Goal: Task Accomplishment & Management: Complete application form

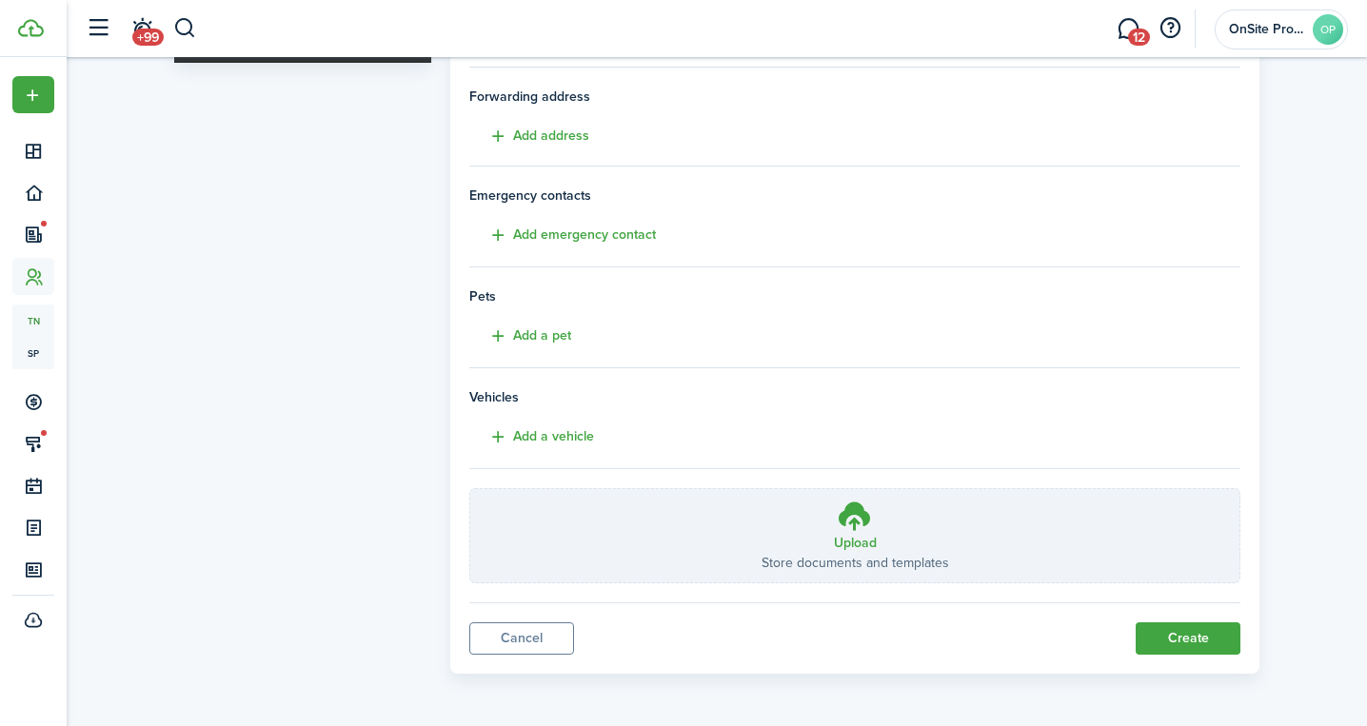
scroll to position [315, 0]
type input "[PERSON_NAME]"
click at [1155, 629] on button "Create" at bounding box center [1187, 639] width 105 height 32
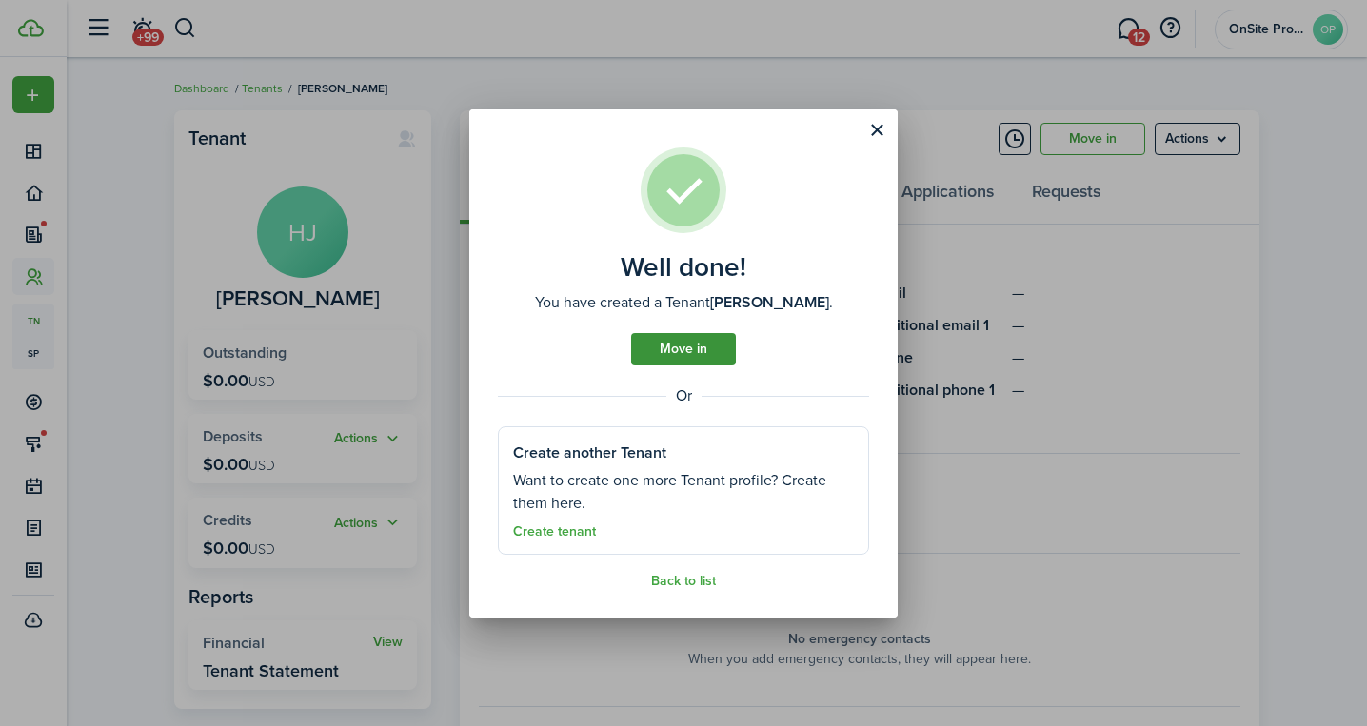
click at [683, 346] on link "Move in" at bounding box center [683, 349] width 105 height 32
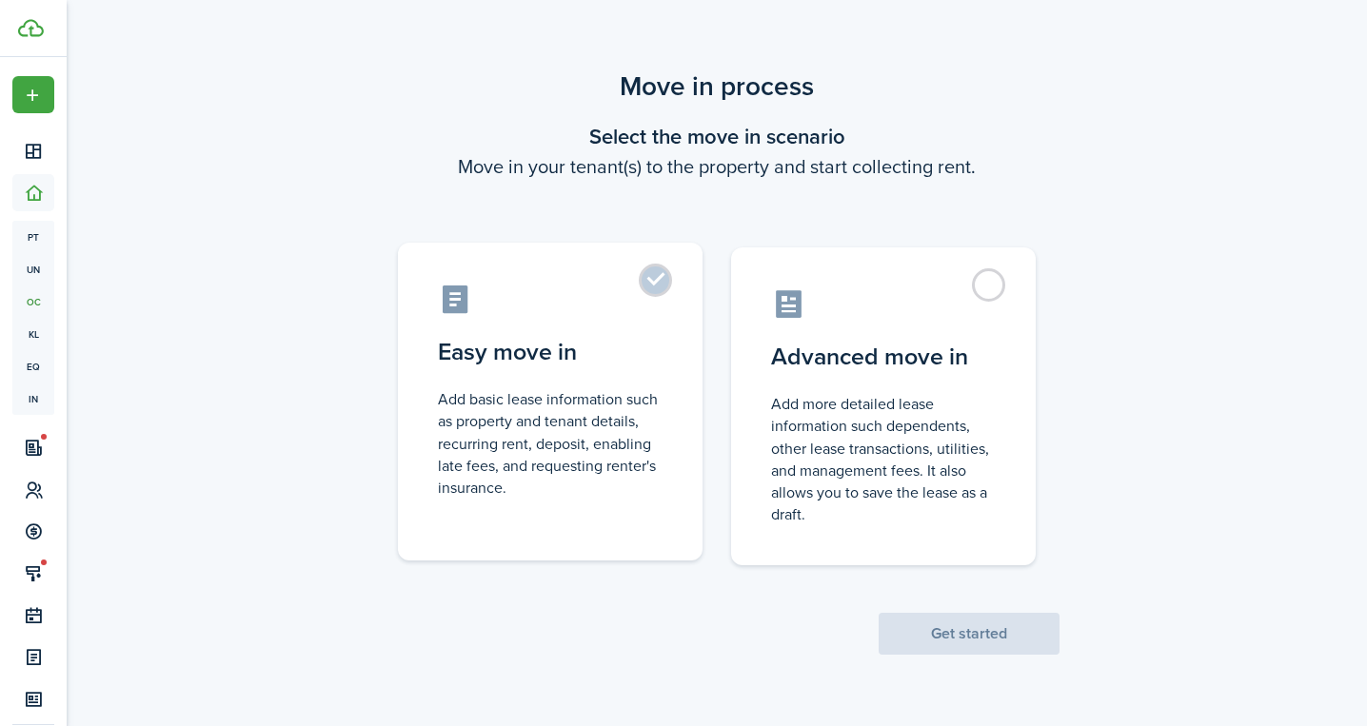
click at [629, 397] on control-radio-card-description "Add basic lease information such as property and tenant details, recurring rent…" at bounding box center [550, 443] width 225 height 110
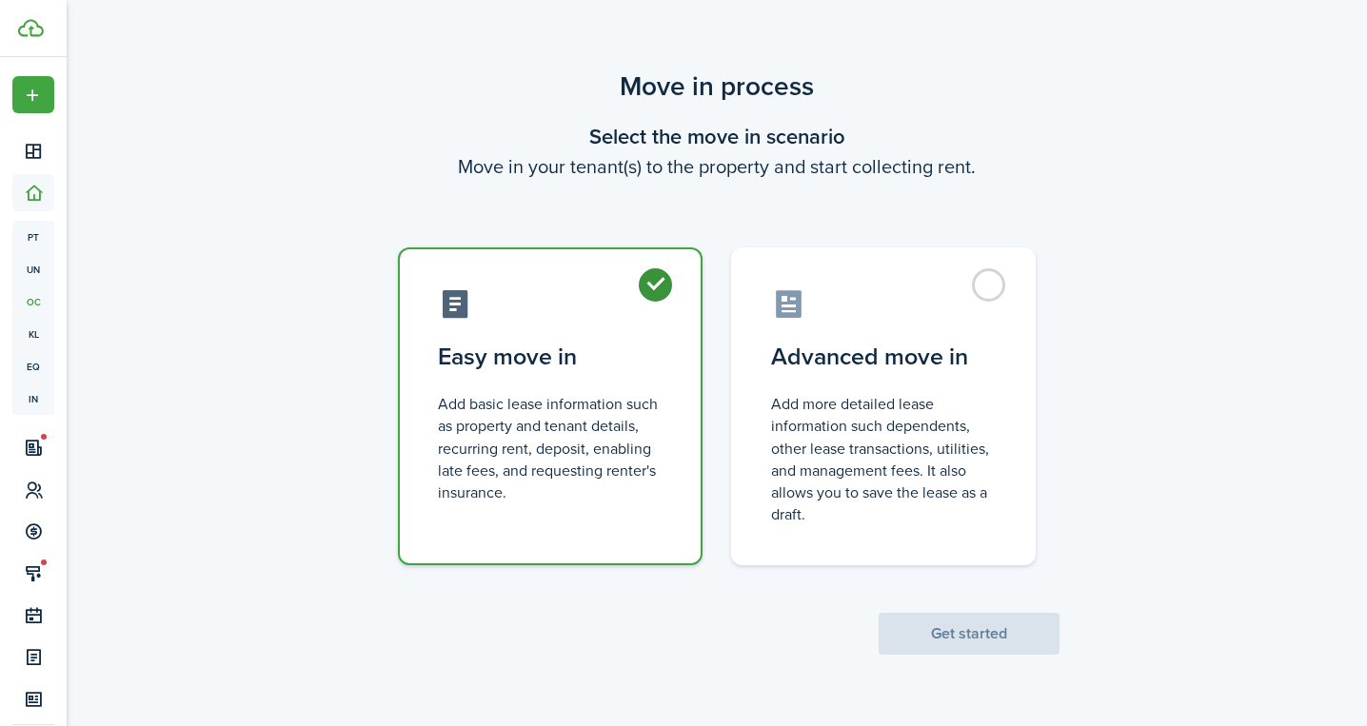
radio input "true"
click at [937, 640] on button "Get started" at bounding box center [968, 634] width 181 height 42
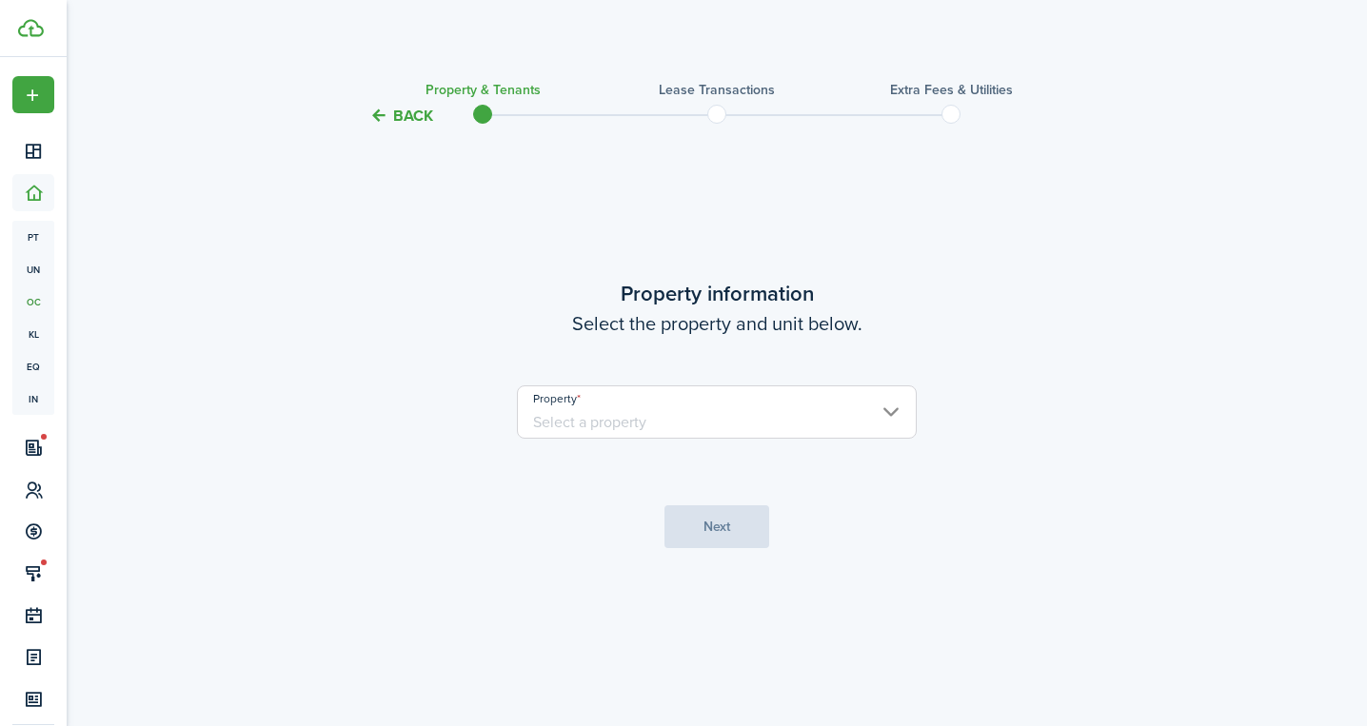
click at [643, 423] on input "Property" at bounding box center [717, 411] width 400 height 53
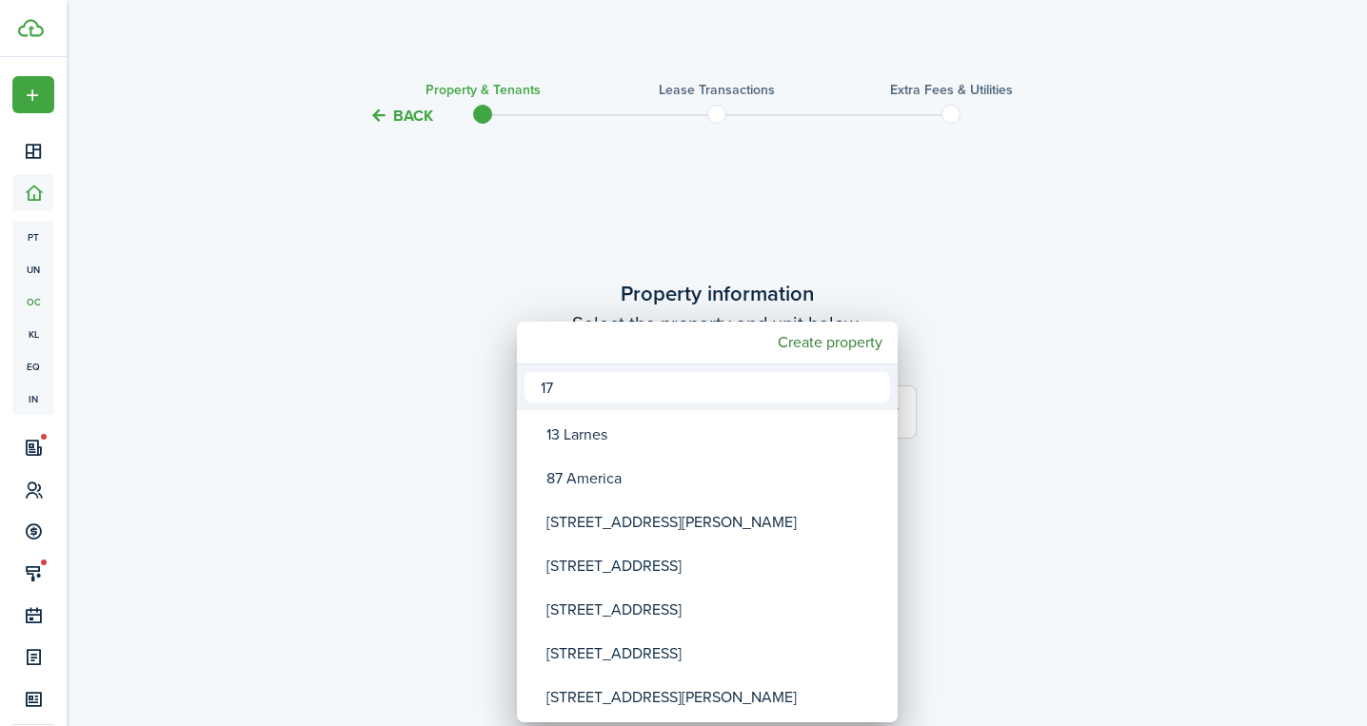
type input "179"
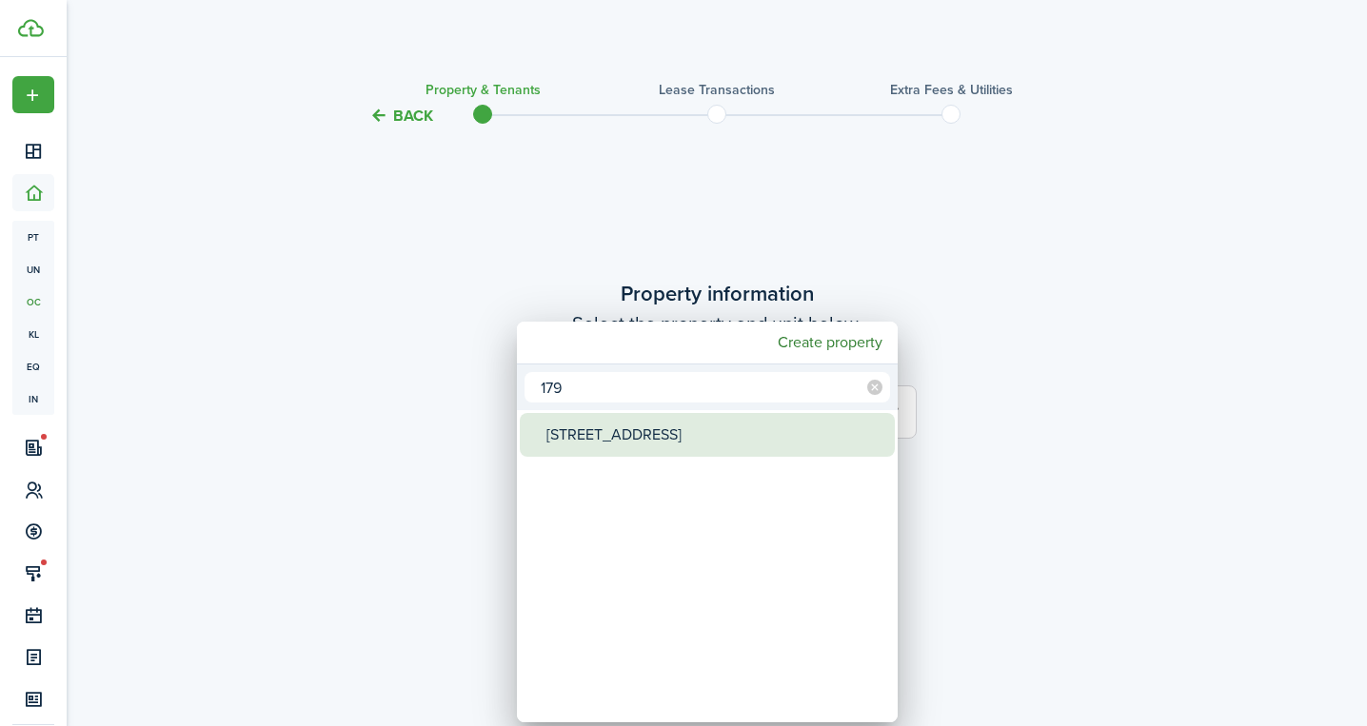
click at [640, 435] on div "[STREET_ADDRESS]" at bounding box center [714, 435] width 337 height 44
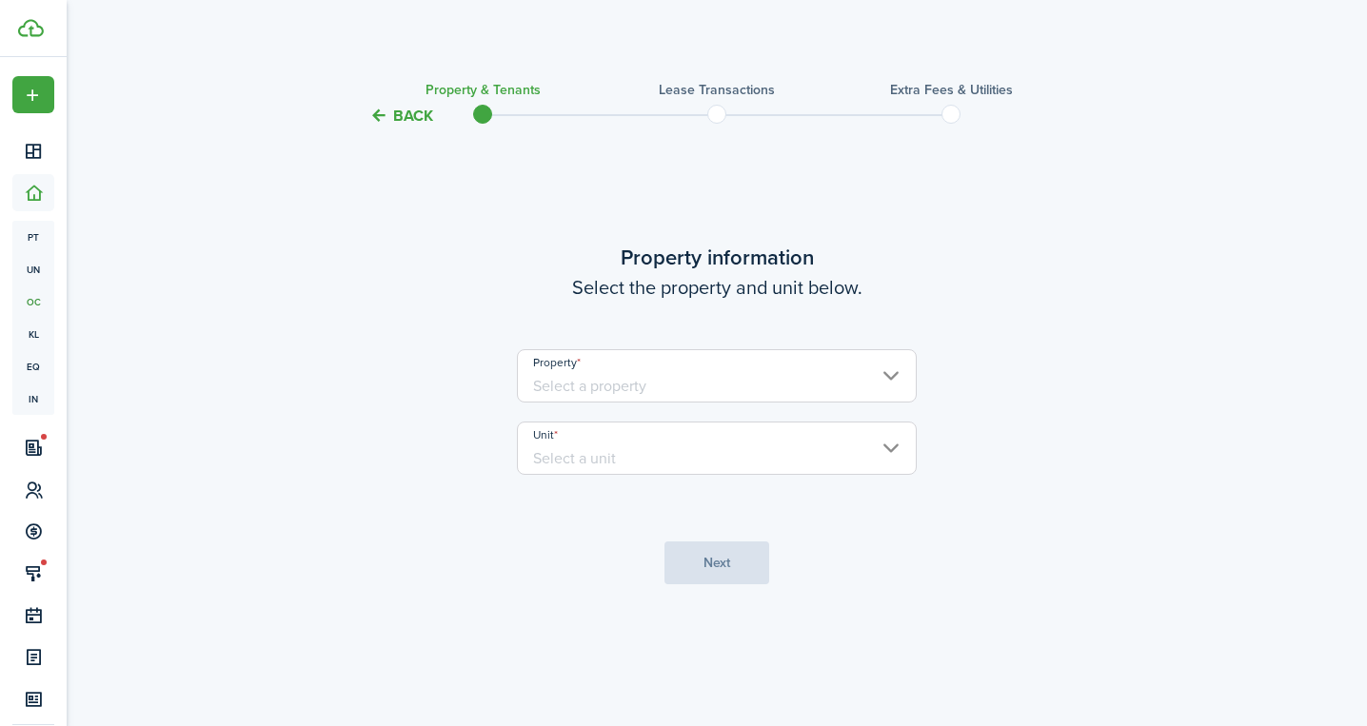
type input "[STREET_ADDRESS]"
click at [640, 435] on input "Unit" at bounding box center [717, 448] width 400 height 53
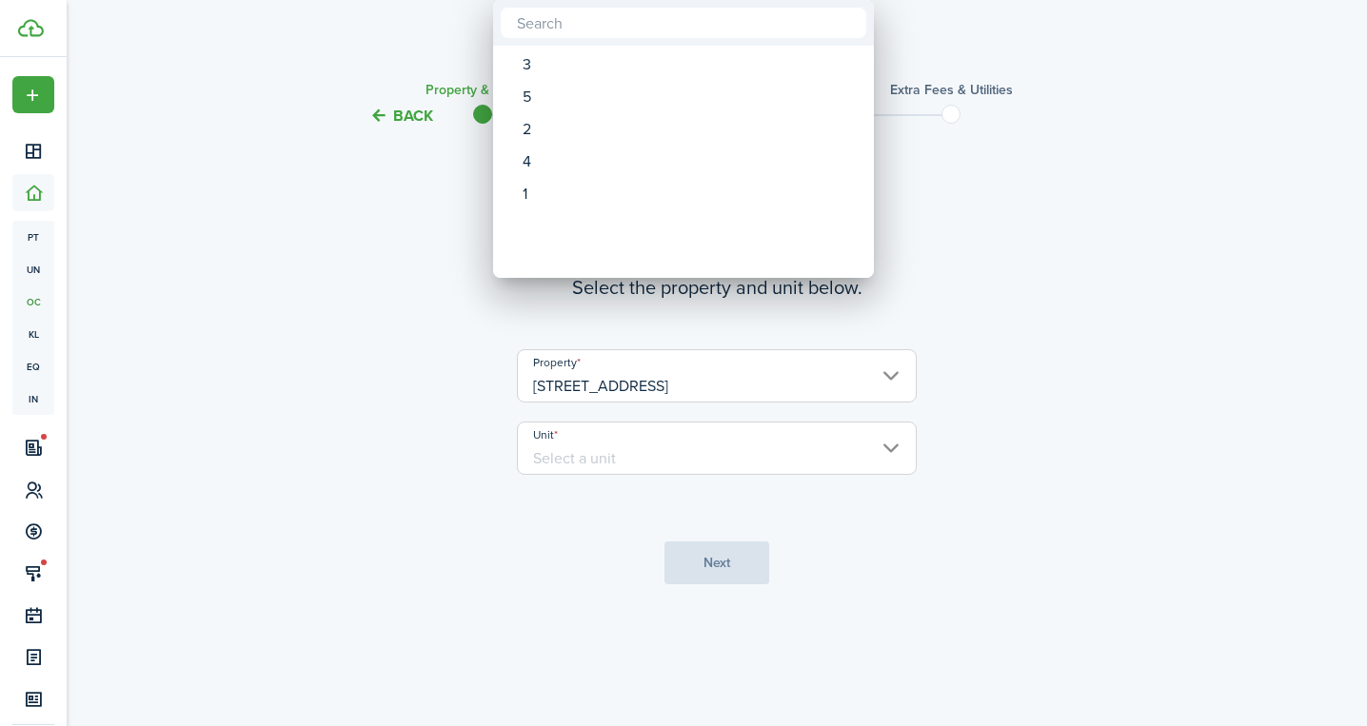
click at [894, 445] on div at bounding box center [683, 363] width 1671 height 1031
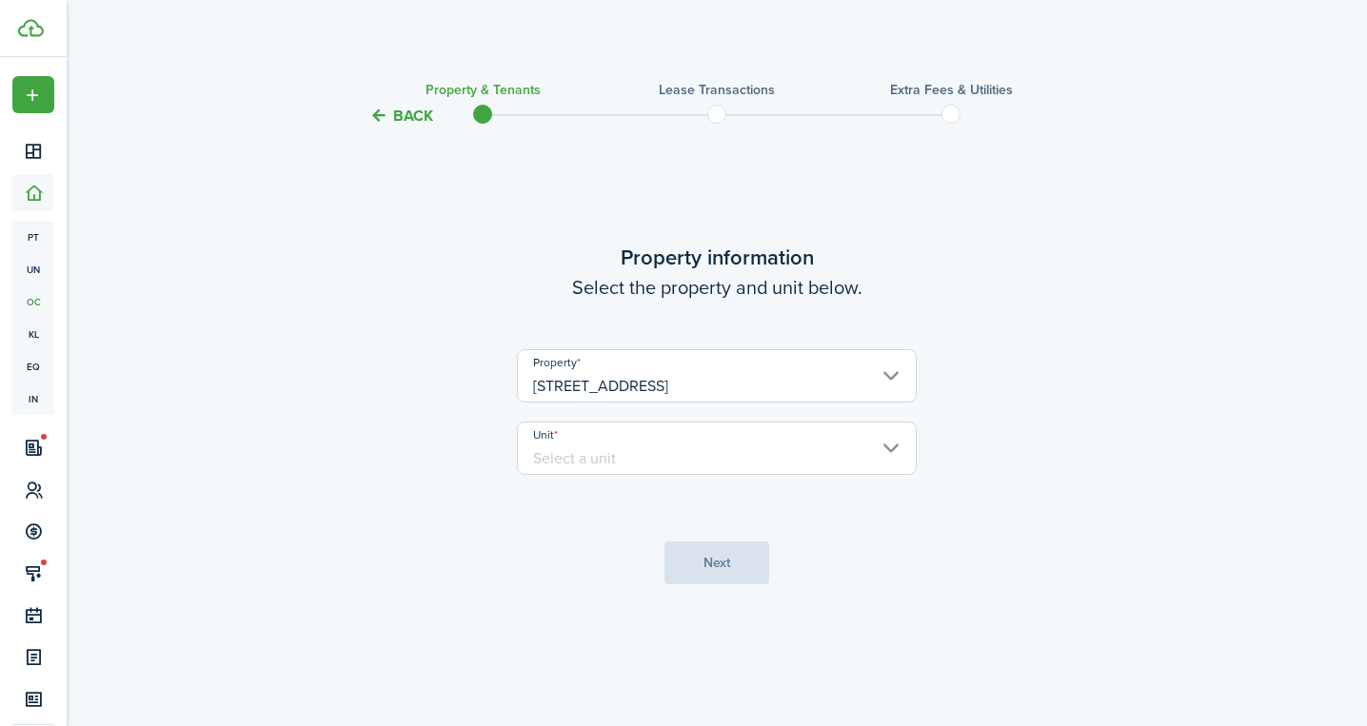
click at [892, 448] on input "Unit" at bounding box center [717, 448] width 400 height 53
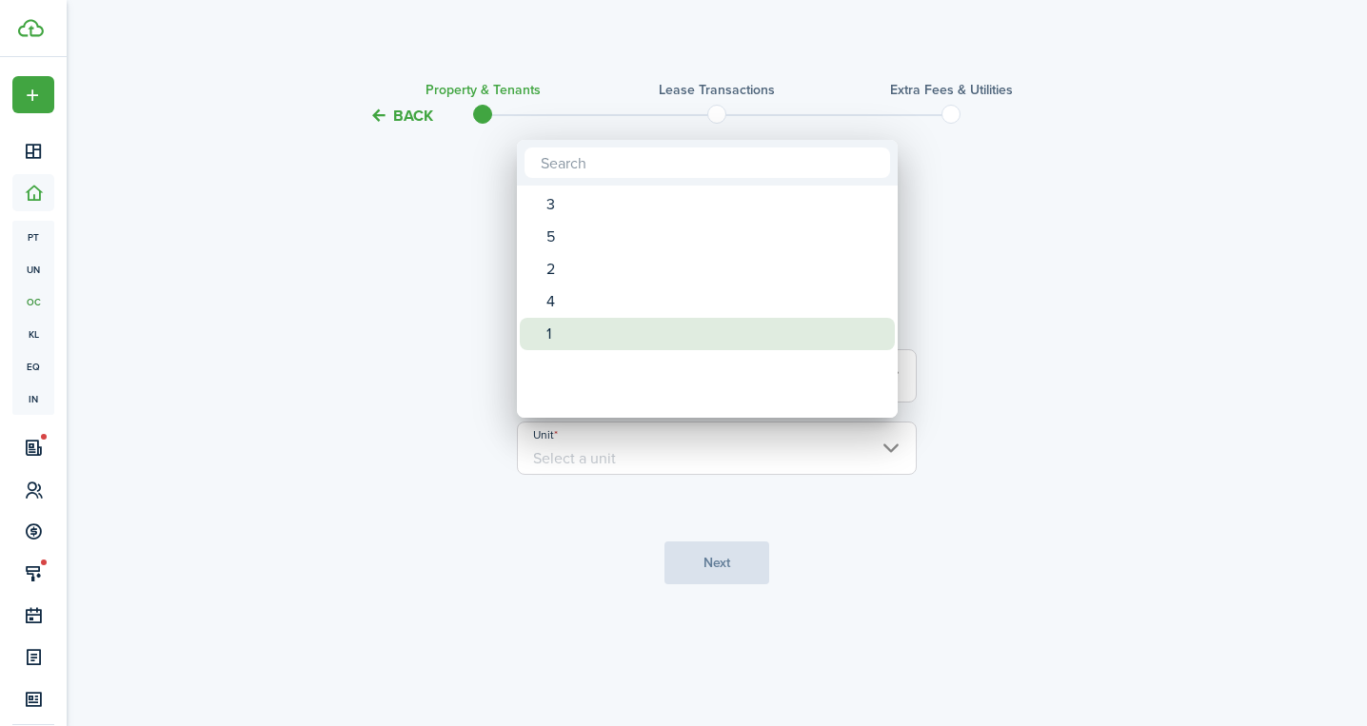
click at [698, 335] on div "1" at bounding box center [714, 334] width 337 height 32
type input "1"
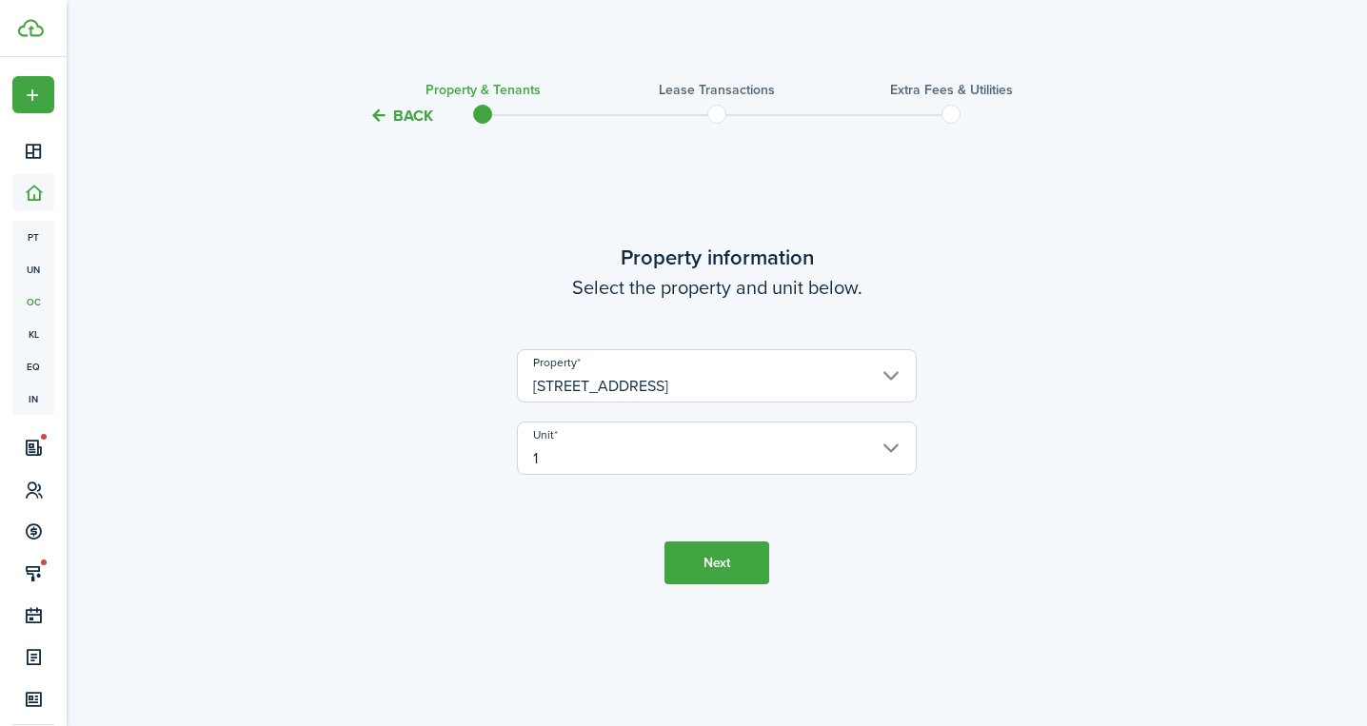
click at [710, 562] on button "Next" at bounding box center [716, 563] width 105 height 43
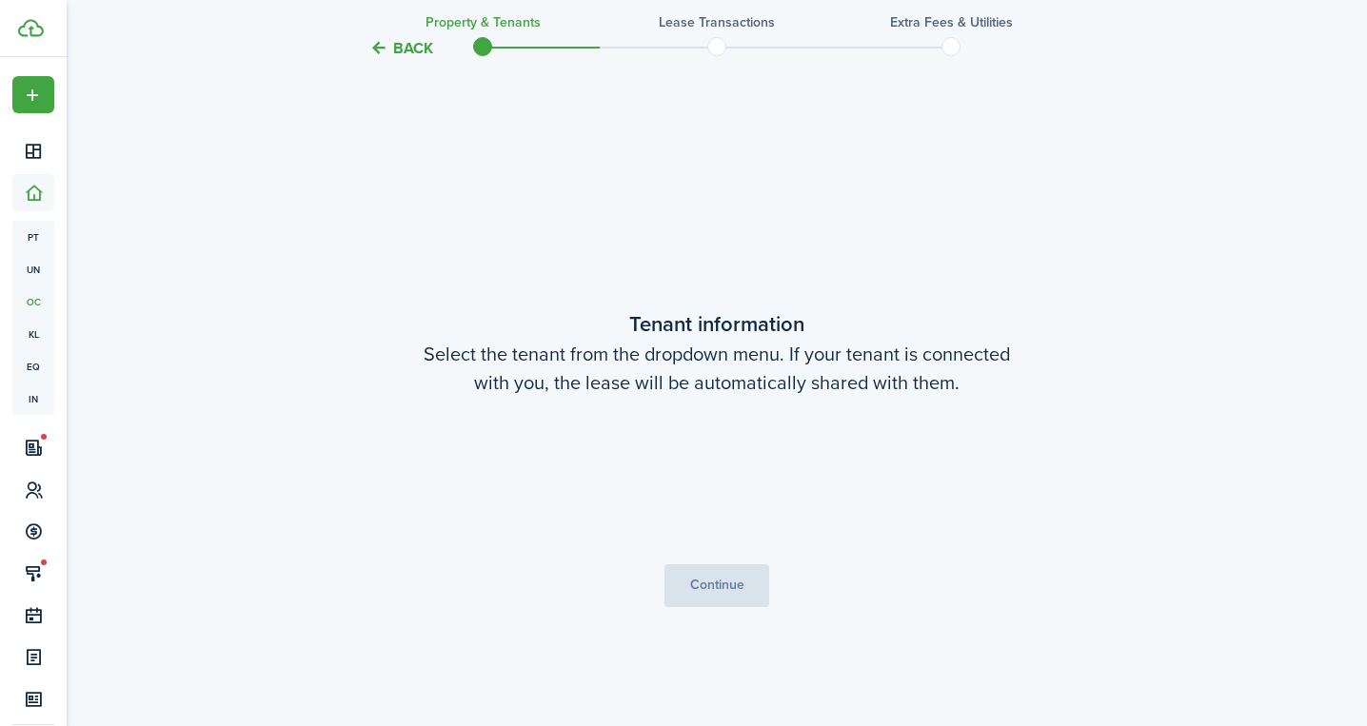
scroll to position [599, 0]
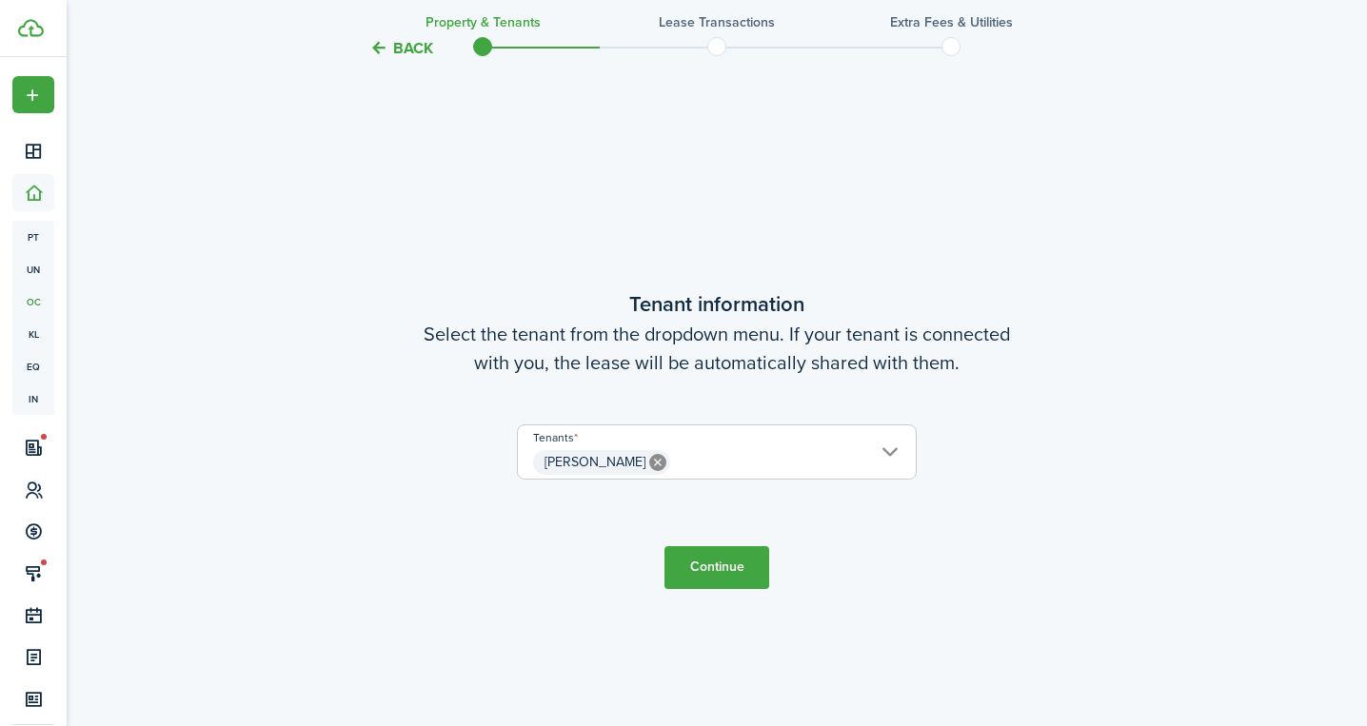
click at [893, 450] on span "[PERSON_NAME]" at bounding box center [717, 462] width 398 height 32
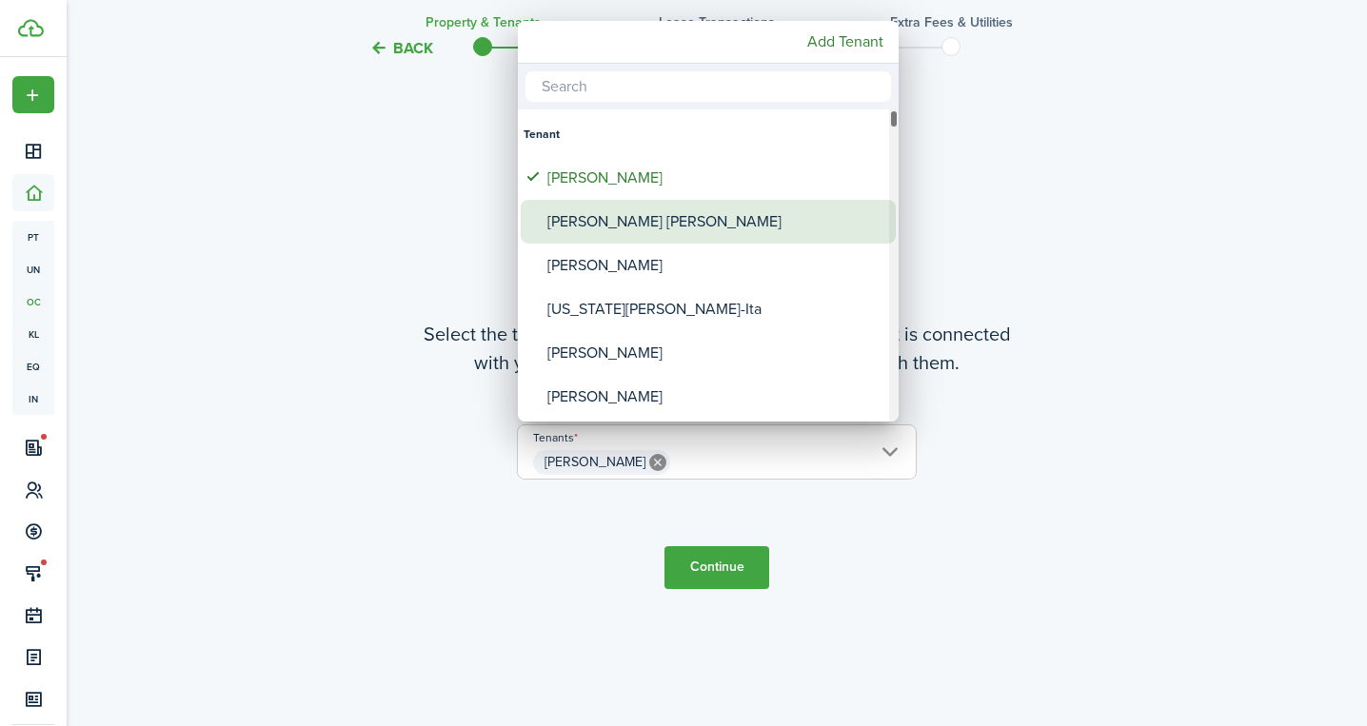
click at [700, 226] on div "[PERSON_NAME] [PERSON_NAME]" at bounding box center [715, 222] width 337 height 44
type input "[PERSON_NAME], [PERSON_NAME] [PERSON_NAME]"
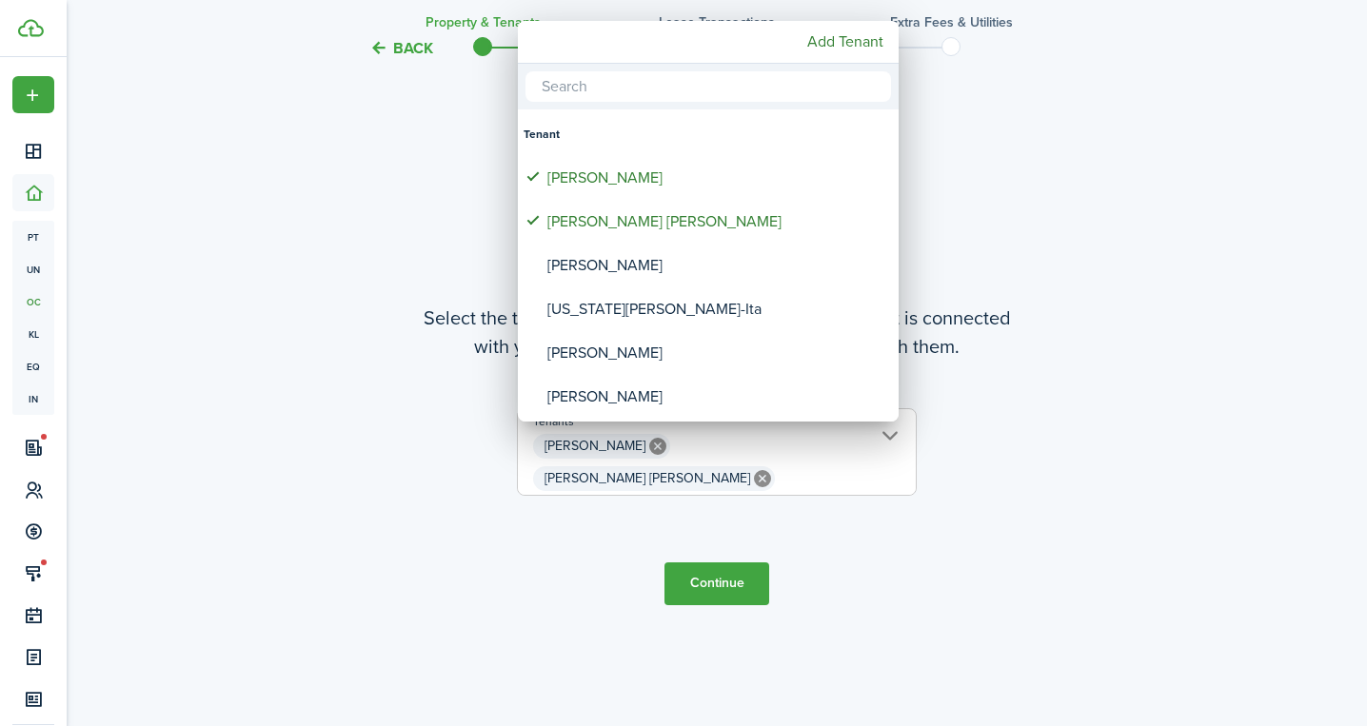
click at [720, 568] on div at bounding box center [683, 363] width 1671 height 1031
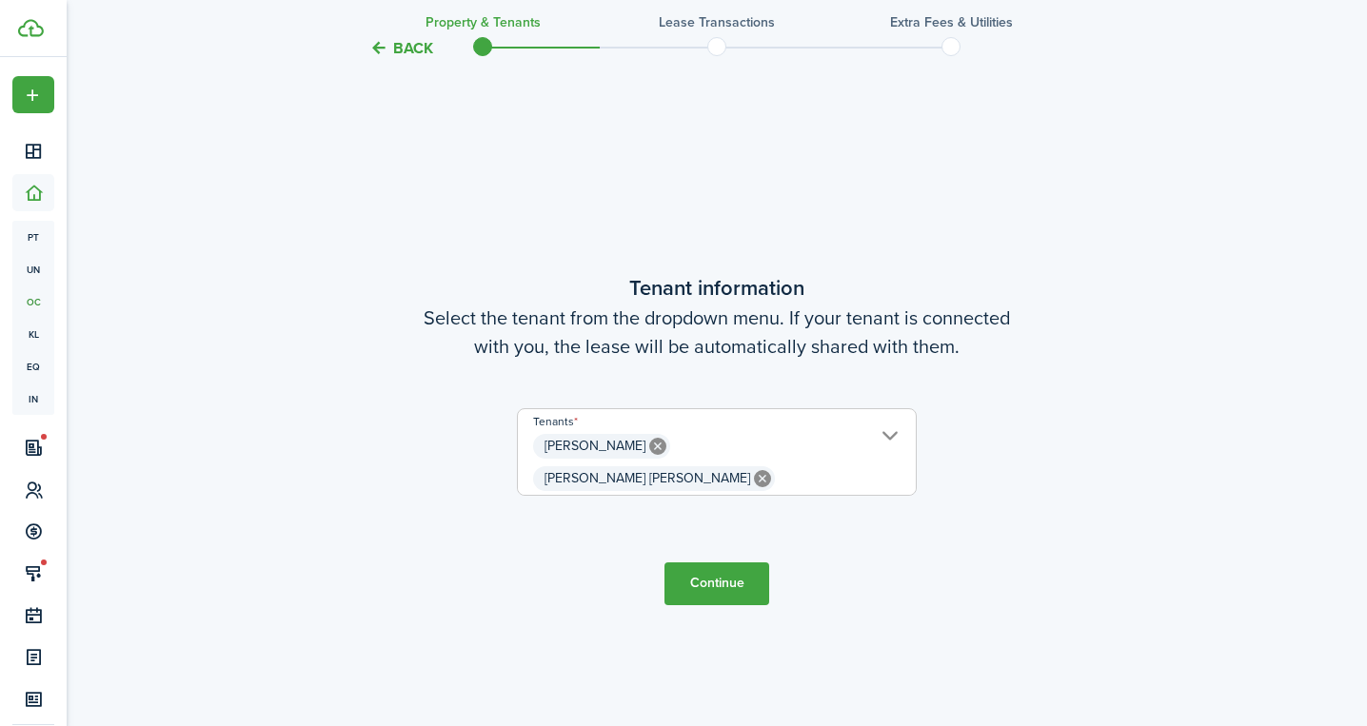
click at [711, 568] on button "Continue" at bounding box center [716, 583] width 105 height 43
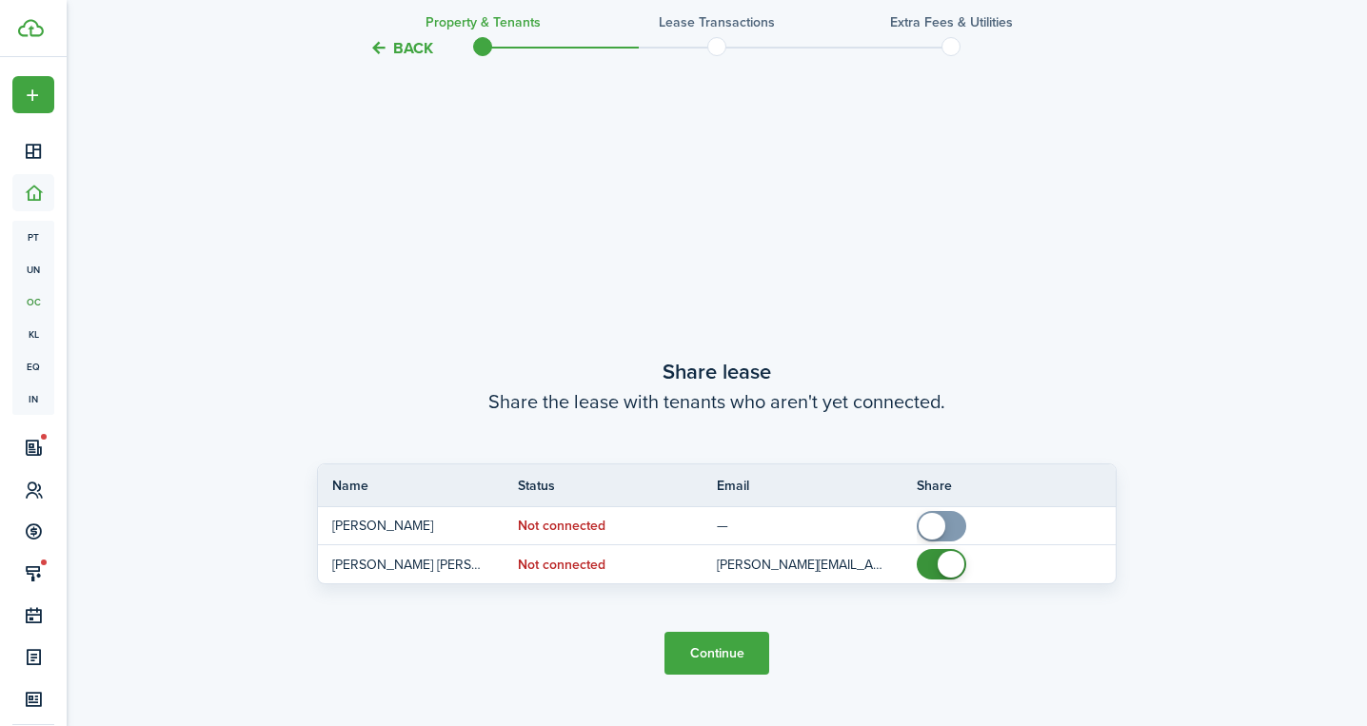
scroll to position [1325, 0]
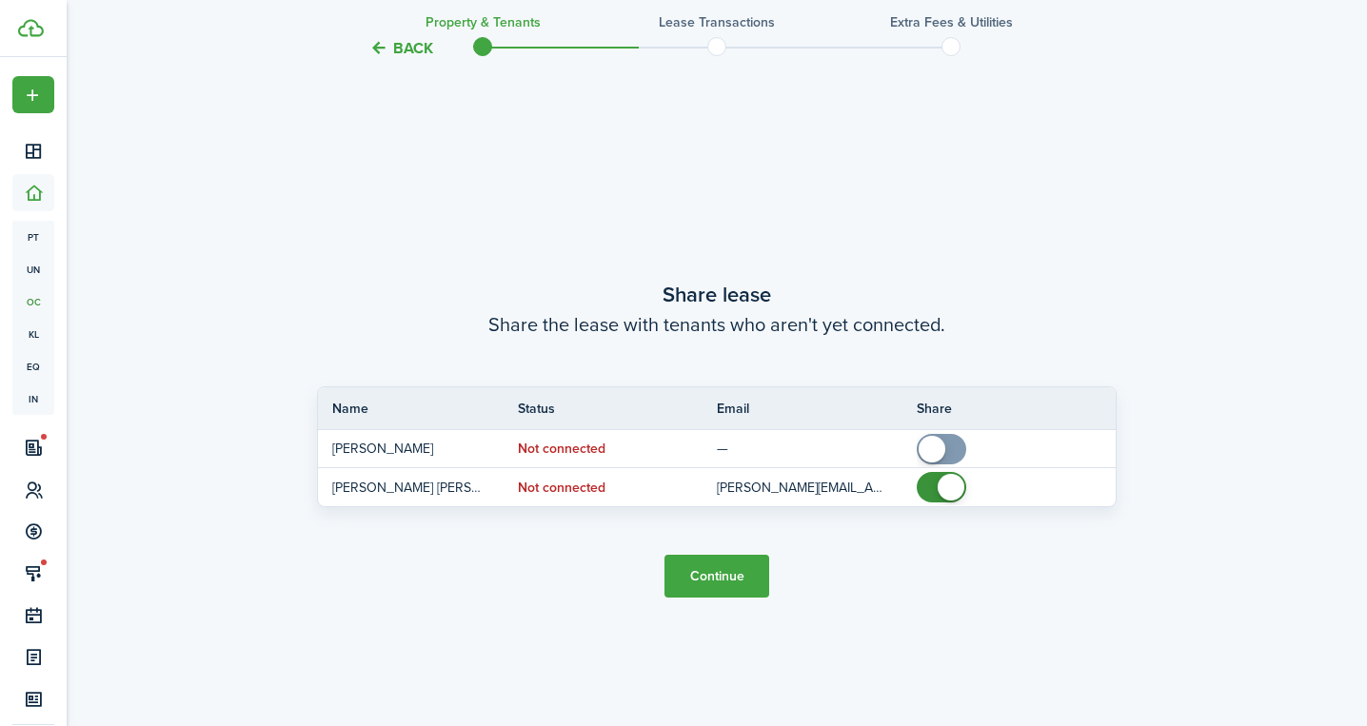
click at [720, 574] on button "Continue" at bounding box center [716, 576] width 105 height 43
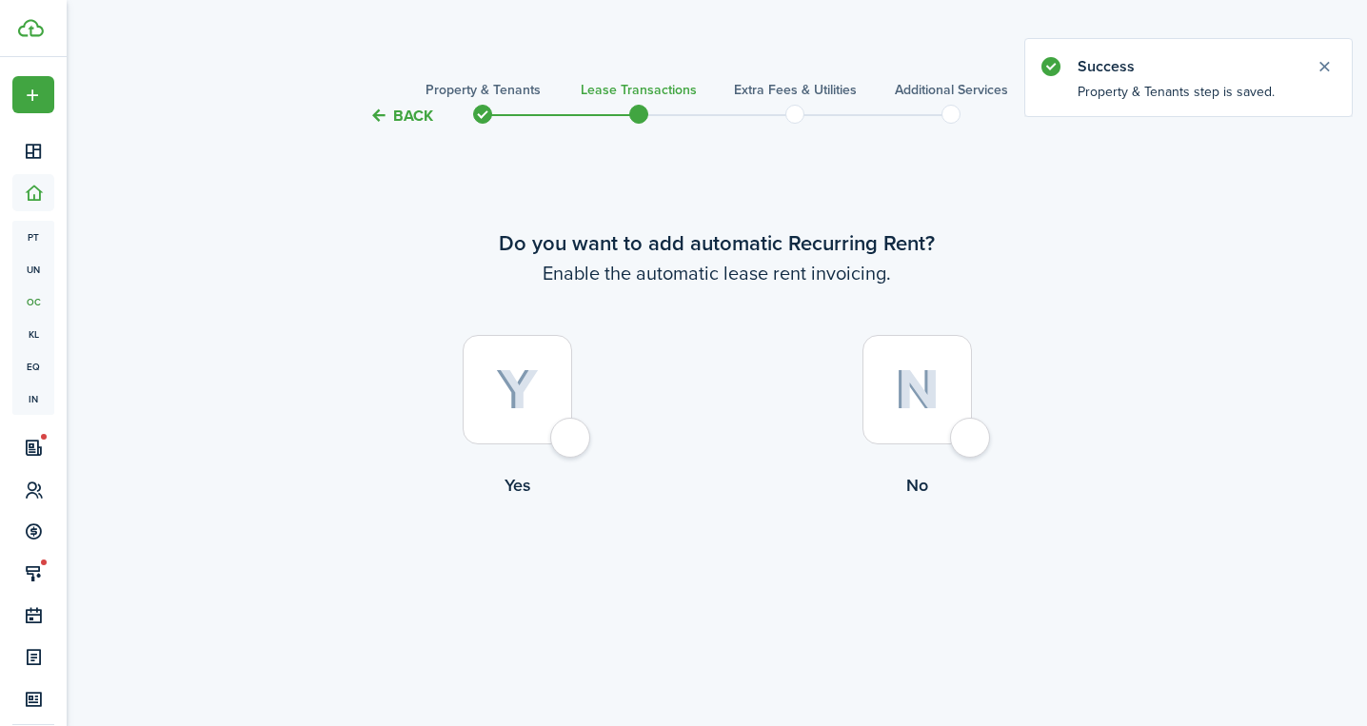
click at [531, 386] on img at bounding box center [517, 390] width 43 height 42
radio input "true"
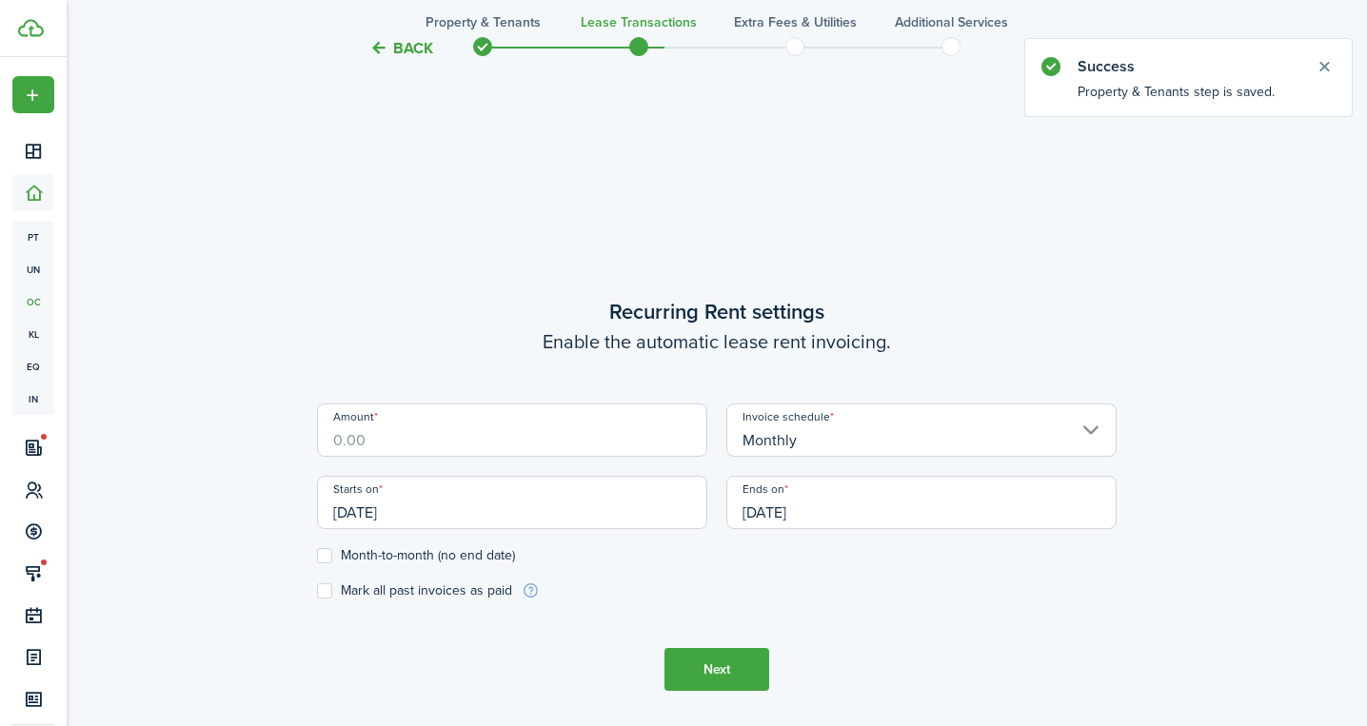
scroll to position [599, 0]
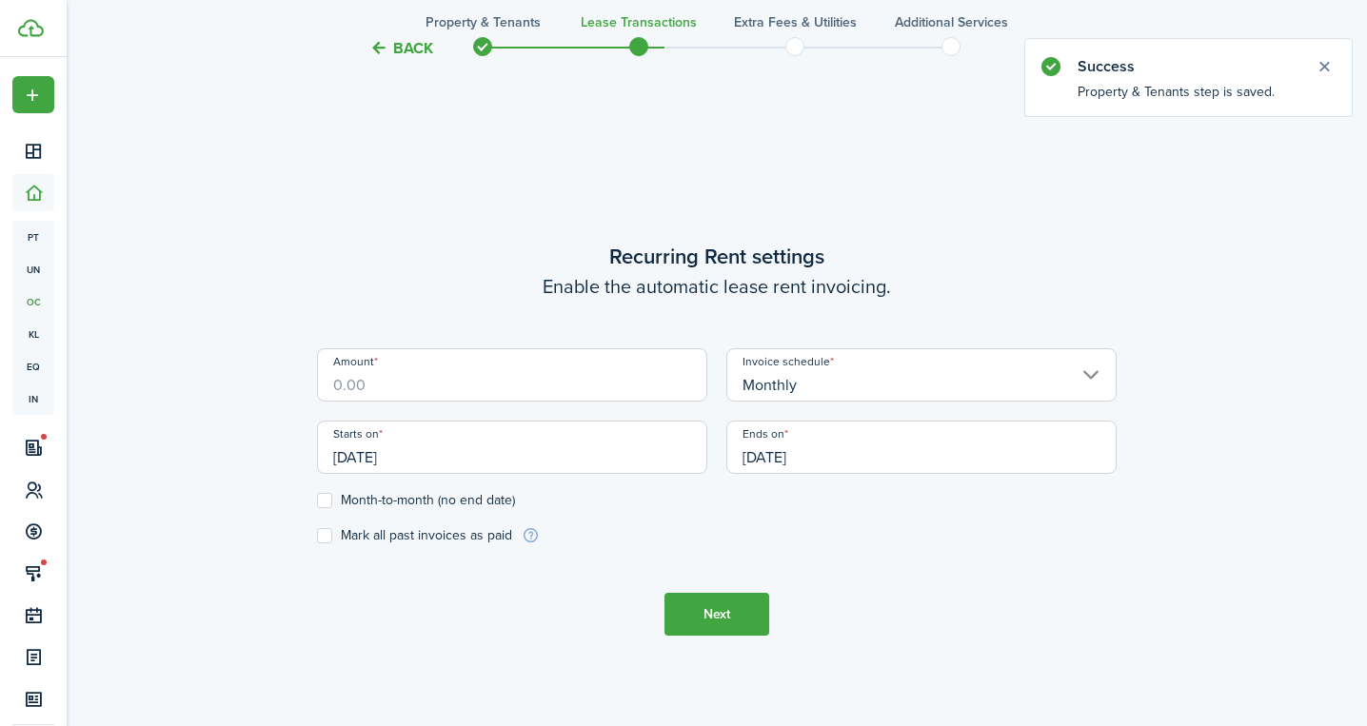
click at [481, 387] on input "Amount" at bounding box center [512, 374] width 390 height 53
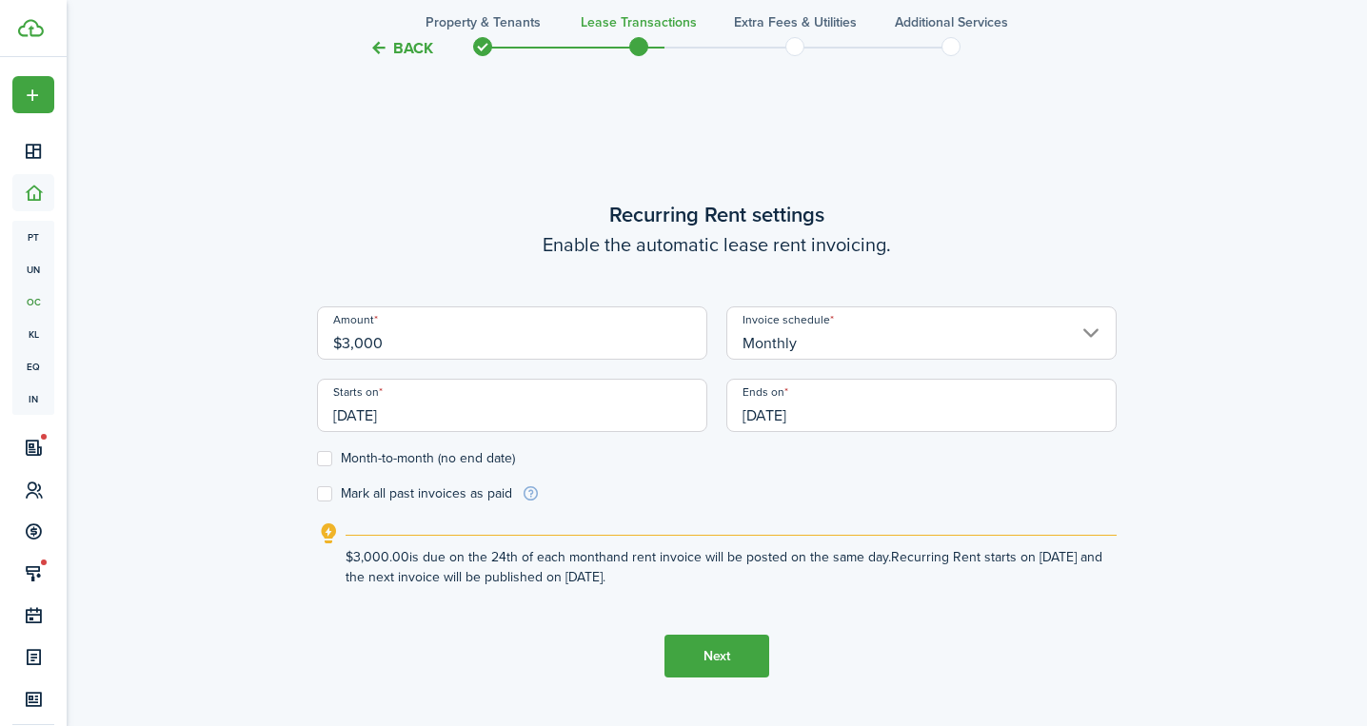
click at [485, 417] on input "[DATE]" at bounding box center [512, 405] width 390 height 53
type input "$3,000.00"
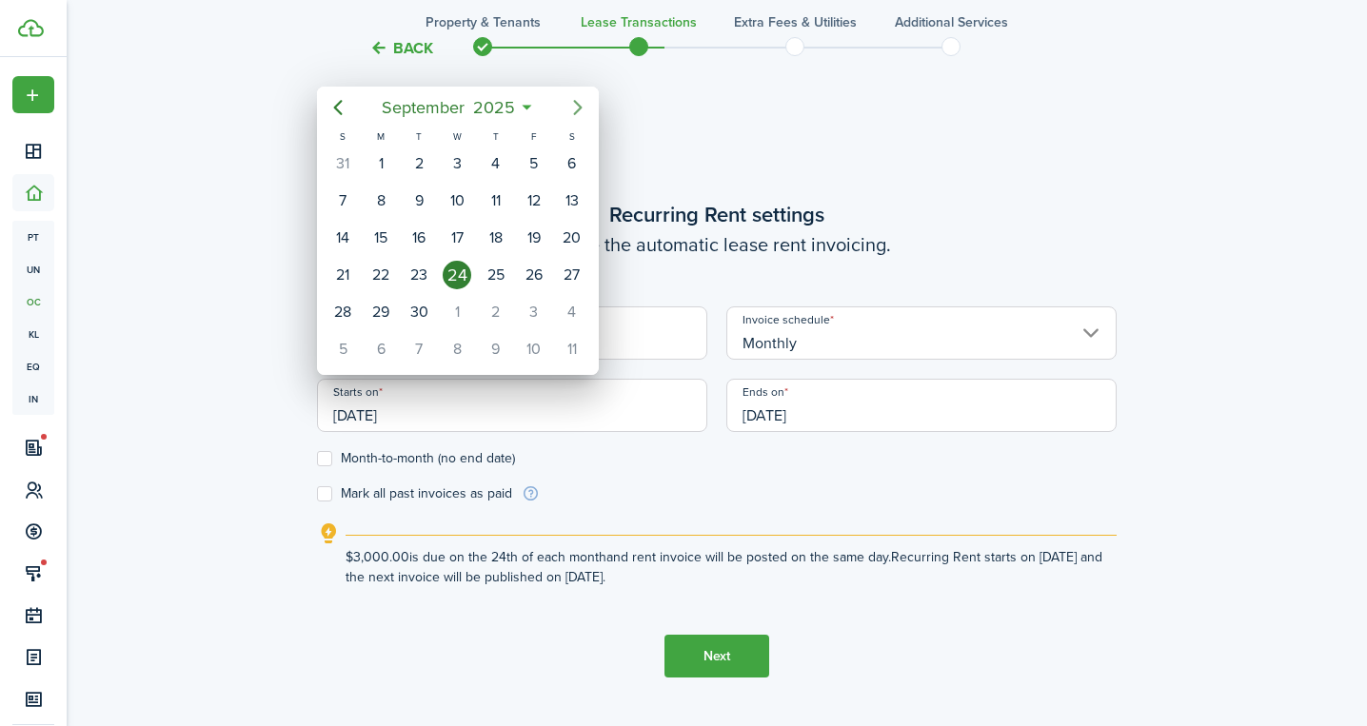
click at [579, 108] on icon "Next page" at bounding box center [577, 107] width 9 height 15
click at [572, 159] on div "1" at bounding box center [572, 163] width 29 height 29
type input "[DATE]"
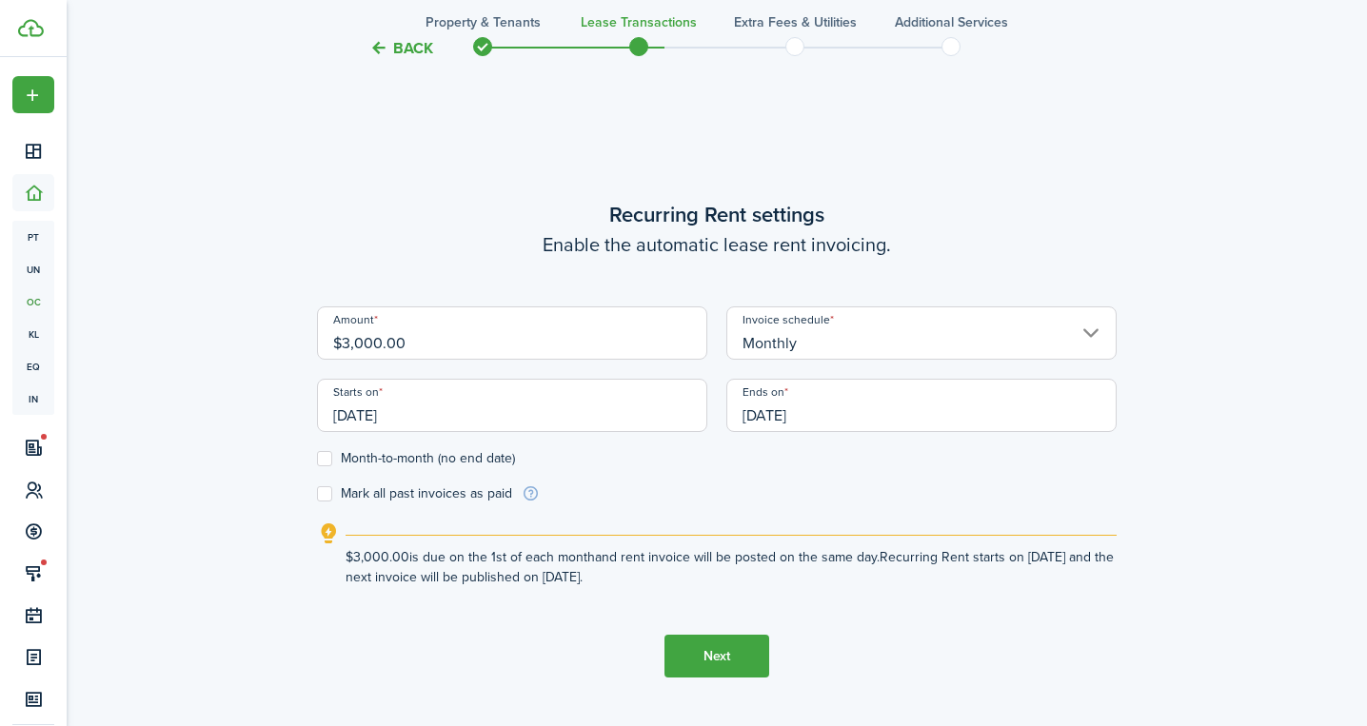
click at [779, 411] on input "[DATE]" at bounding box center [921, 405] width 390 height 53
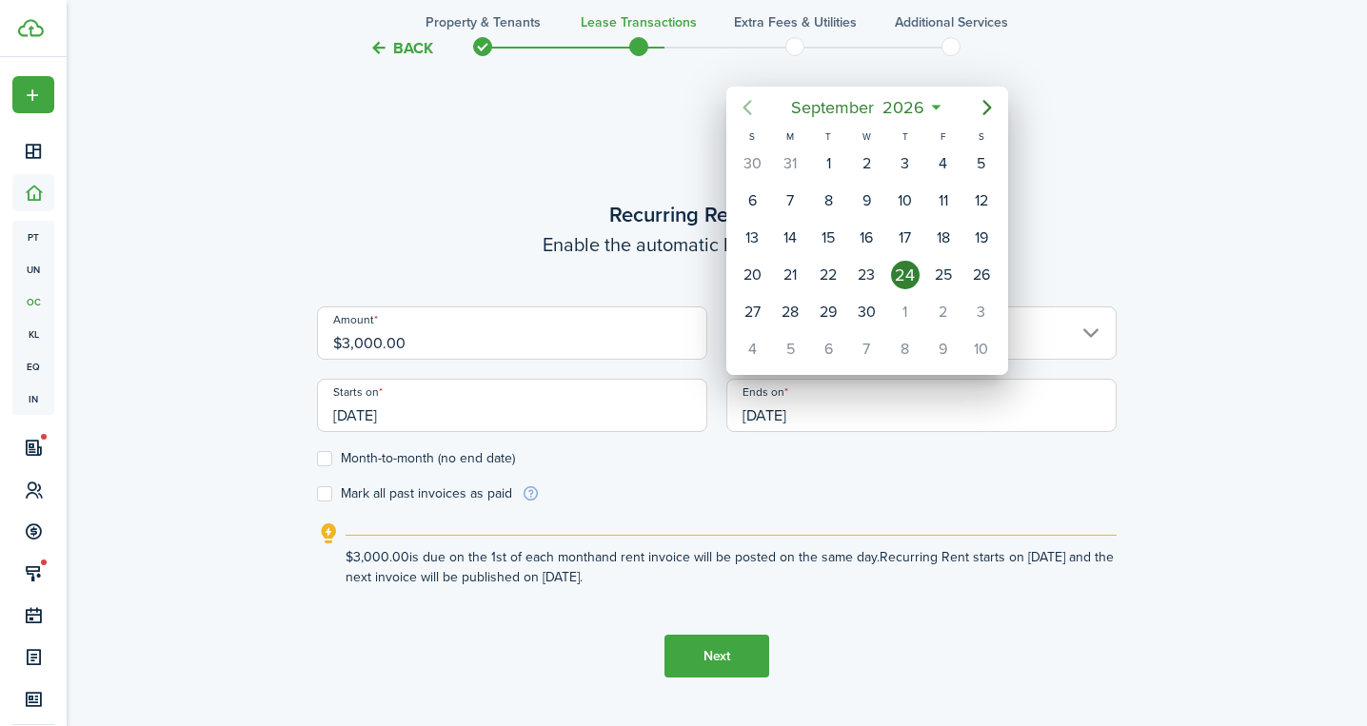
click at [743, 103] on icon "Previous page" at bounding box center [747, 107] width 23 height 23
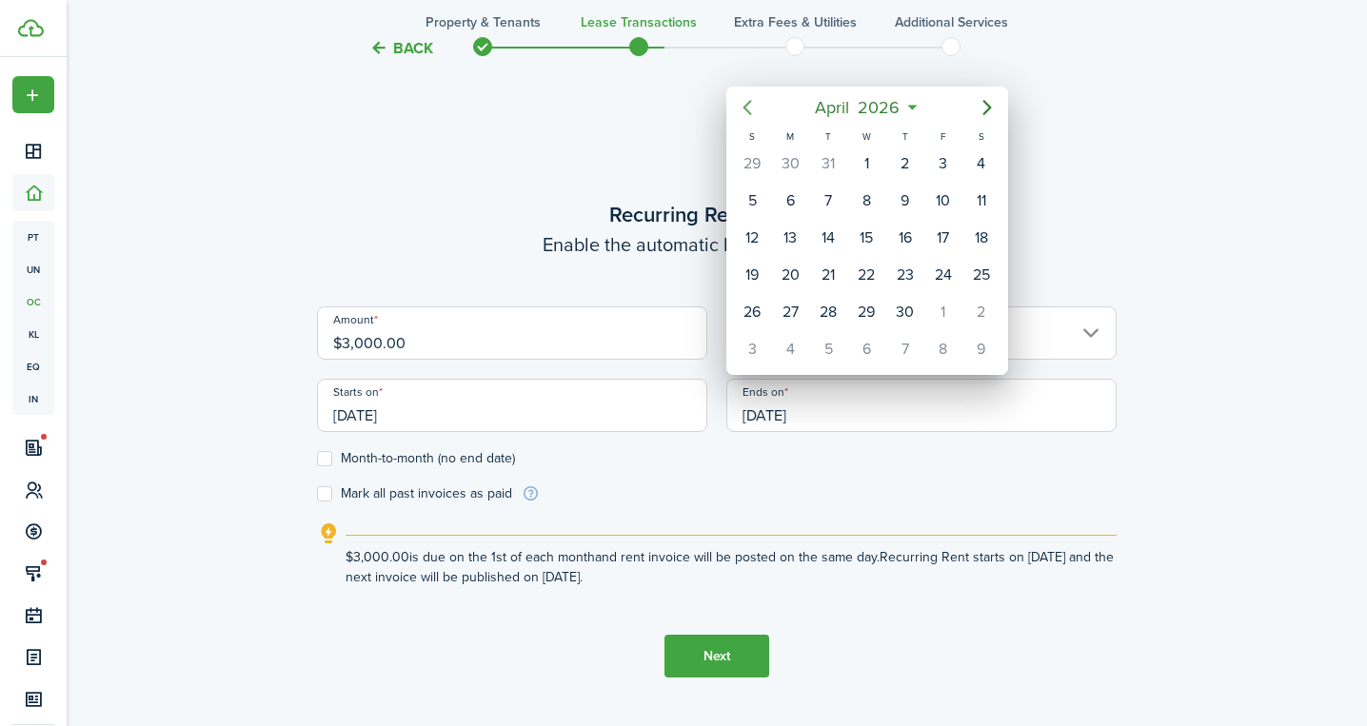
click at [743, 103] on icon "Previous page" at bounding box center [747, 107] width 23 height 23
click at [860, 308] on div "31" at bounding box center [866, 312] width 29 height 29
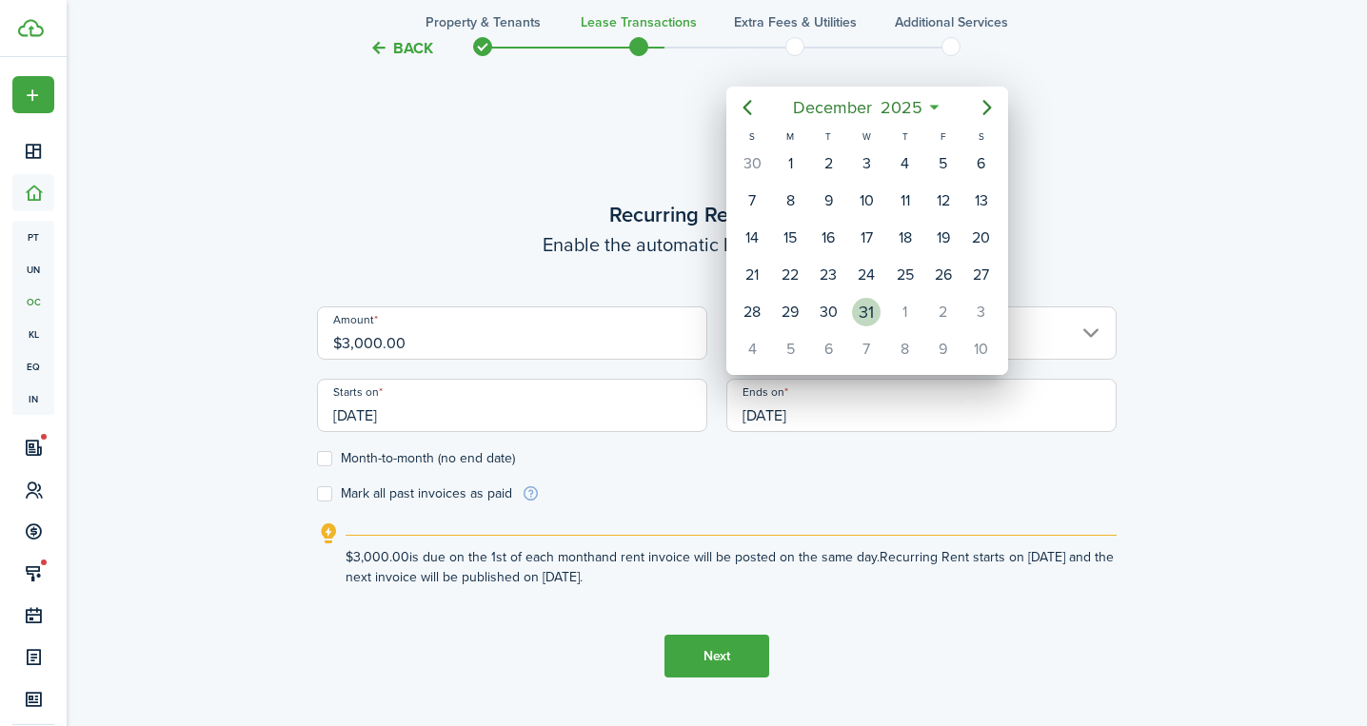
type input "[DATE]"
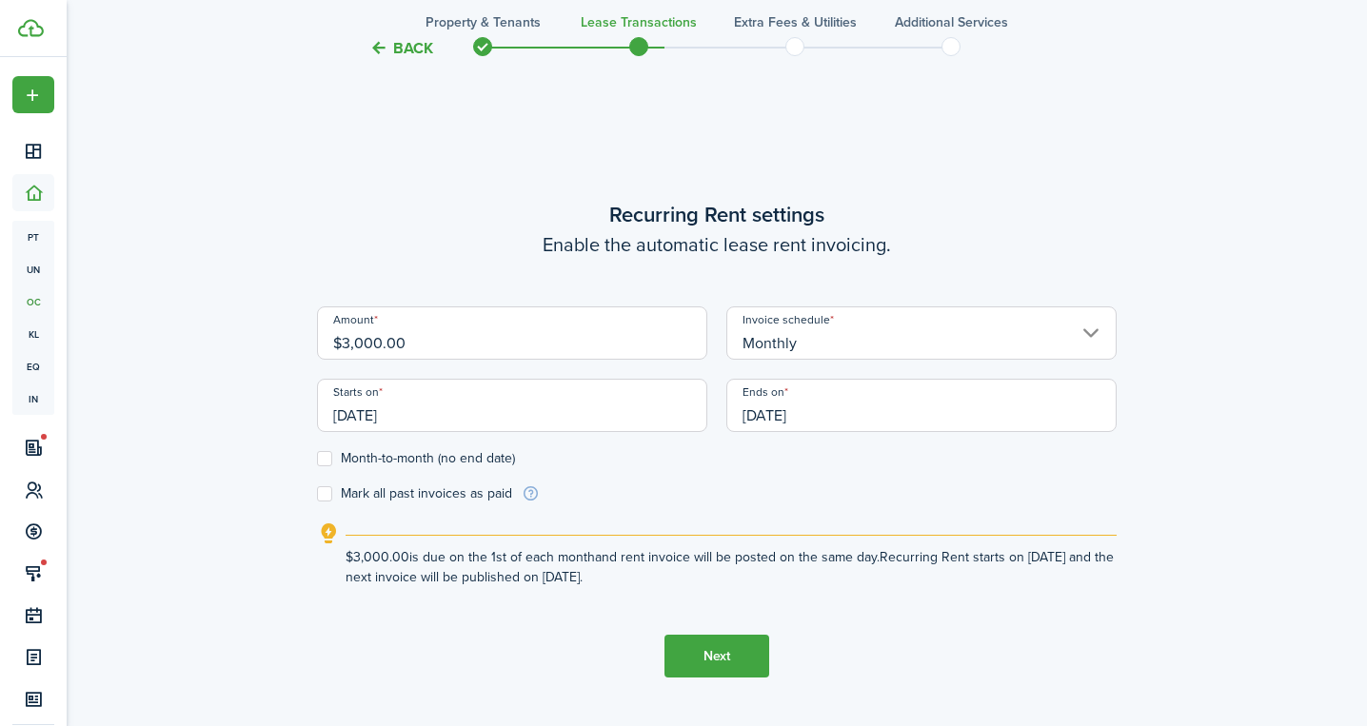
click at [710, 658] on button "Next" at bounding box center [716, 656] width 105 height 43
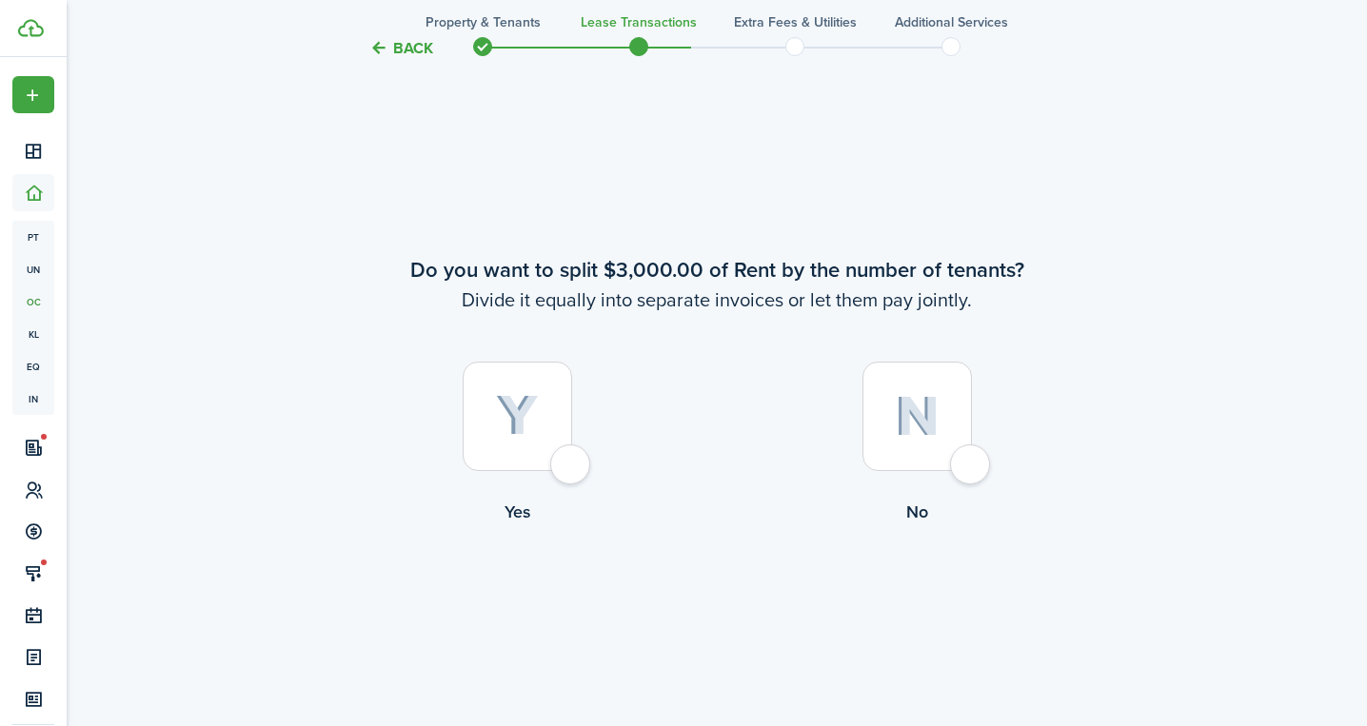
scroll to position [1325, 0]
click at [897, 425] on img at bounding box center [917, 415] width 45 height 41
radio input "true"
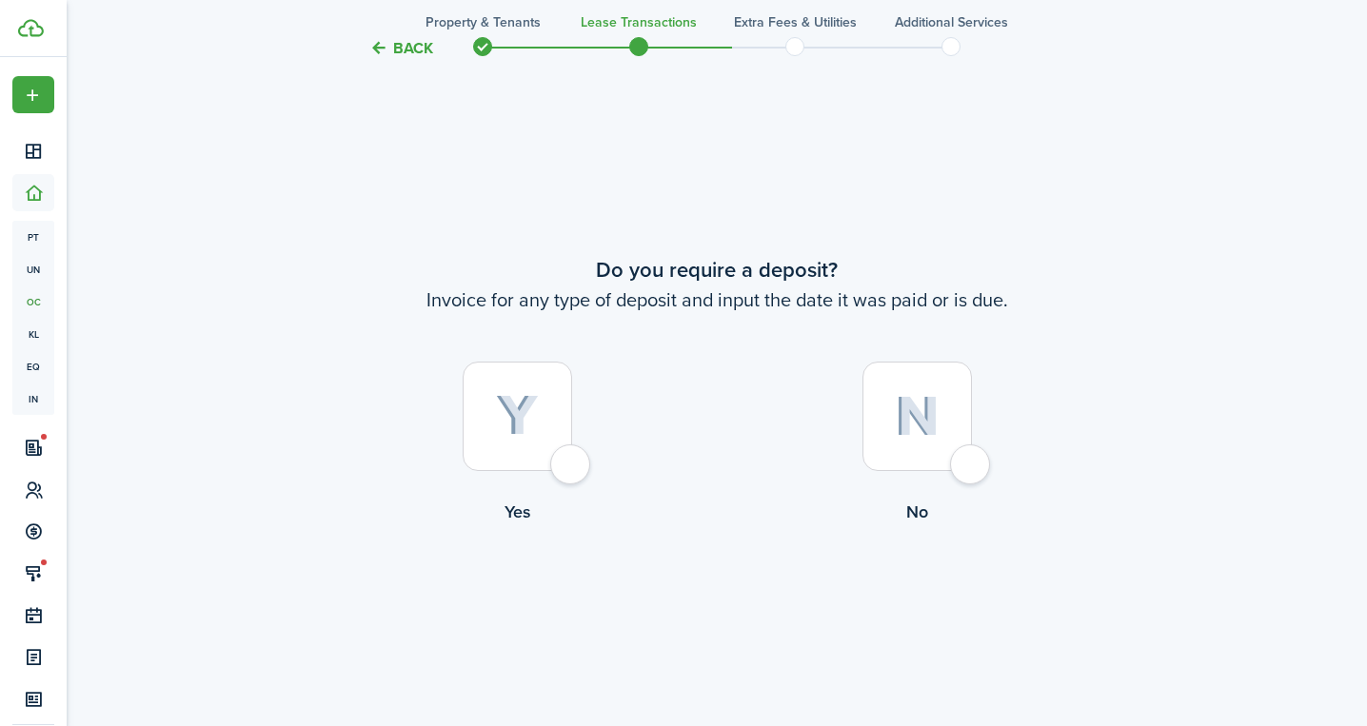
scroll to position [2051, 0]
click at [529, 419] on img at bounding box center [517, 415] width 43 height 42
radio input "true"
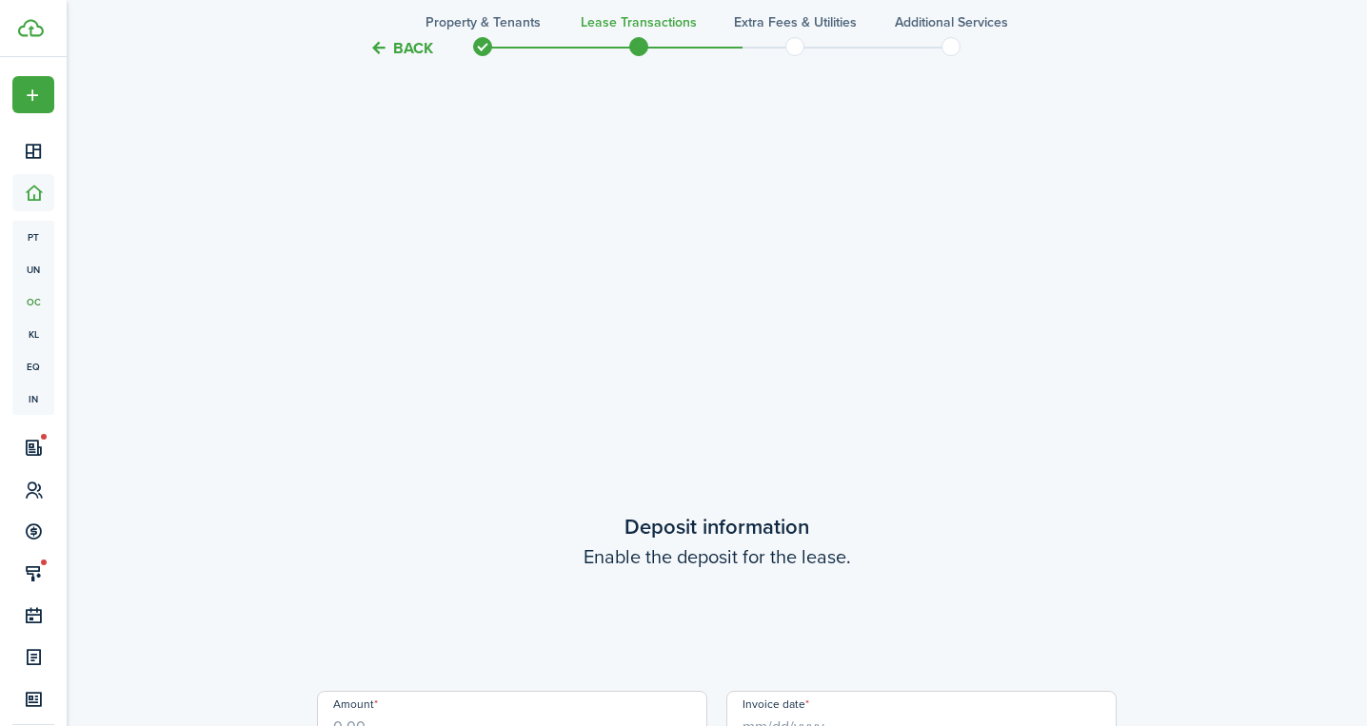
scroll to position [2777, 0]
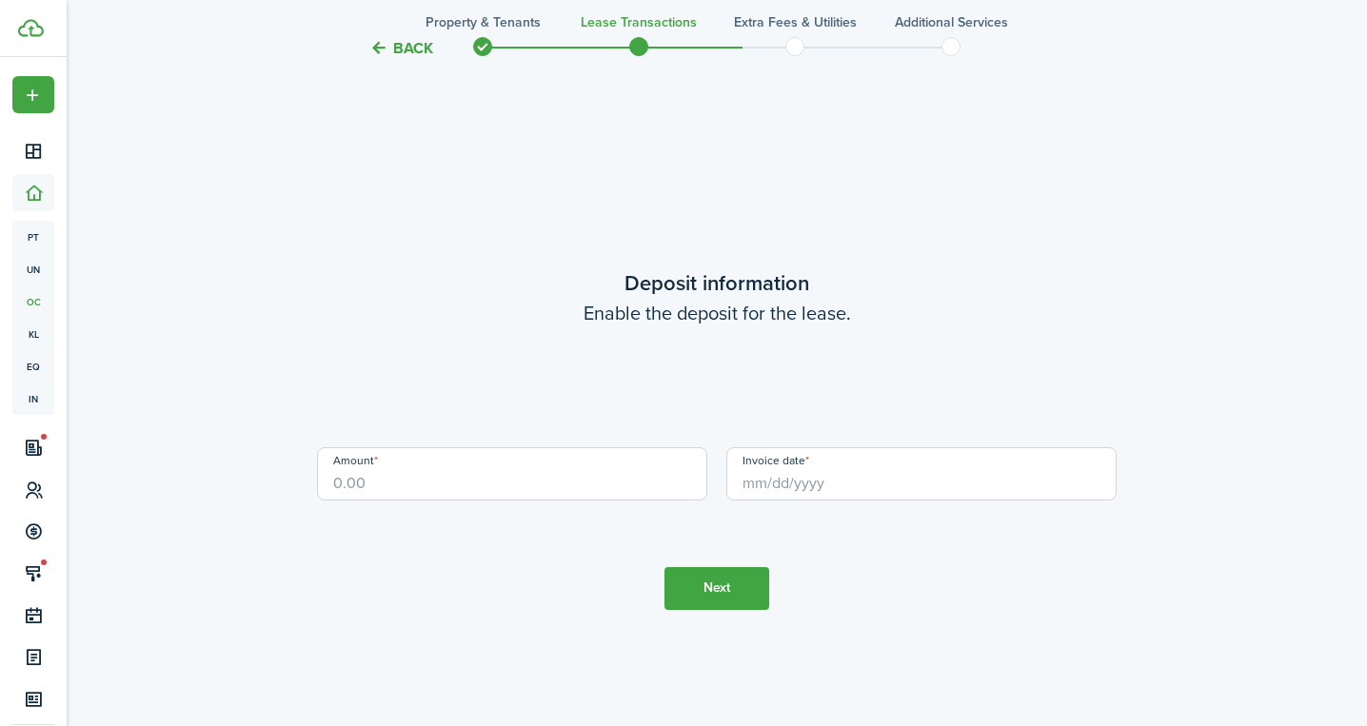
click at [566, 481] on input "Amount" at bounding box center [512, 473] width 390 height 53
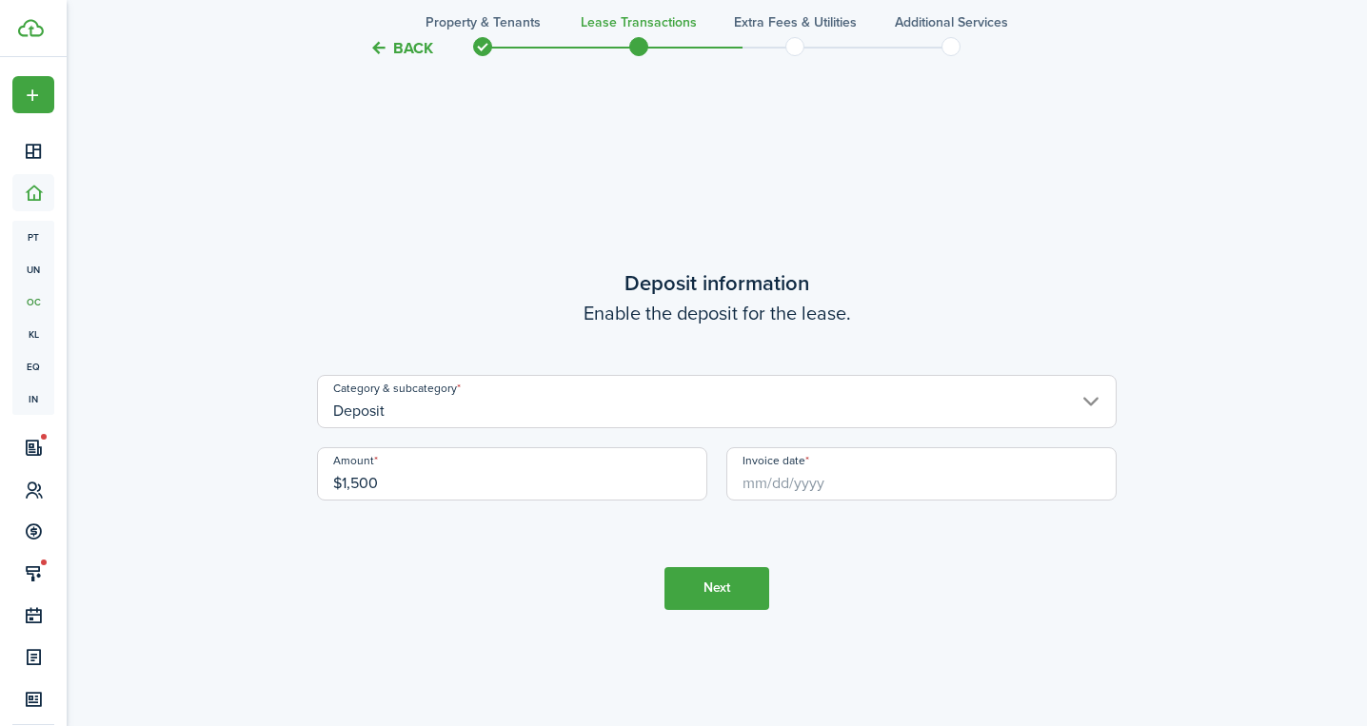
click at [717, 401] on input "Deposit" at bounding box center [716, 401] width 799 height 53
type input "$1,500.00"
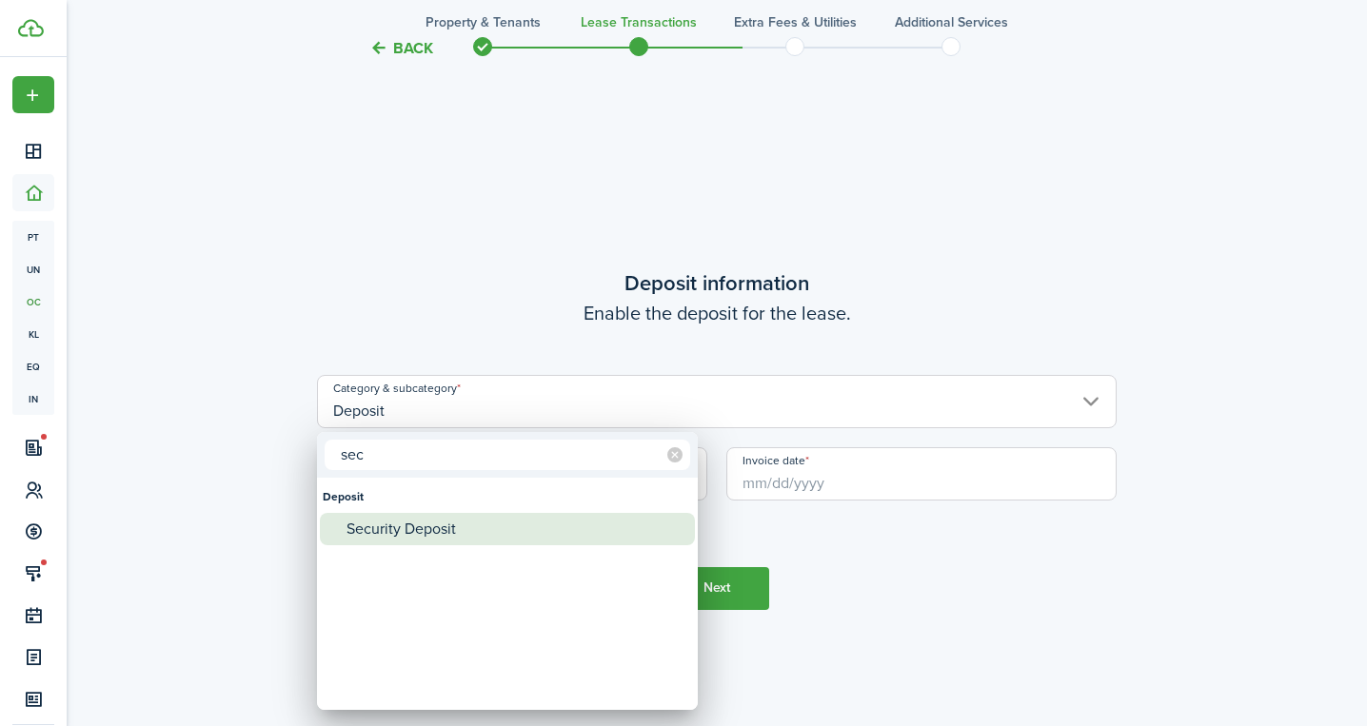
type input "sec"
click at [450, 527] on div "Security Deposit" at bounding box center [514, 529] width 337 height 32
type input "Deposit / Security Deposit"
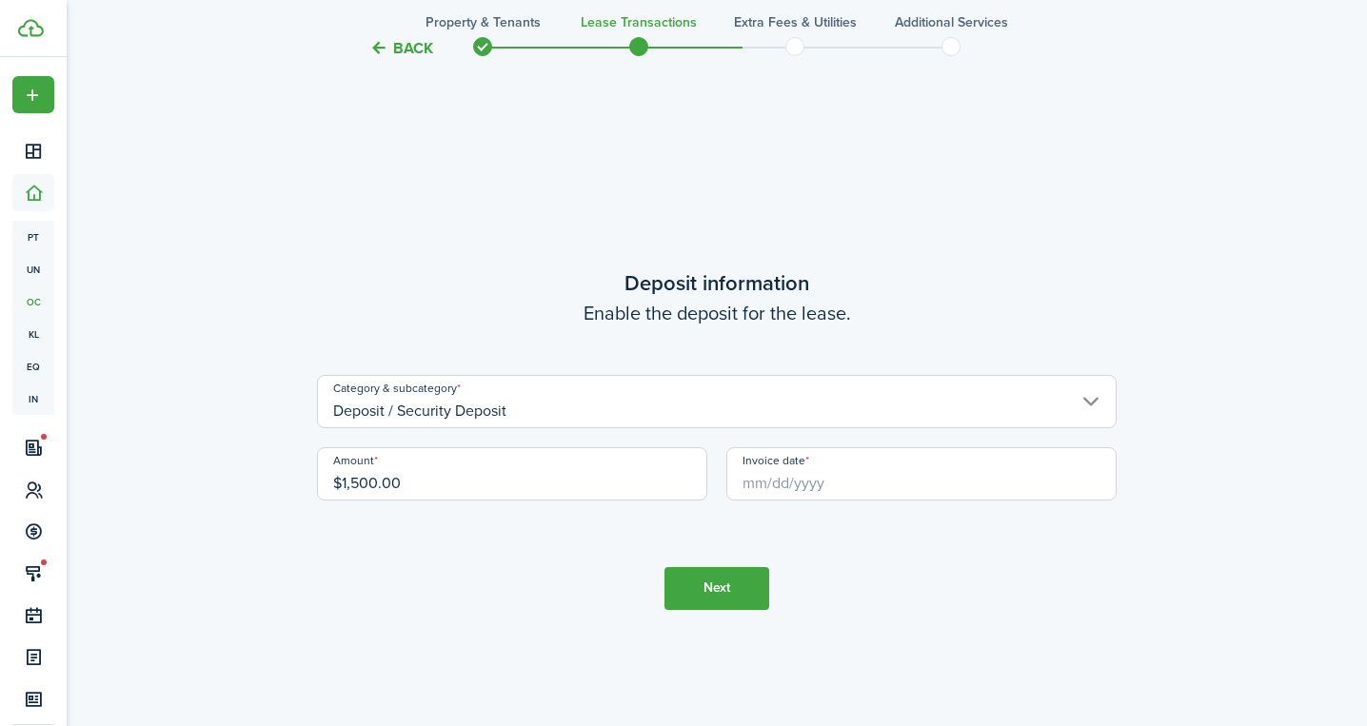
click at [806, 483] on input "Invoice date" at bounding box center [921, 473] width 390 height 53
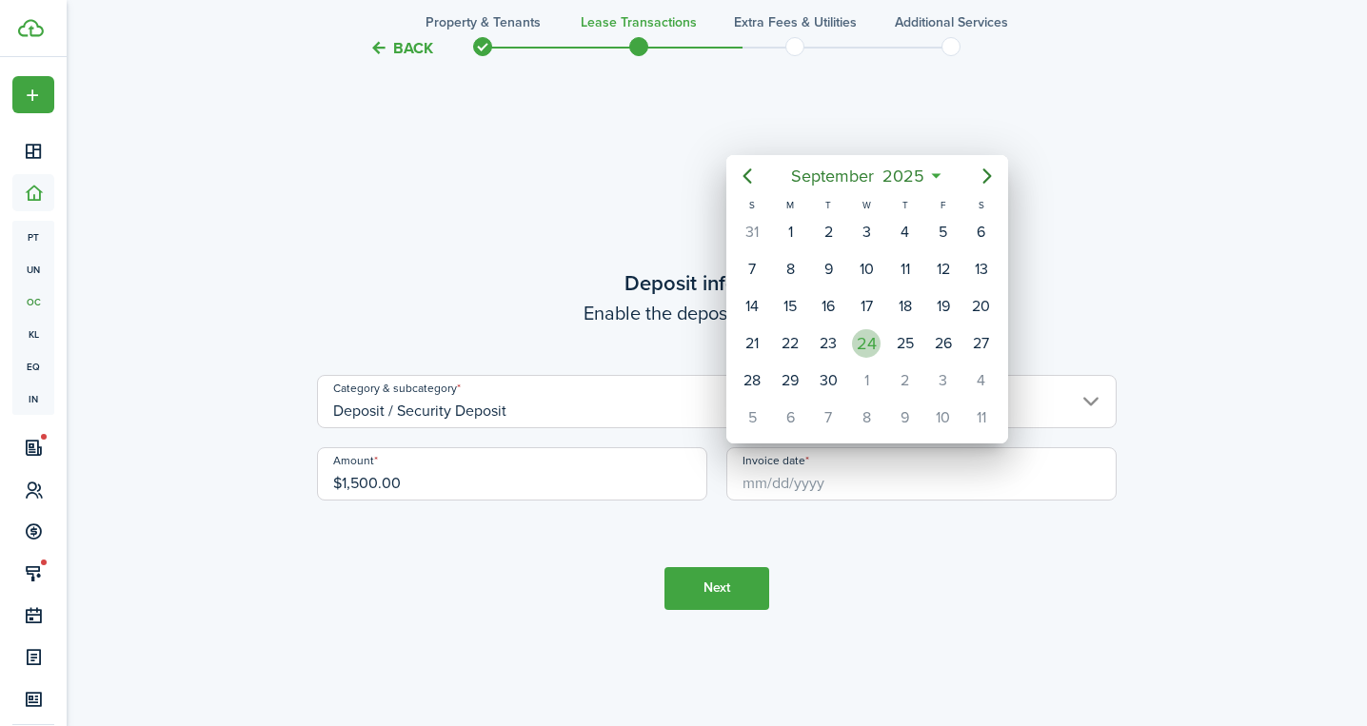
click at [861, 348] on div "24" at bounding box center [866, 343] width 29 height 29
type input "[DATE]"
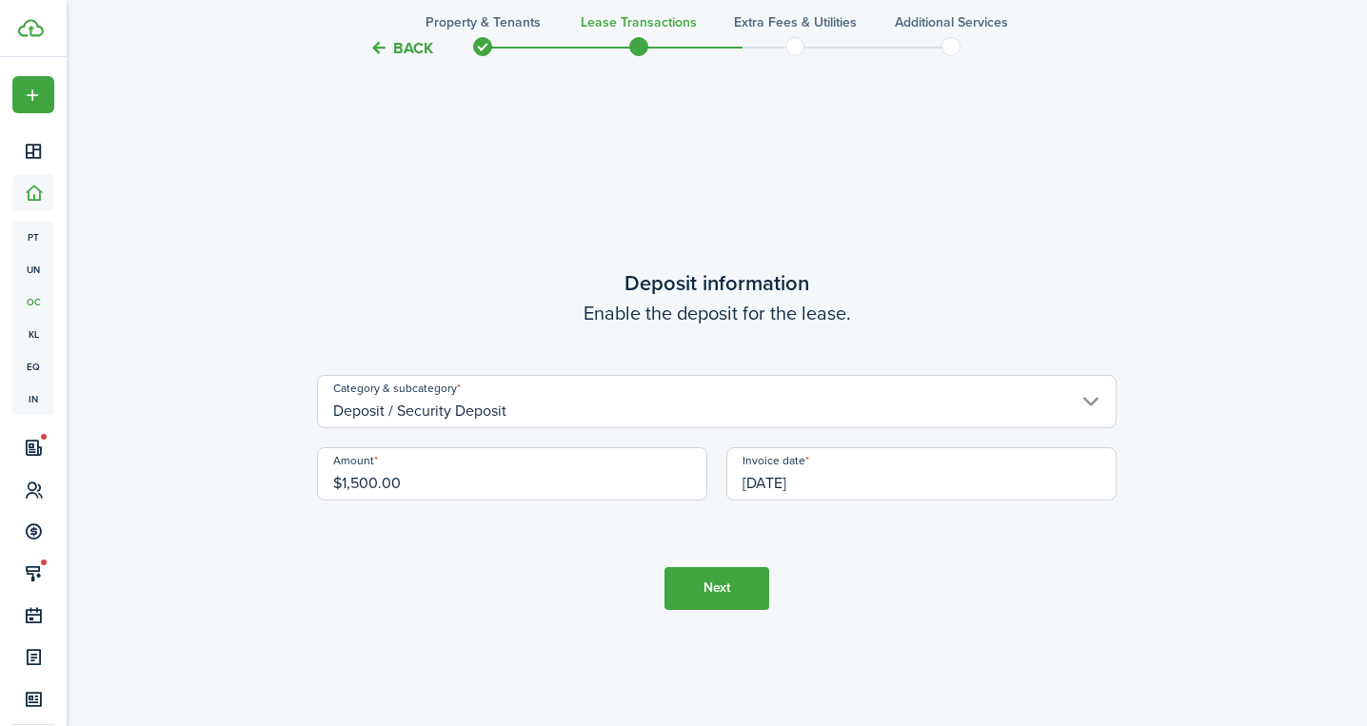
click at [716, 587] on button "Next" at bounding box center [716, 588] width 105 height 43
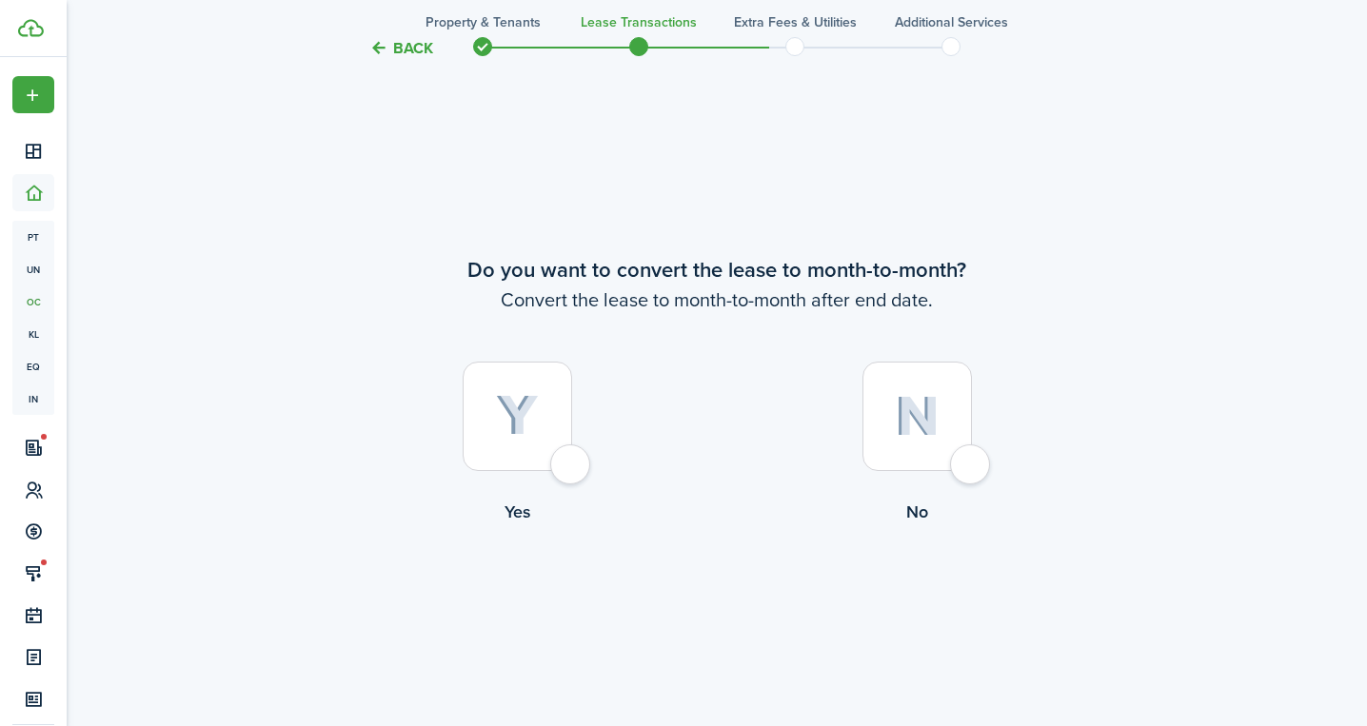
scroll to position [3503, 0]
click at [895, 425] on img at bounding box center [917, 415] width 45 height 41
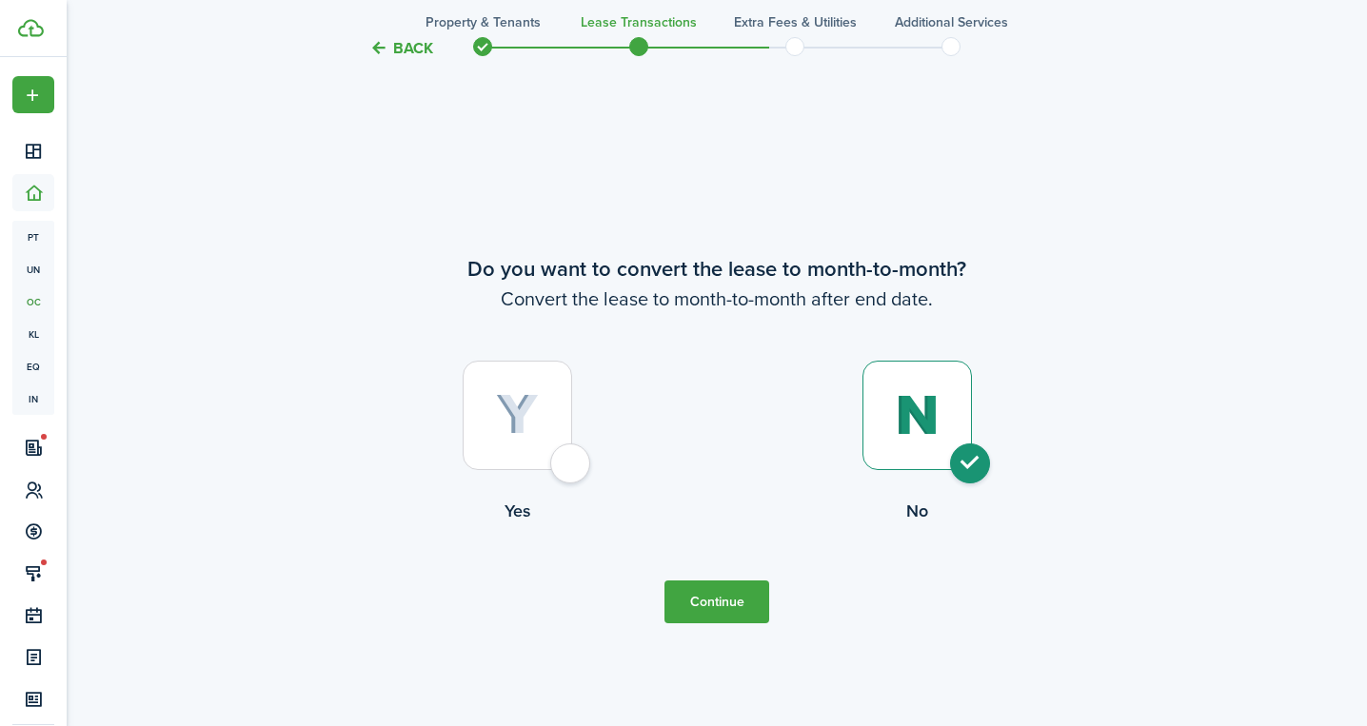
radio input "true"
click at [716, 592] on button "Continue" at bounding box center [716, 602] width 105 height 43
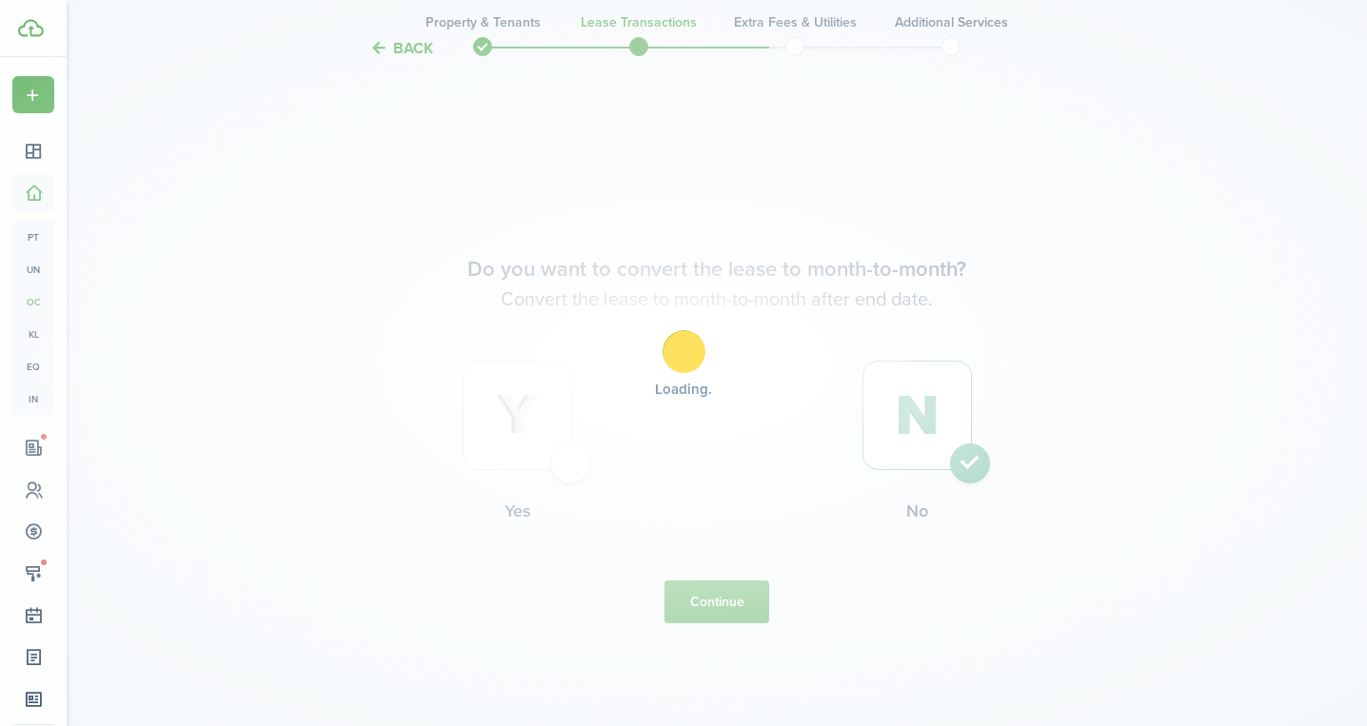
scroll to position [0, 0]
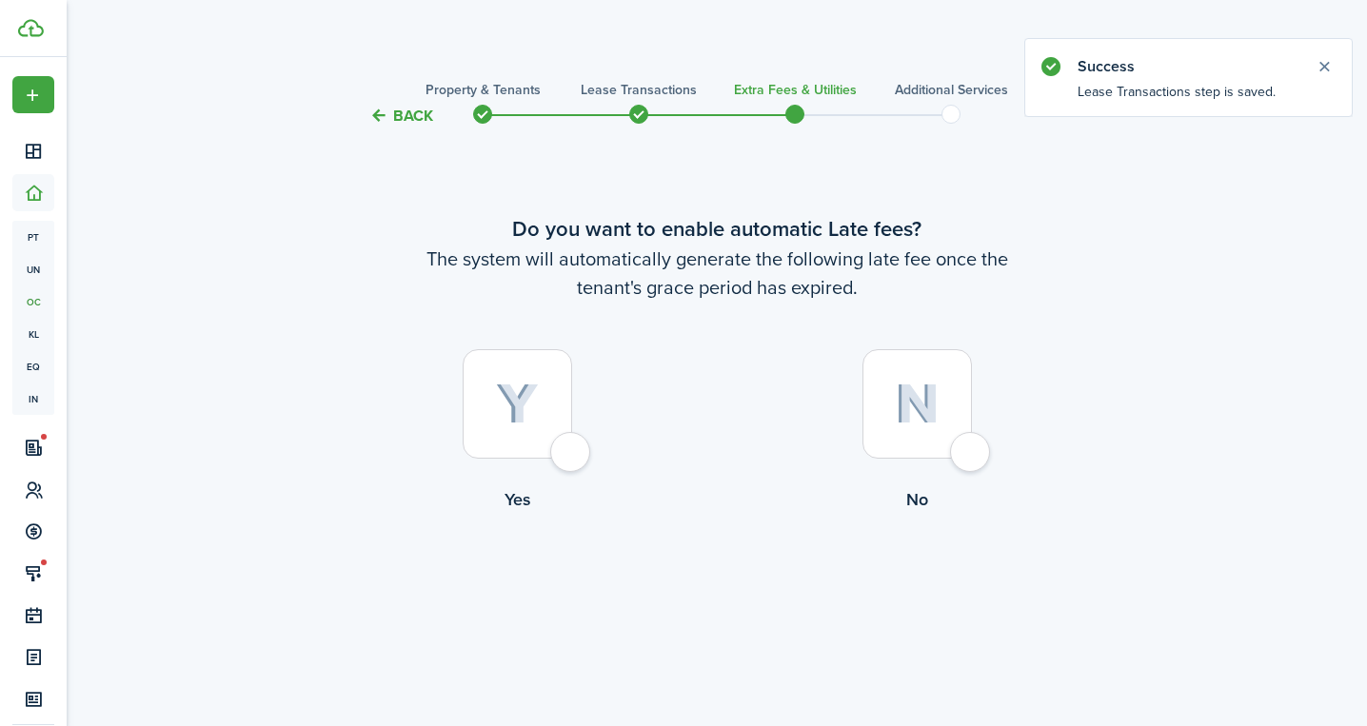
click at [497, 386] on img at bounding box center [517, 405] width 43 height 42
radio input "true"
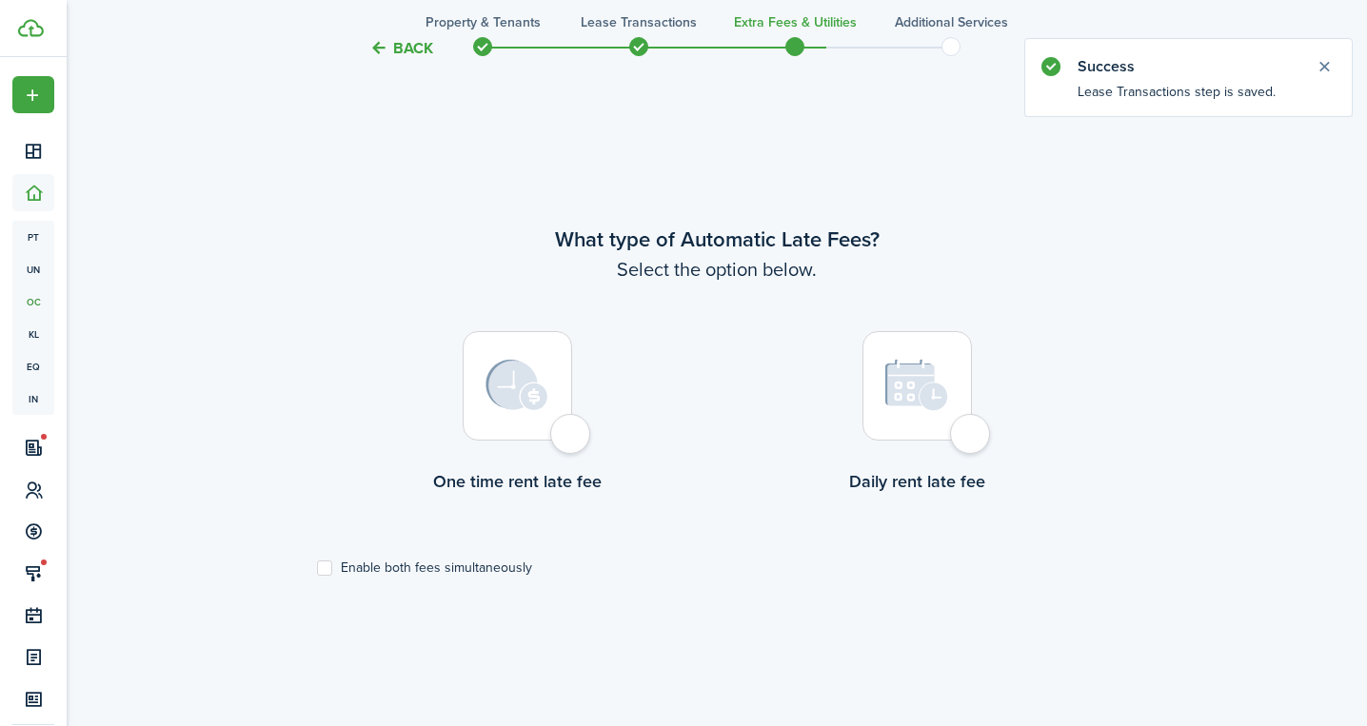
scroll to position [599, 0]
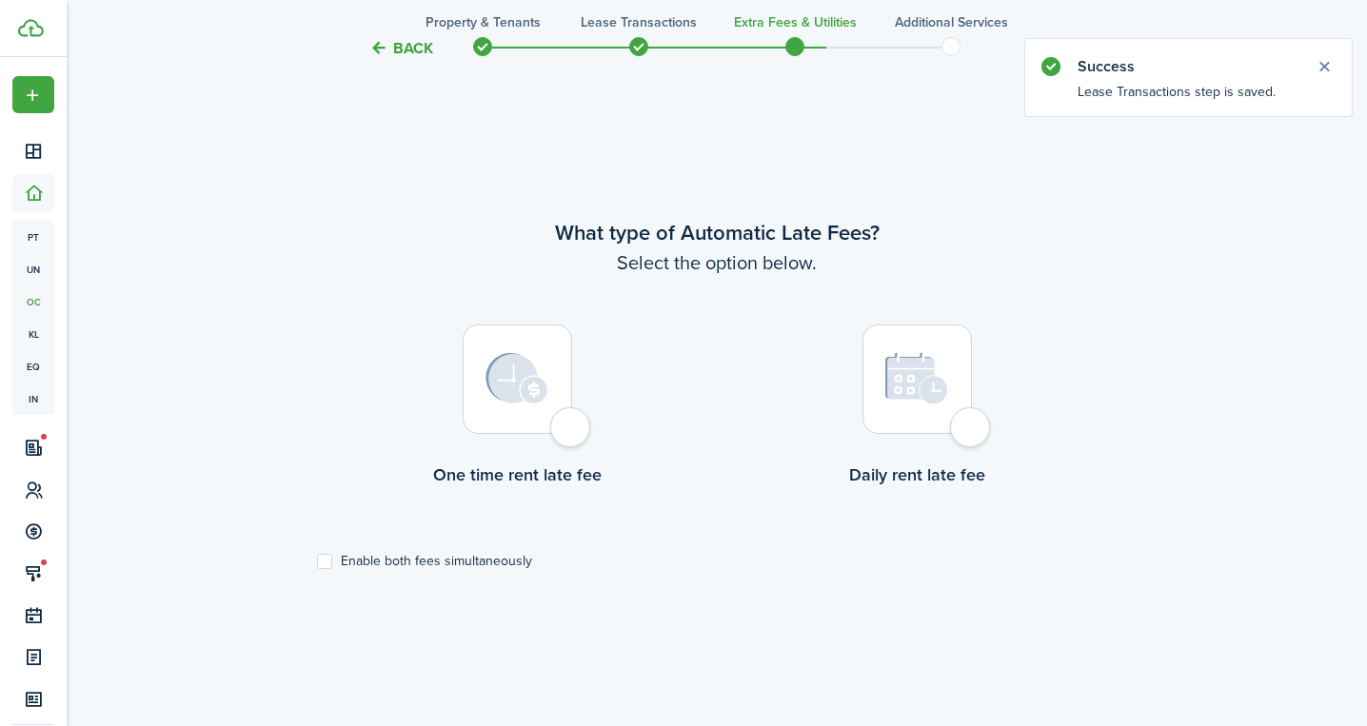
click at [518, 383] on img at bounding box center [516, 378] width 63 height 51
radio input "true"
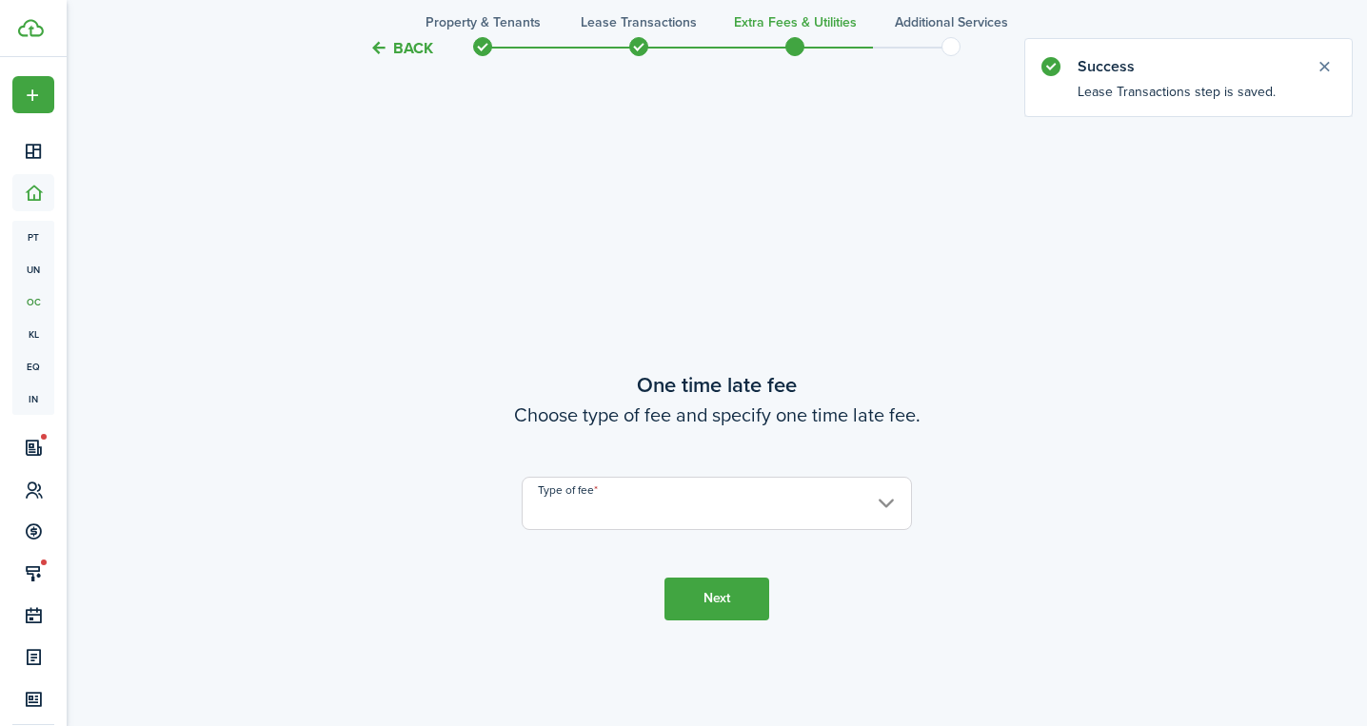
scroll to position [1325, 0]
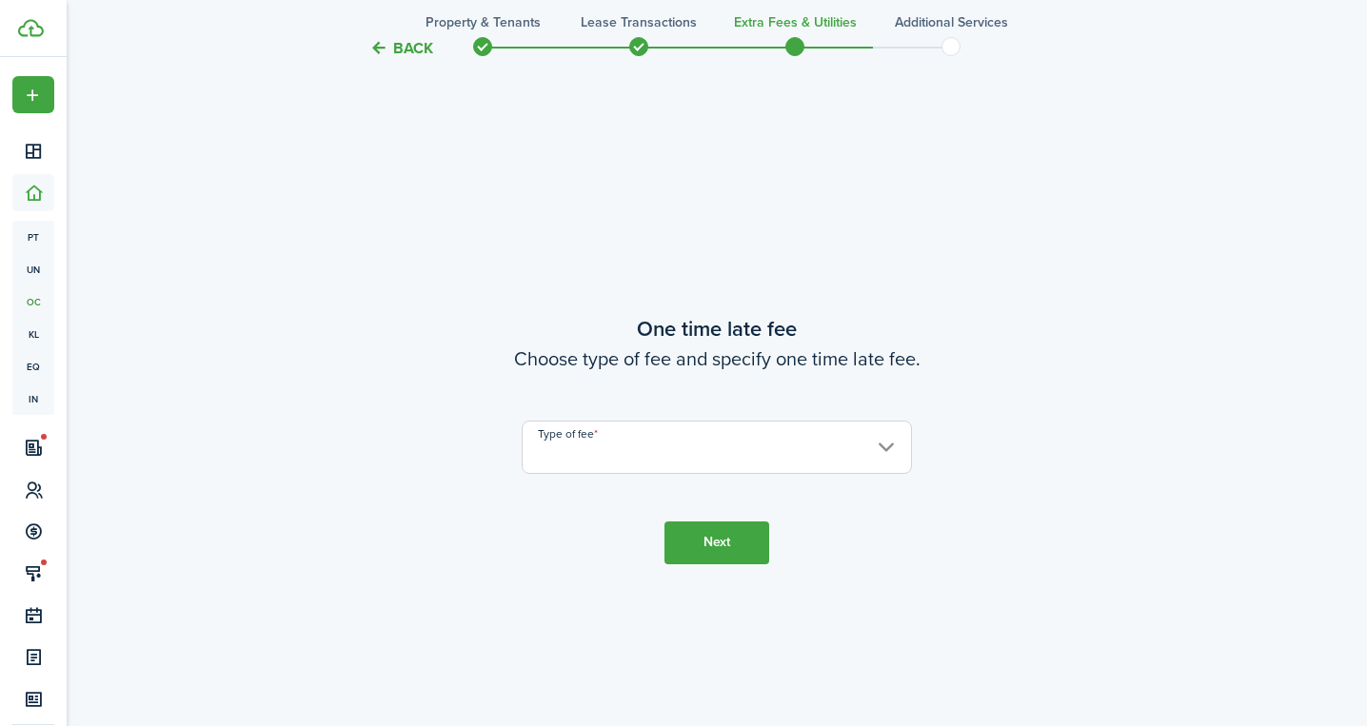
click at [582, 467] on input "Type of fee" at bounding box center [717, 447] width 390 height 53
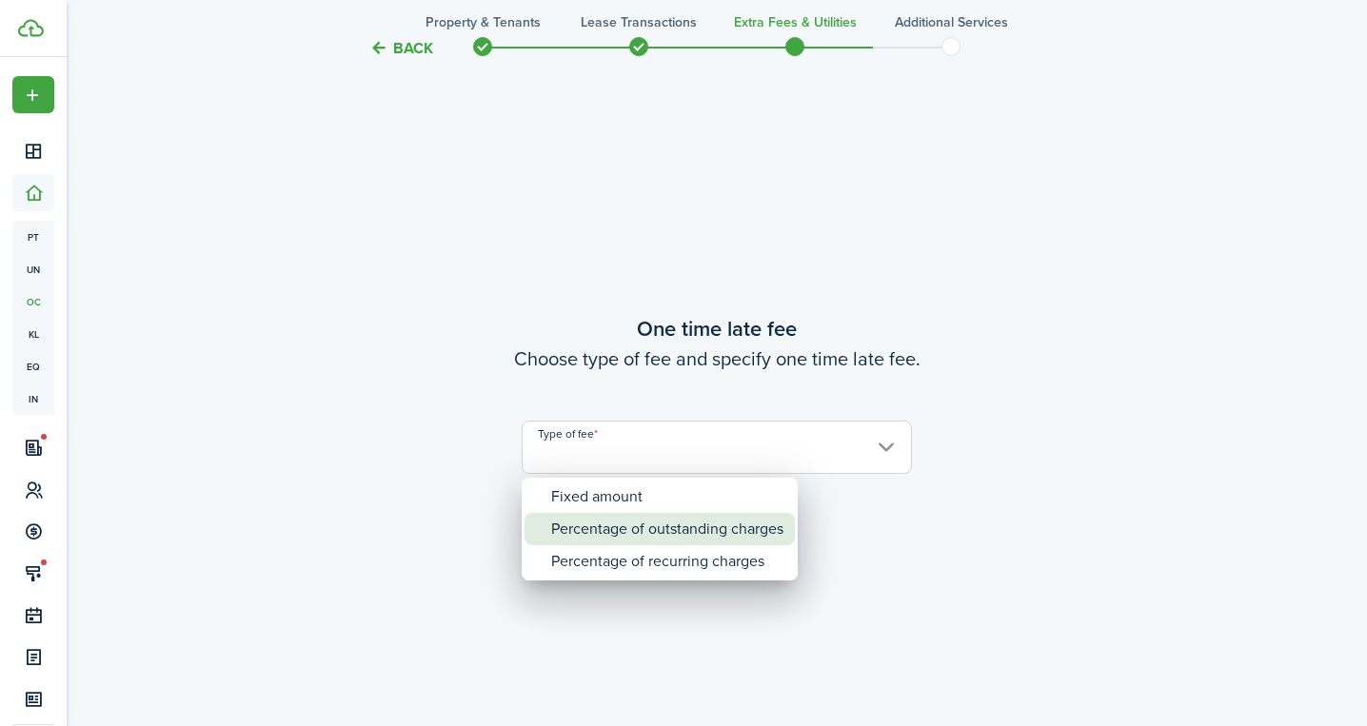
click at [596, 527] on div "Percentage of outstanding charges" at bounding box center [667, 529] width 232 height 32
type input "Percentage of outstanding charges"
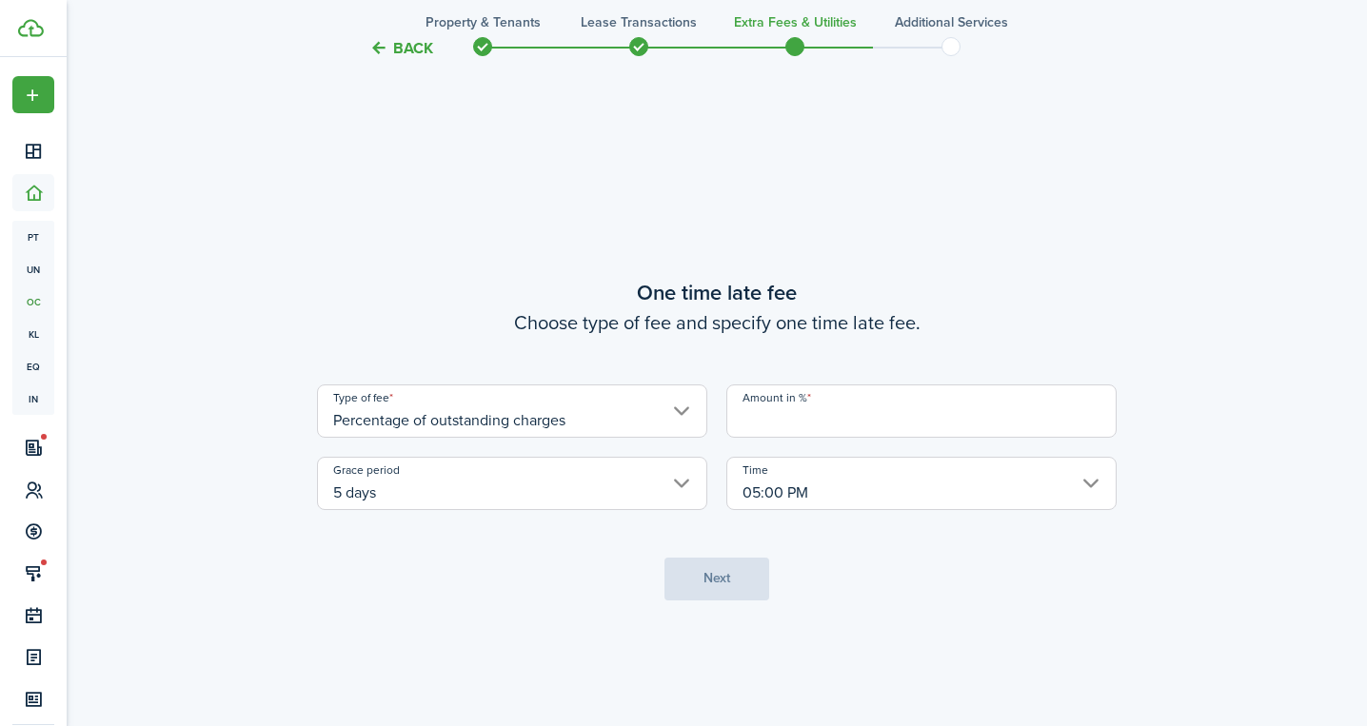
click at [807, 422] on input "Amount in %" at bounding box center [921, 411] width 390 height 53
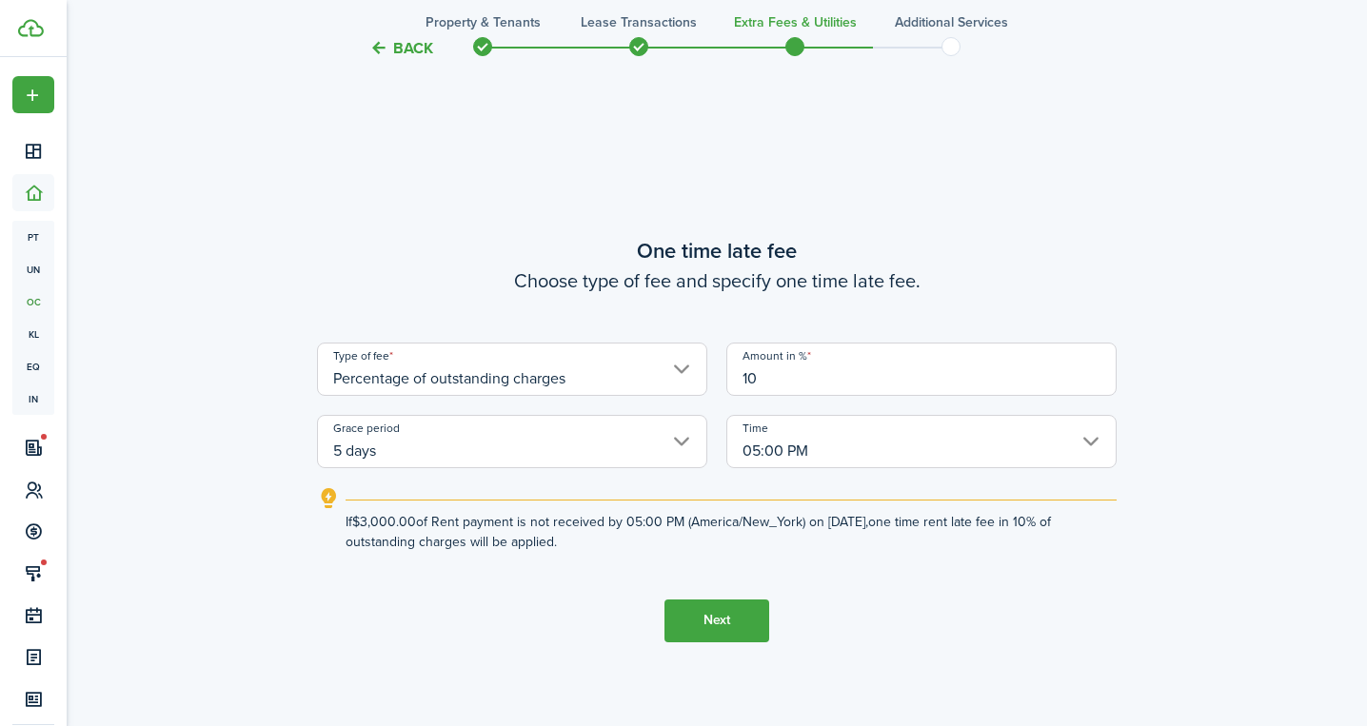
type input "10"
click at [717, 617] on button "Next" at bounding box center [716, 621] width 105 height 43
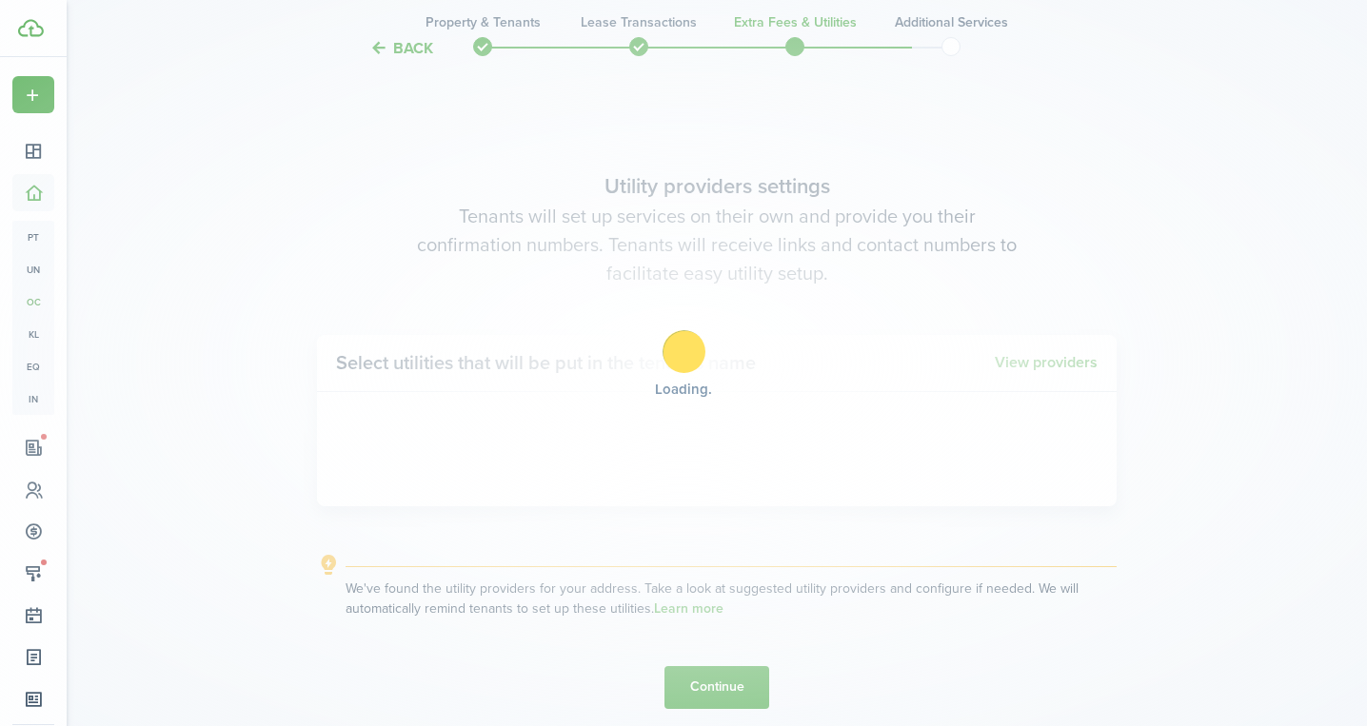
scroll to position [2051, 0]
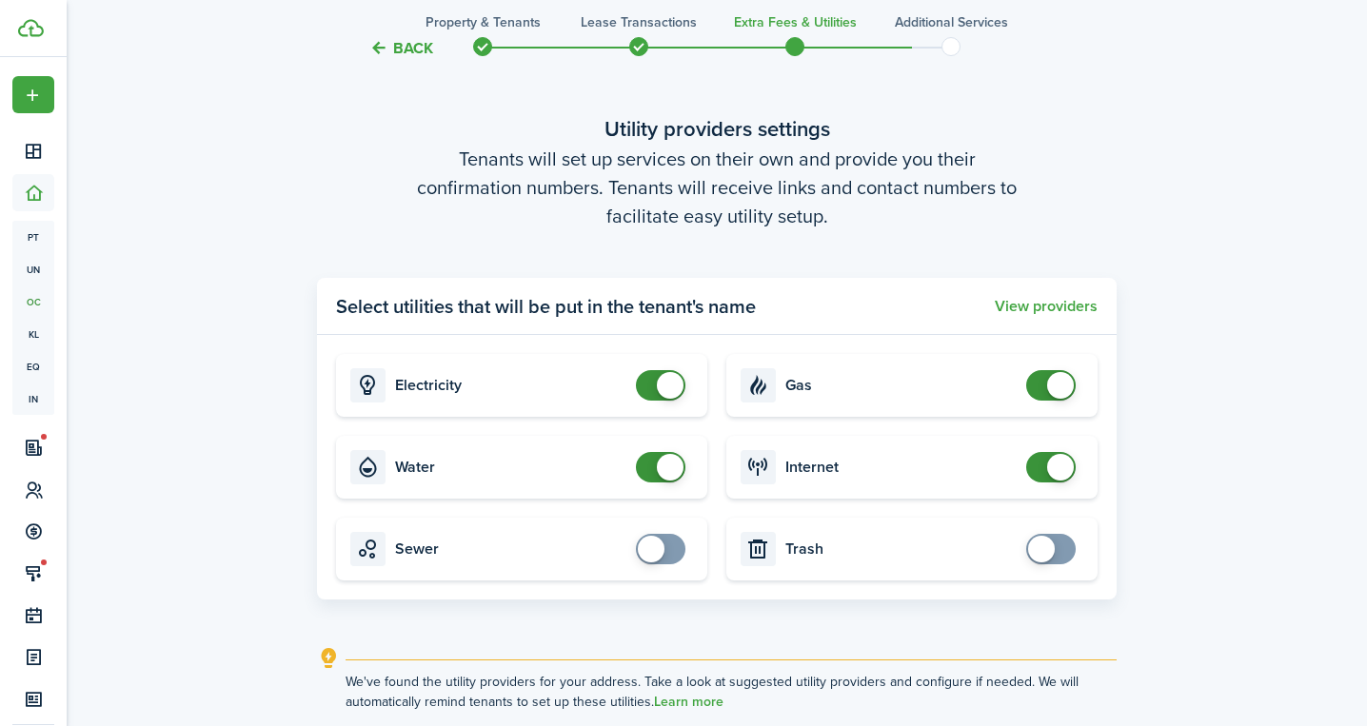
checkbox input "false"
click at [665, 391] on span at bounding box center [670, 385] width 27 height 27
checkbox input "false"
click at [672, 457] on span at bounding box center [670, 467] width 27 height 27
checkbox input "false"
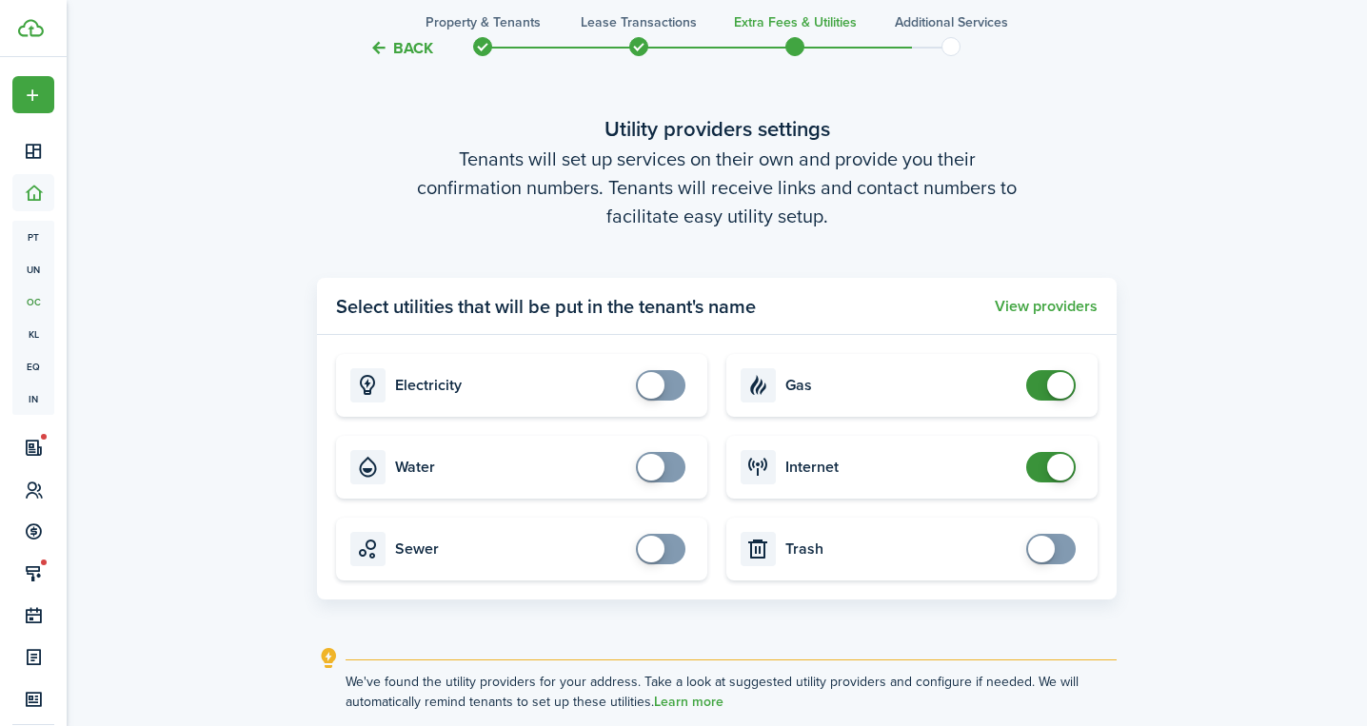
click at [1053, 385] on span at bounding box center [1060, 385] width 27 height 27
checkbox input "false"
click at [1059, 461] on span at bounding box center [1060, 467] width 27 height 27
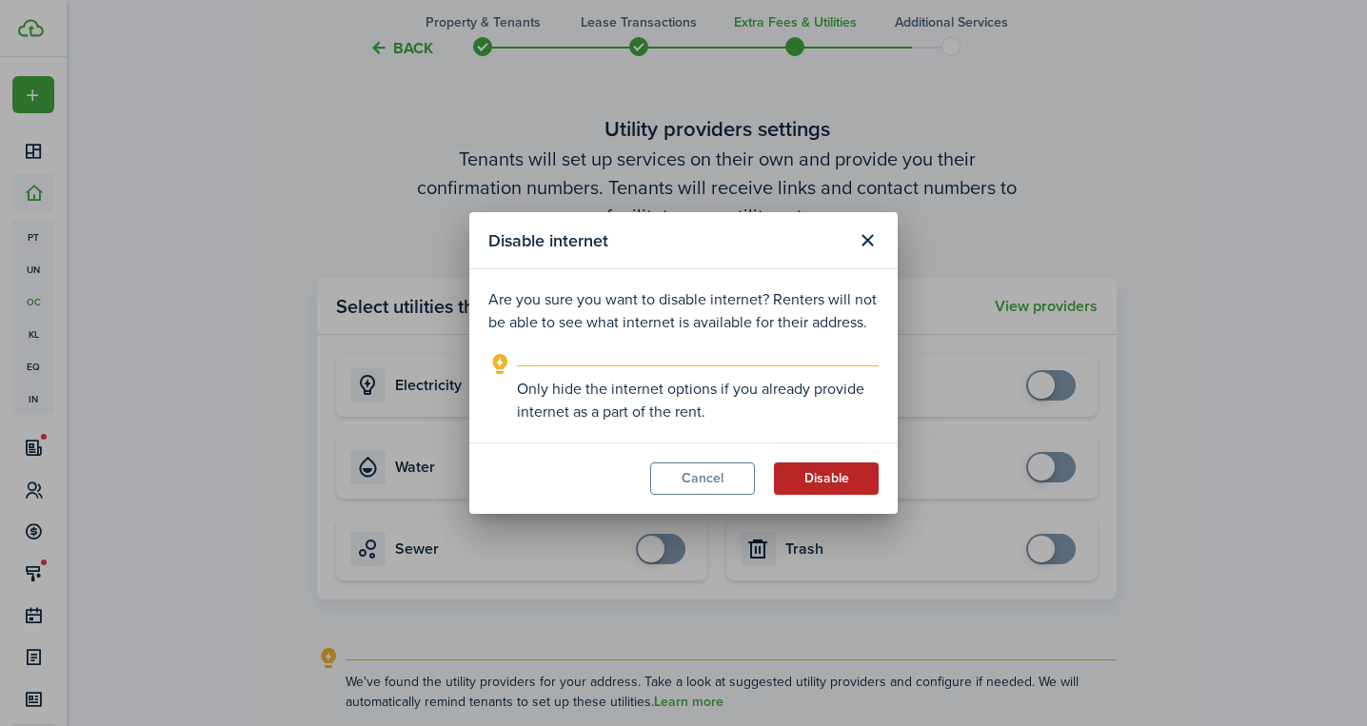
click at [825, 478] on button "Disable" at bounding box center [826, 479] width 105 height 32
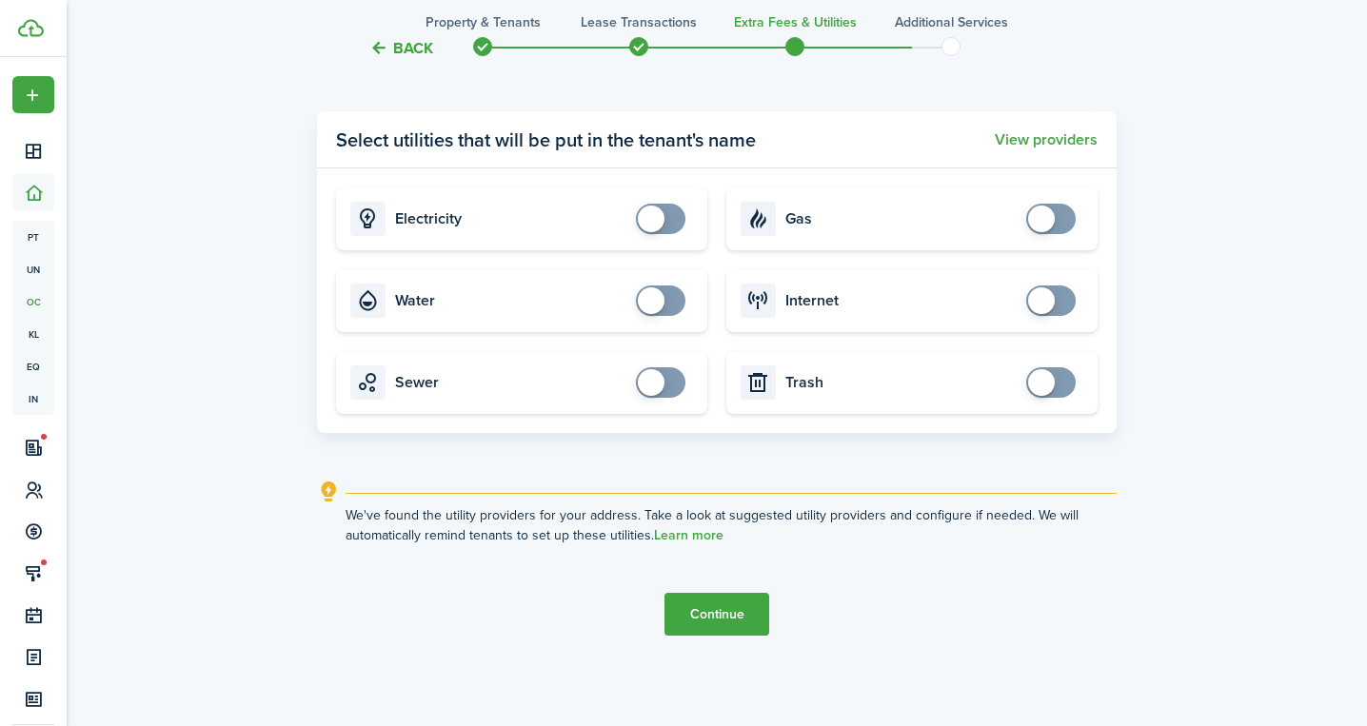
scroll to position [2218, 0]
click at [721, 609] on button "Continue" at bounding box center [716, 614] width 105 height 43
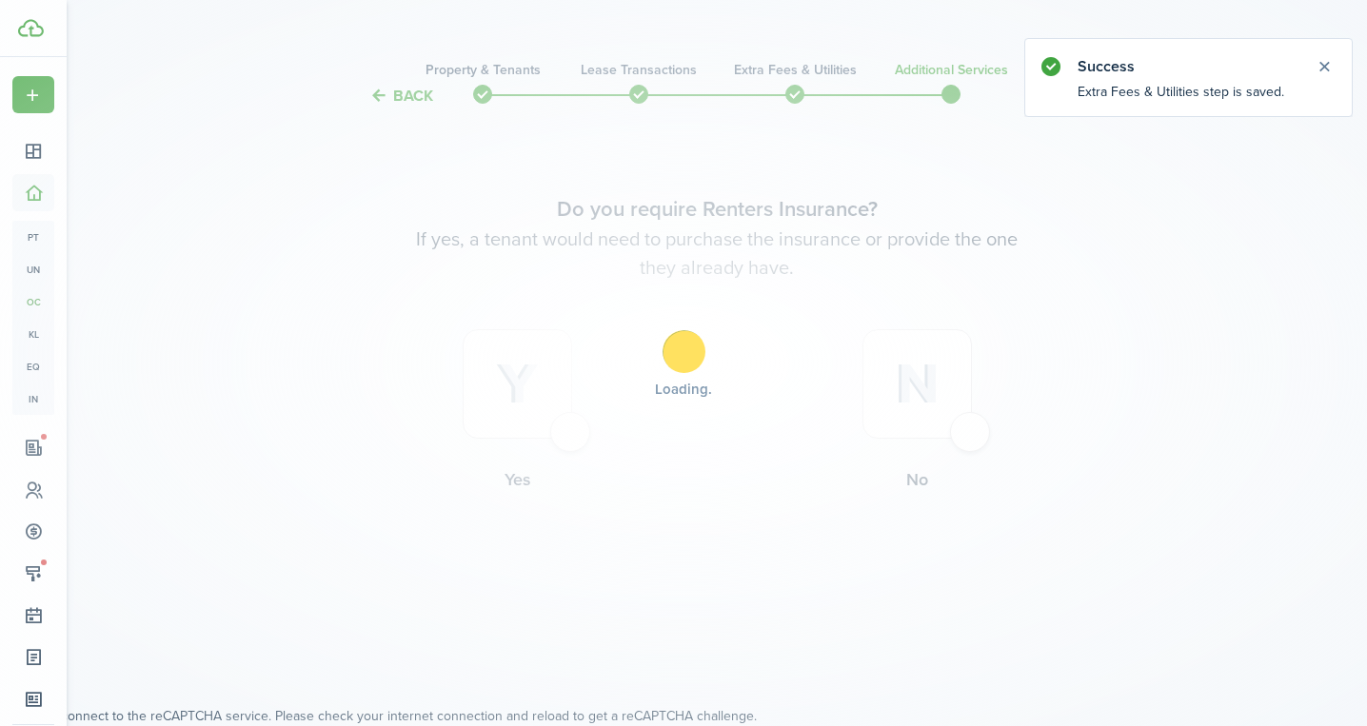
scroll to position [0, 0]
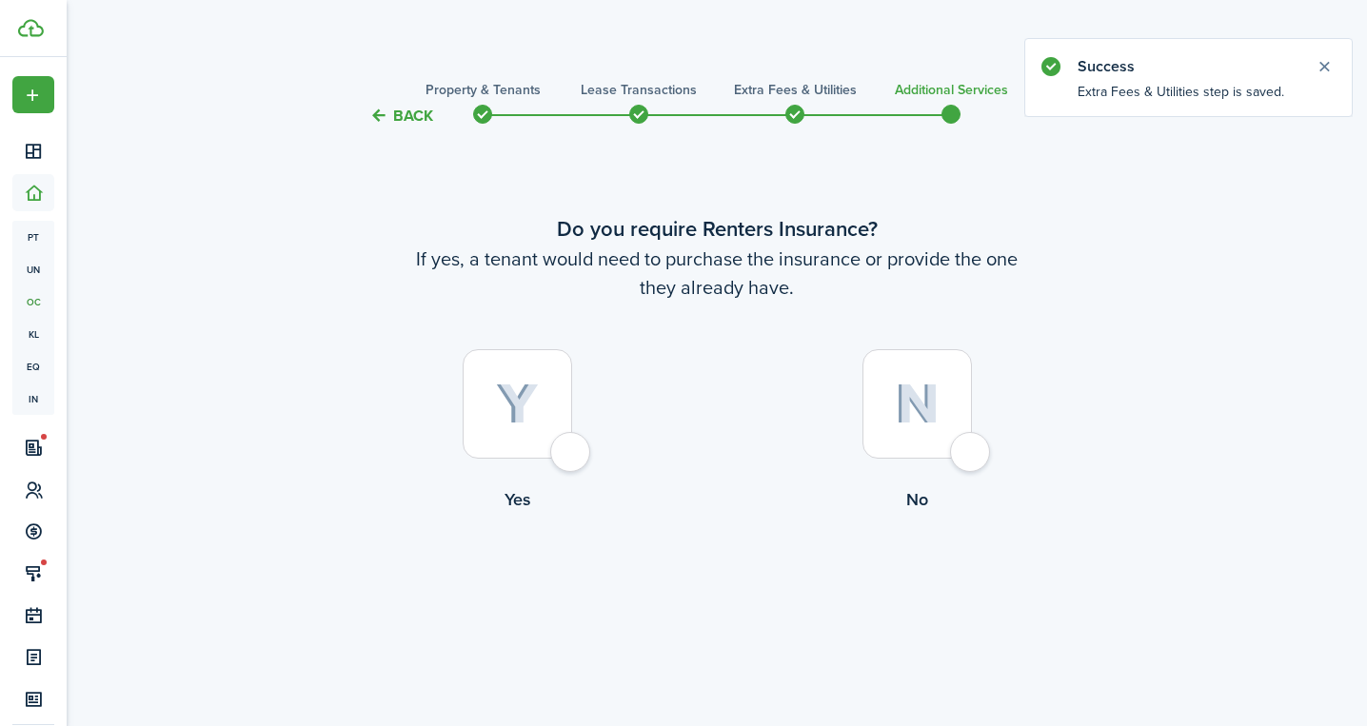
click at [918, 423] on img at bounding box center [917, 404] width 45 height 41
radio input "true"
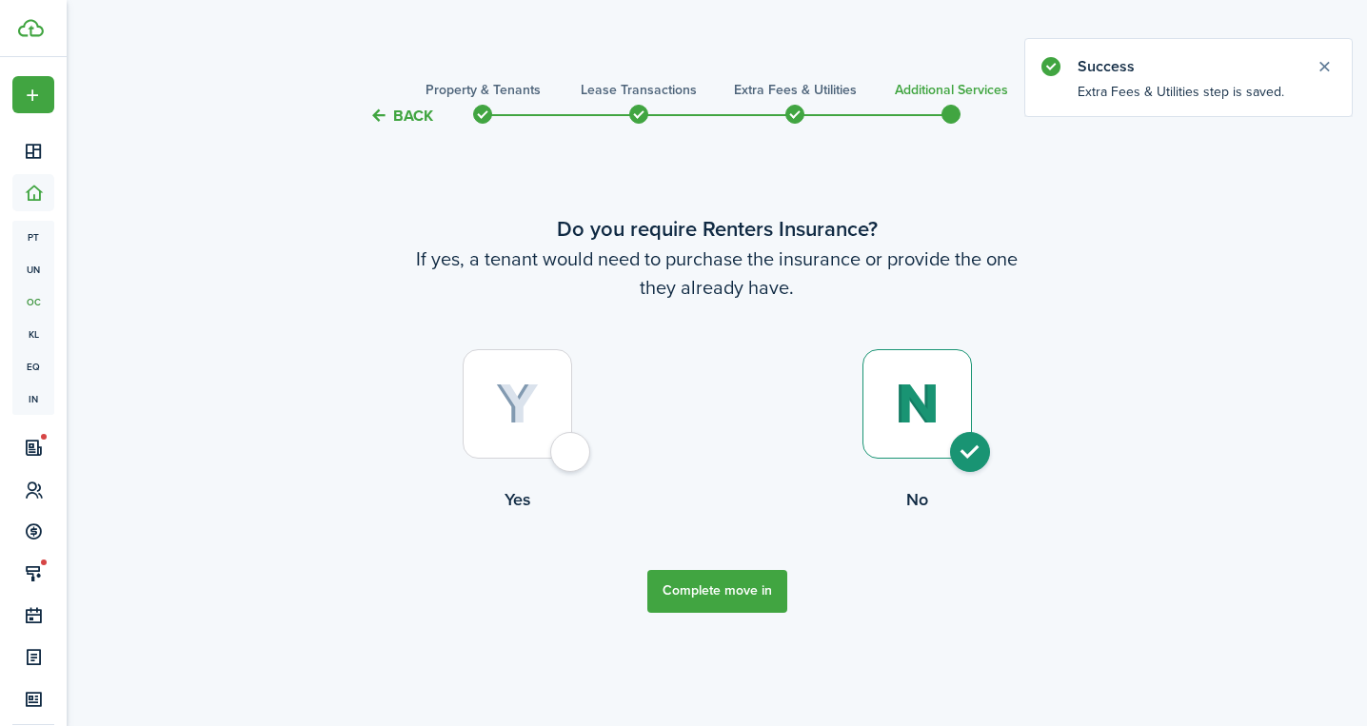
click at [739, 591] on button "Complete move in" at bounding box center [717, 591] width 140 height 43
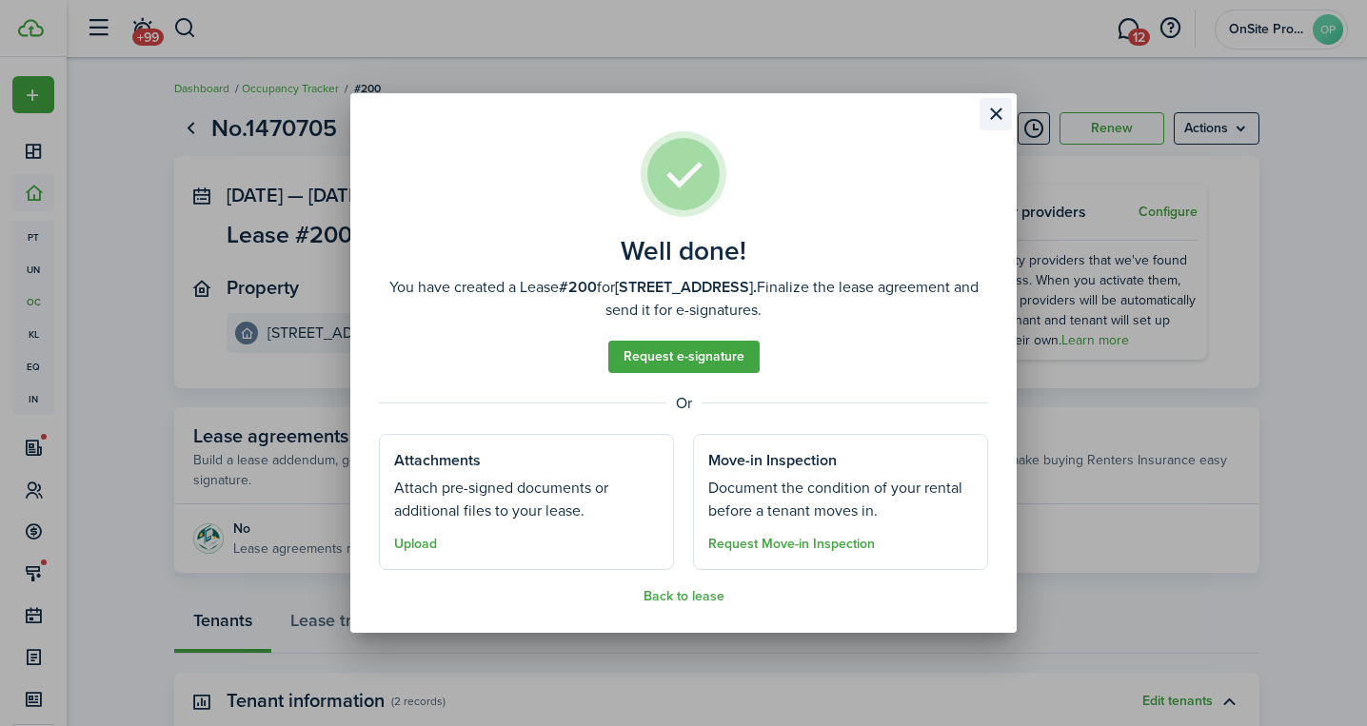
click at [997, 110] on button "Close modal" at bounding box center [995, 114] width 32 height 32
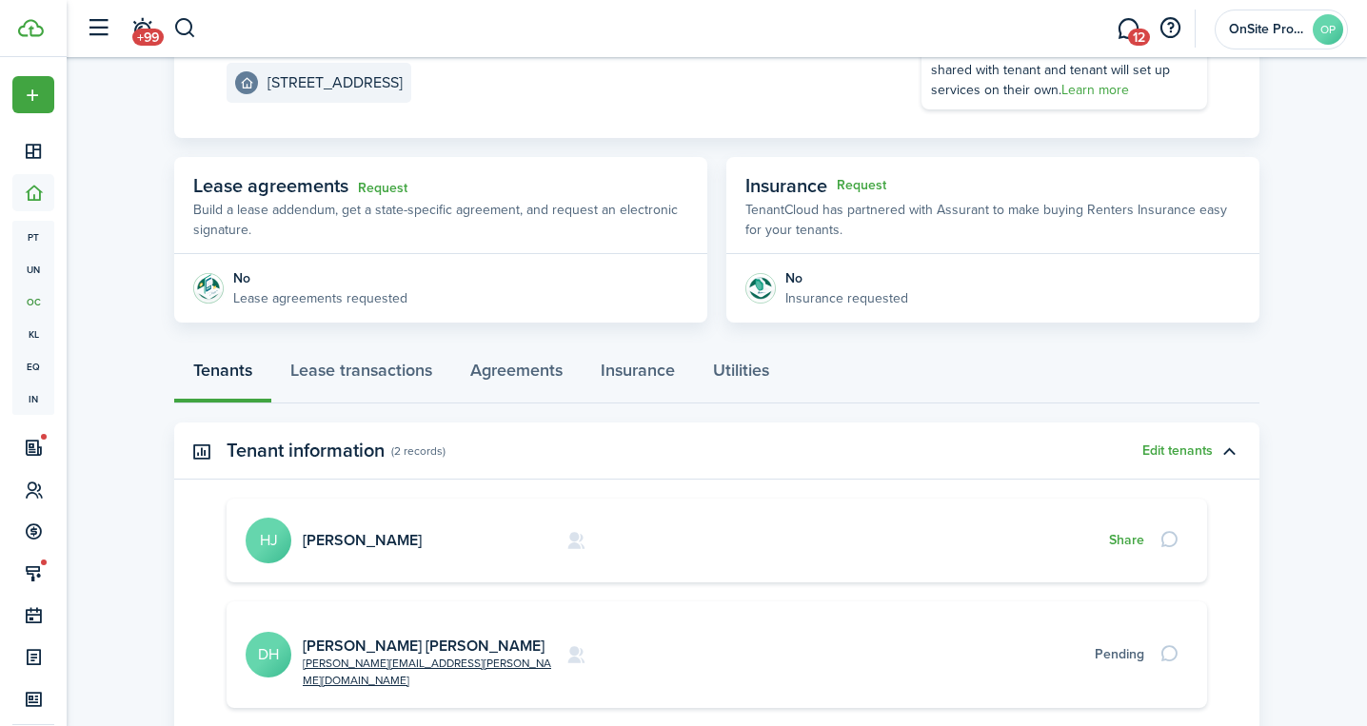
scroll to position [300, 0]
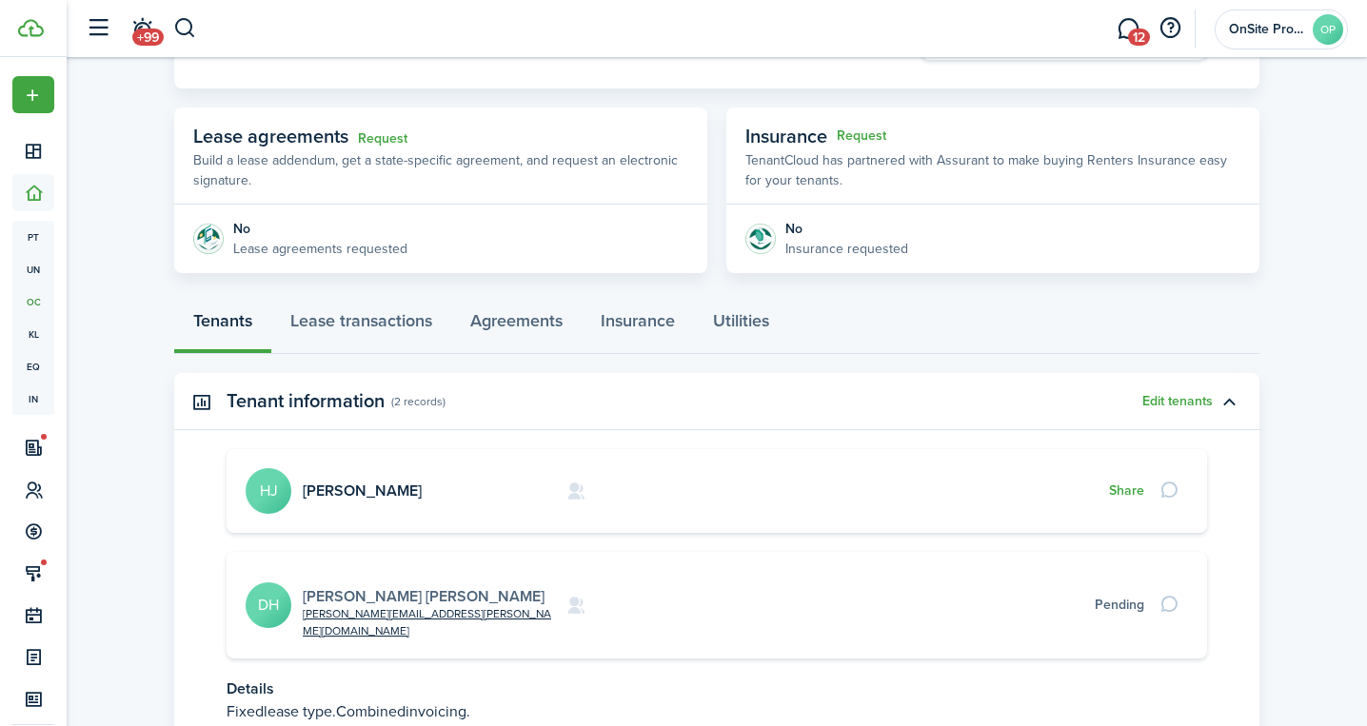
click at [365, 585] on link "[PERSON_NAME] [PERSON_NAME]" at bounding box center [424, 596] width 242 height 22
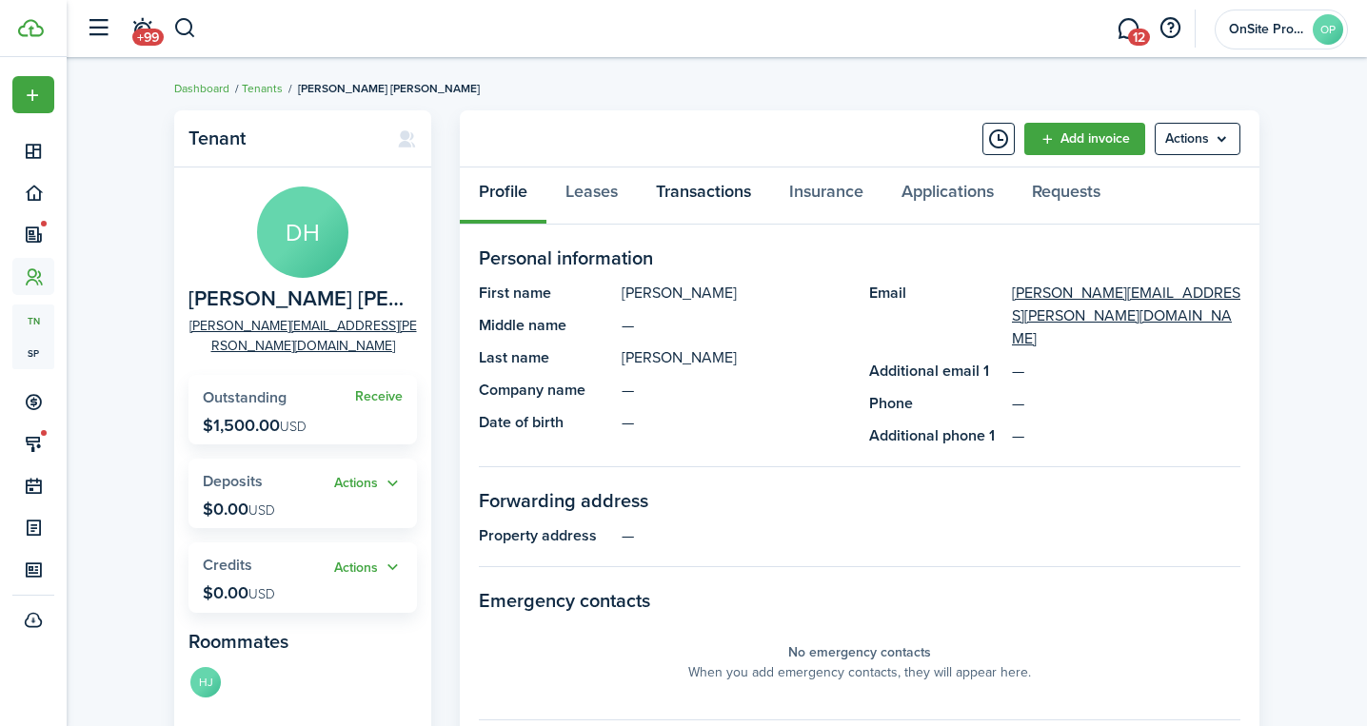
click at [688, 190] on link "Transactions" at bounding box center [703, 196] width 133 height 57
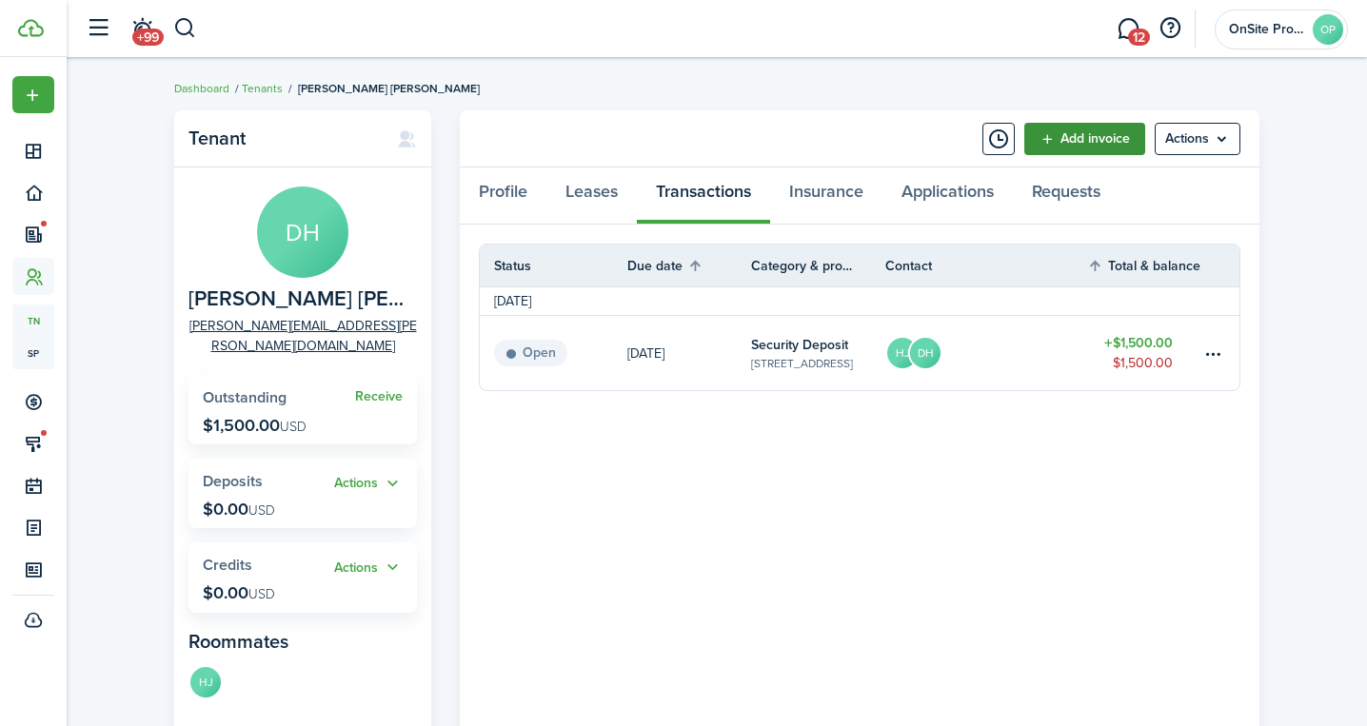
click at [1081, 141] on link "Add invoice" at bounding box center [1084, 139] width 121 height 32
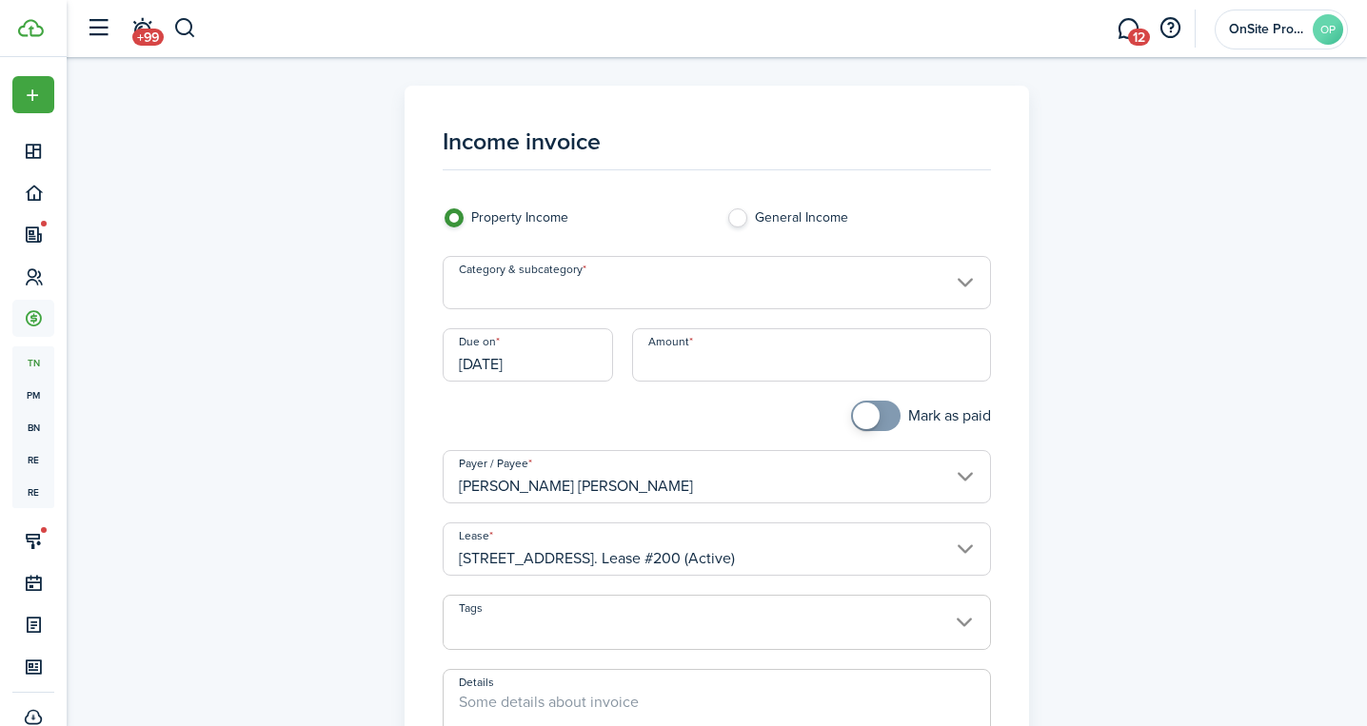
click at [683, 276] on input "Category & subcategory" at bounding box center [717, 282] width 549 height 53
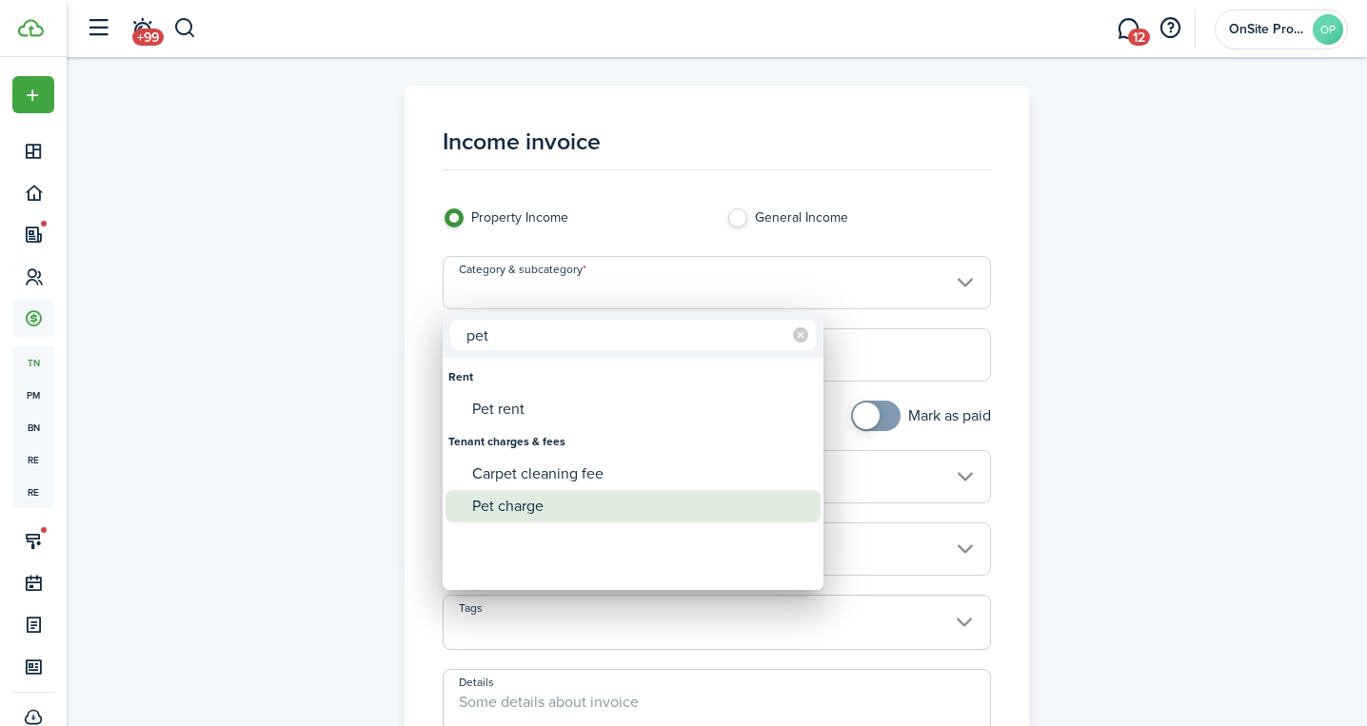
type input "pet"
click at [571, 513] on div "Pet charge" at bounding box center [640, 506] width 337 height 32
type input "Tenant charges & fees / Pet charge"
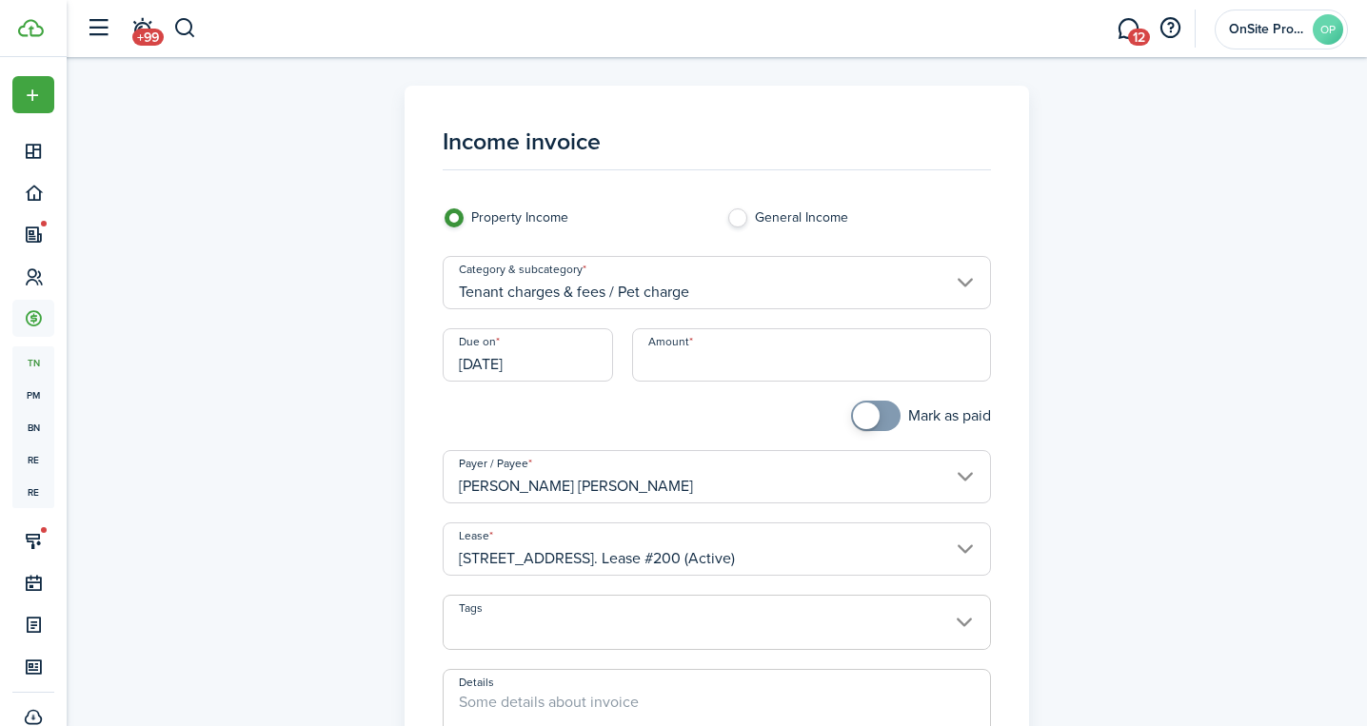
click at [673, 357] on input "Amount" at bounding box center [812, 354] width 360 height 53
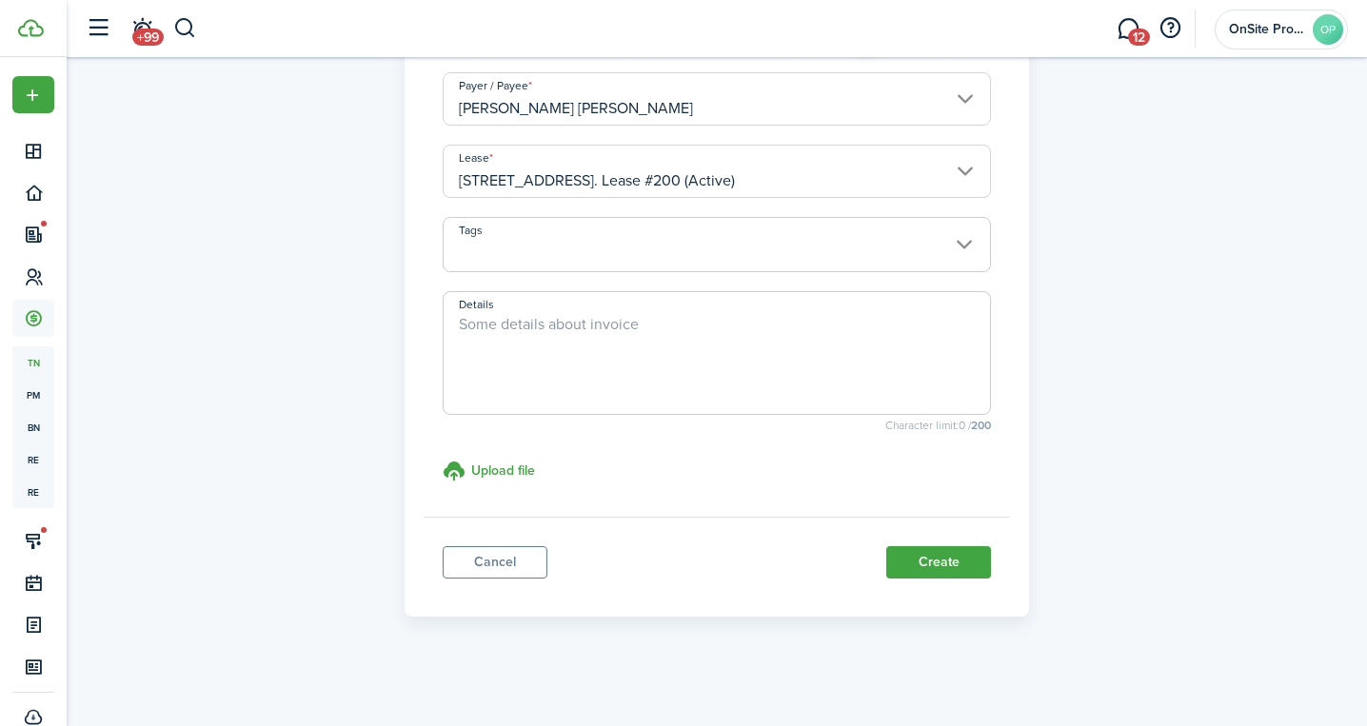
scroll to position [377, 0]
type input "$250.00"
click at [910, 563] on button "Create" at bounding box center [938, 563] width 105 height 32
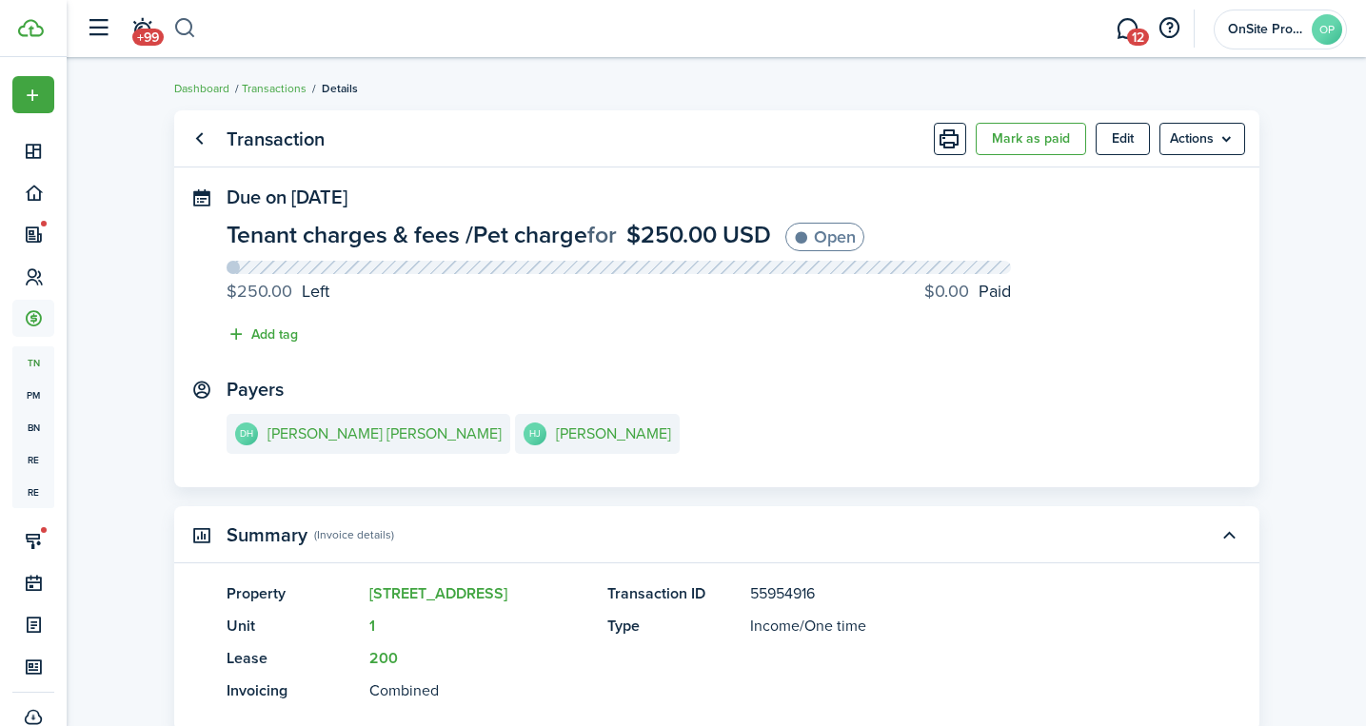
click at [183, 30] on button "button" at bounding box center [185, 28] width 24 height 32
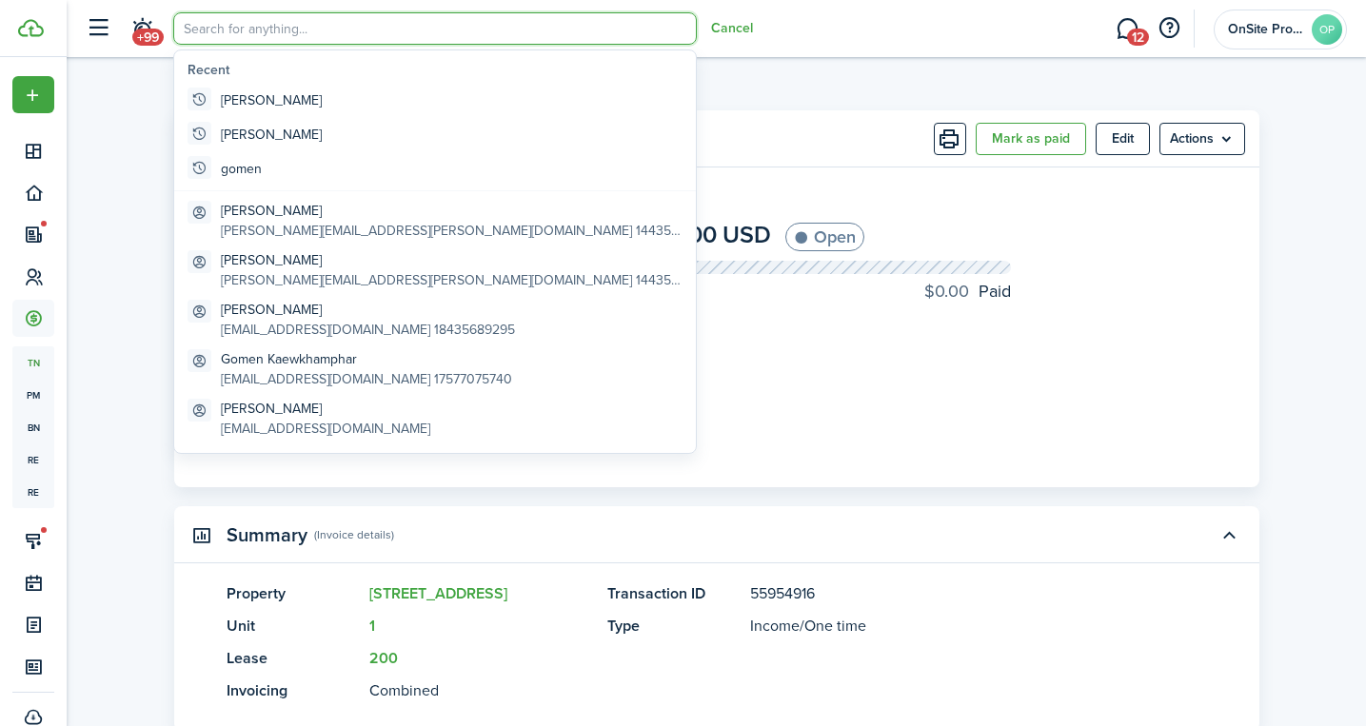
click at [893, 425] on panel-main-content "[PERSON_NAME] [PERSON_NAME] [PERSON_NAME]" at bounding box center [717, 436] width 980 height 45
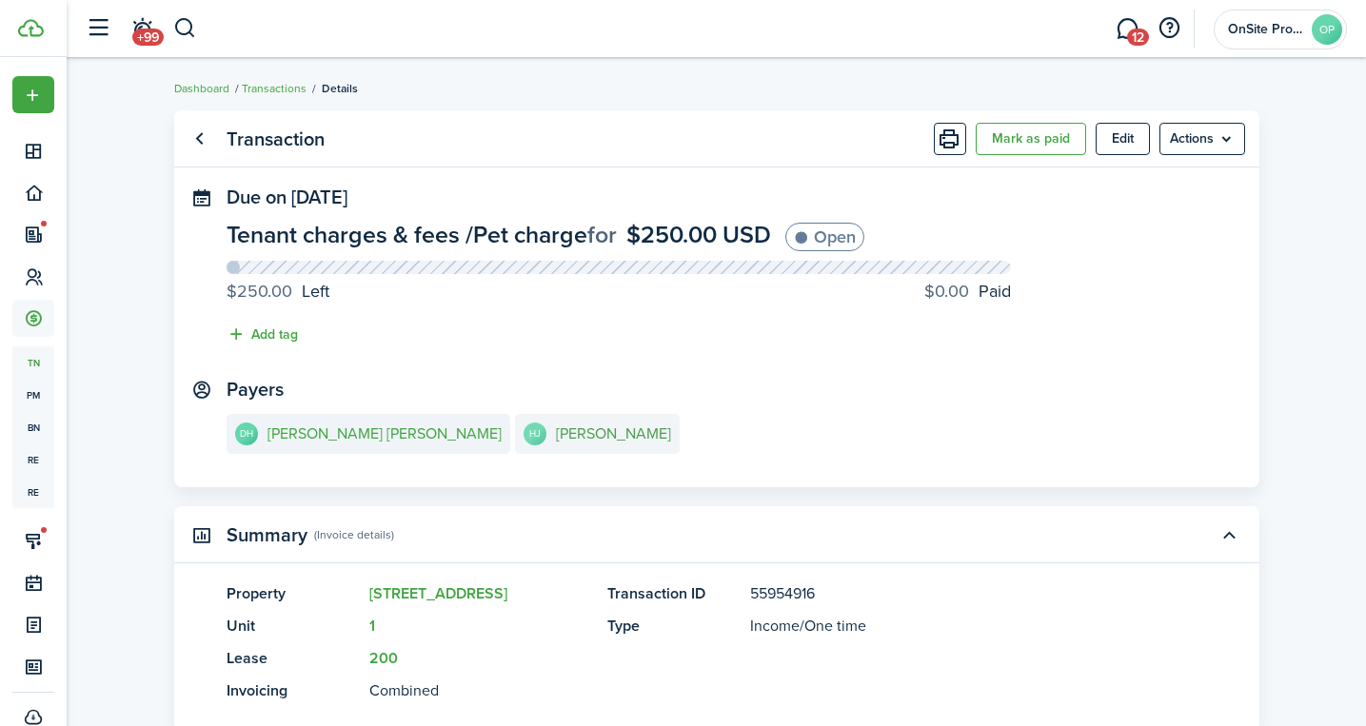
click at [556, 432] on e-details-info-title "[PERSON_NAME]" at bounding box center [613, 433] width 115 height 17
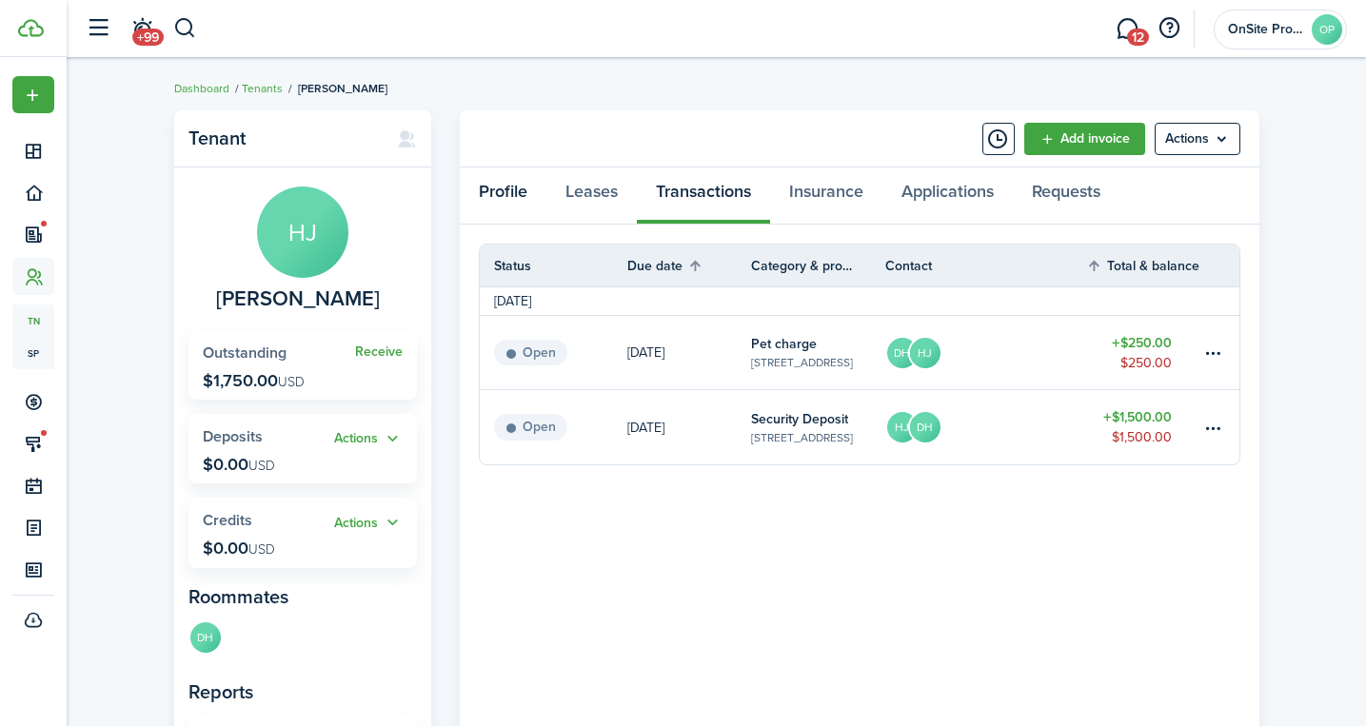
click at [504, 202] on link "Profile" at bounding box center [503, 196] width 87 height 57
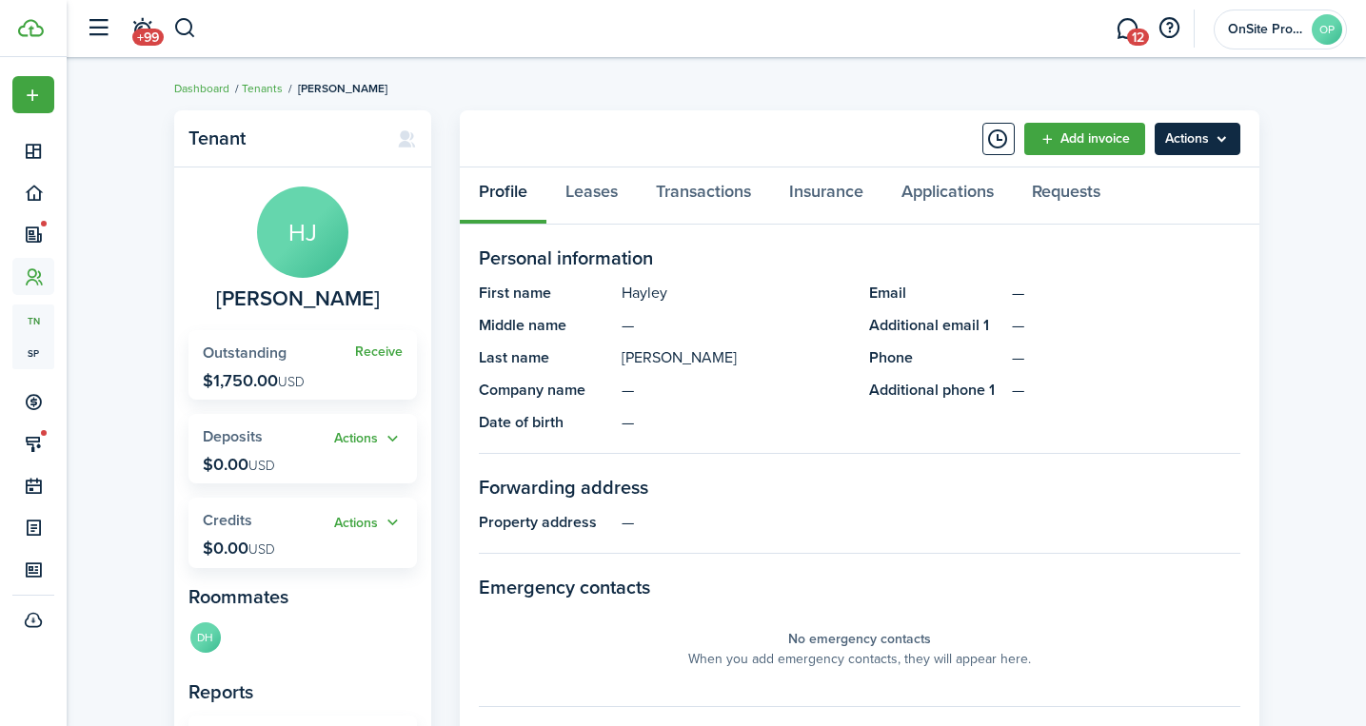
click at [1193, 142] on menu-btn "Actions" at bounding box center [1197, 139] width 86 height 32
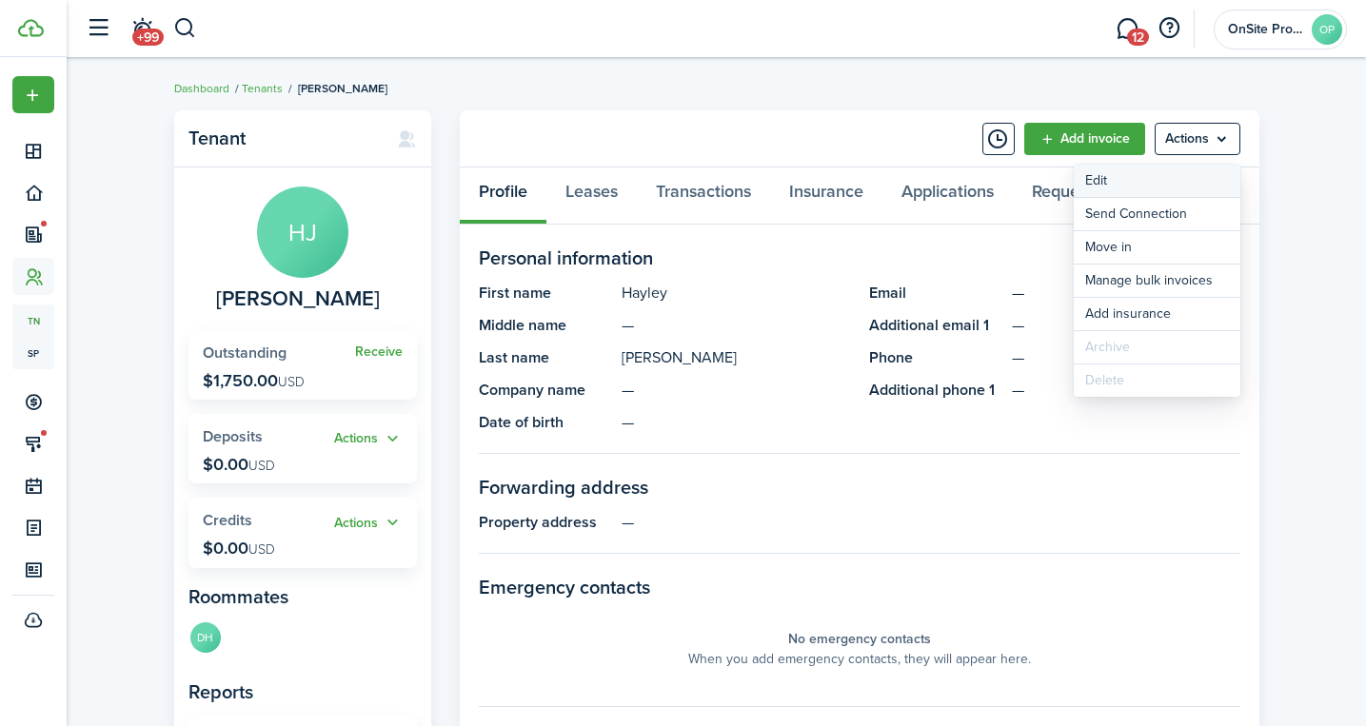
click at [1144, 177] on link "Edit" at bounding box center [1157, 181] width 167 height 32
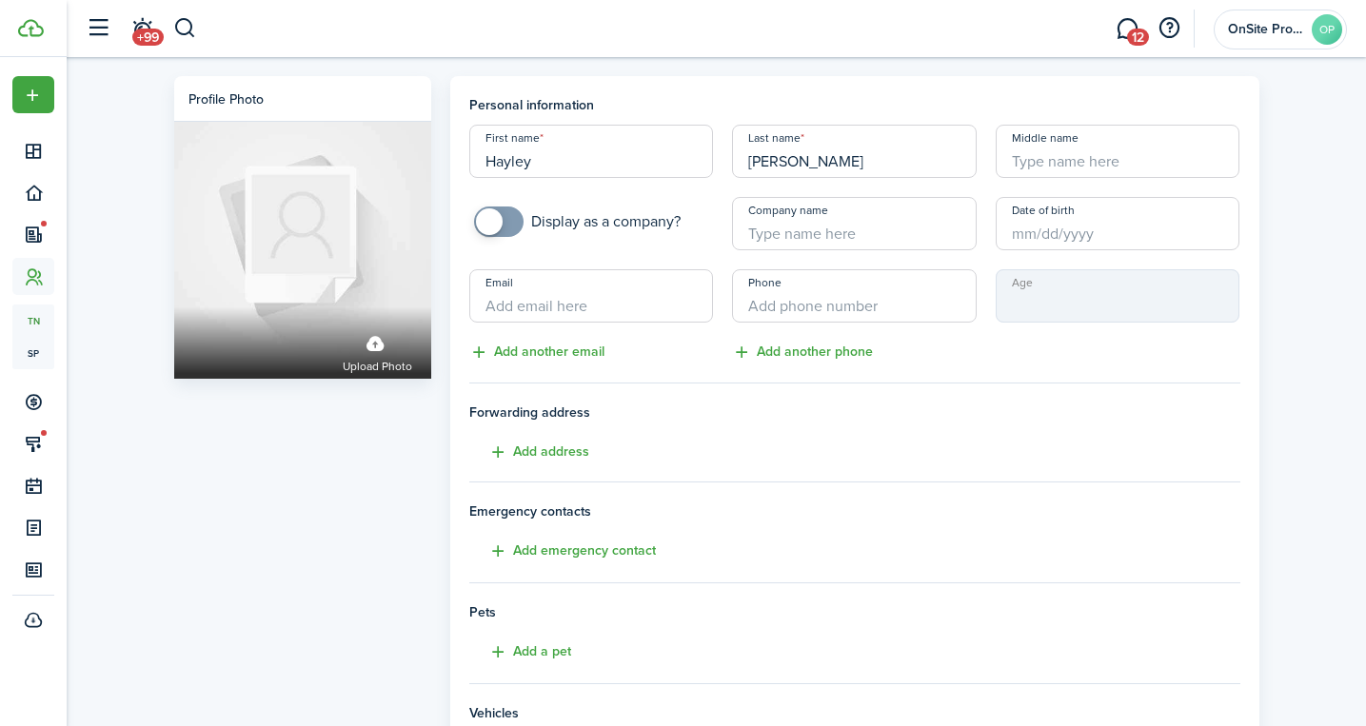
paste input "[EMAIL_ADDRESS][DOMAIN_NAME]"
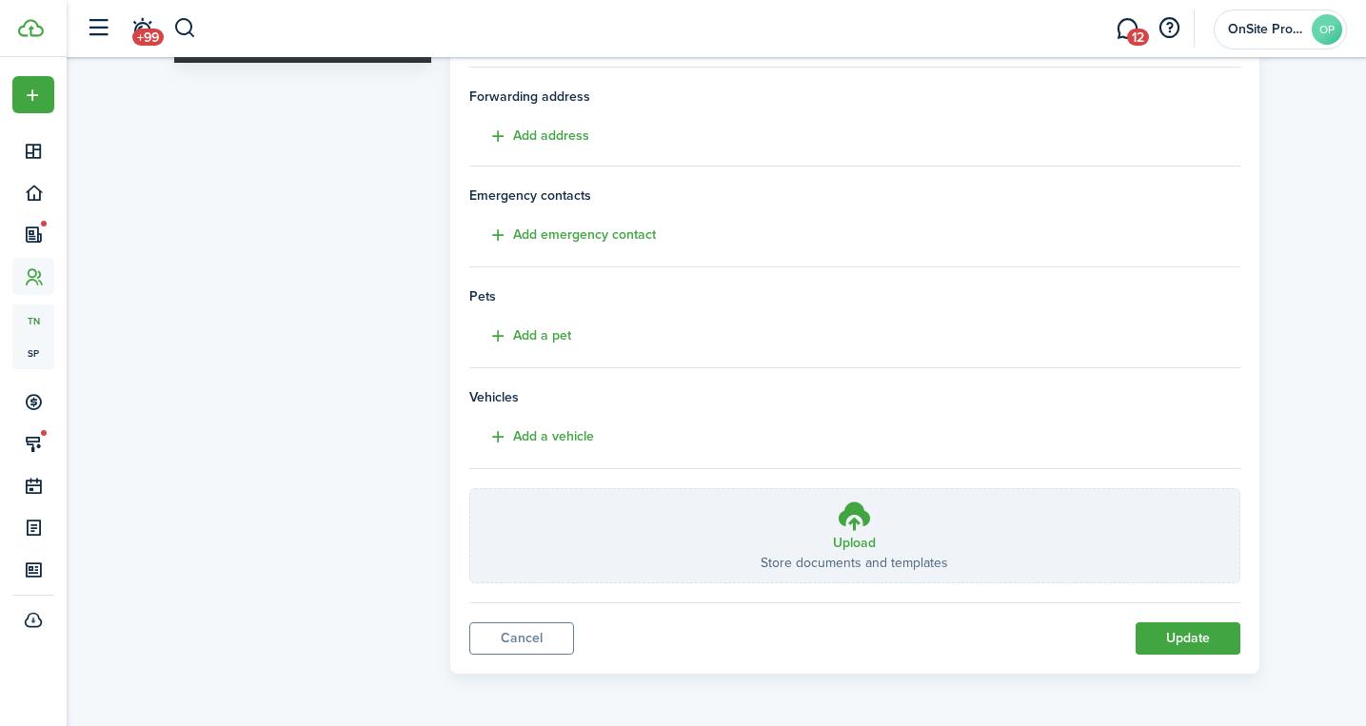
scroll to position [315, 0]
type input "[EMAIL_ADDRESS][DOMAIN_NAME]"
click at [1193, 640] on button "Update" at bounding box center [1187, 639] width 105 height 32
